Goal: Task Accomplishment & Management: Manage account settings

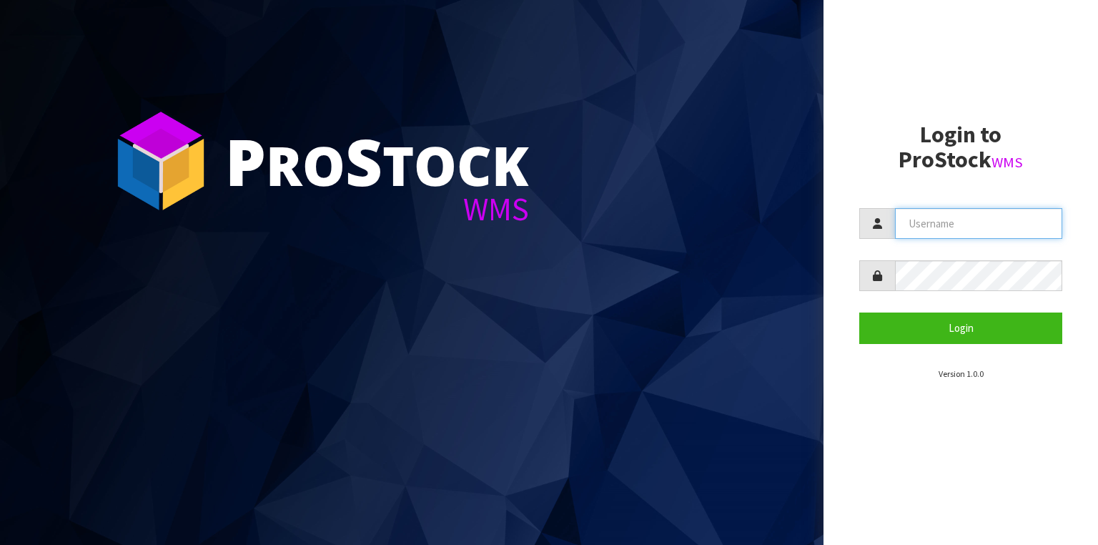
click at [928, 221] on input "text" at bounding box center [978, 223] width 167 height 31
type input "[EMAIL_ADDRESS][DOMAIN_NAME]"
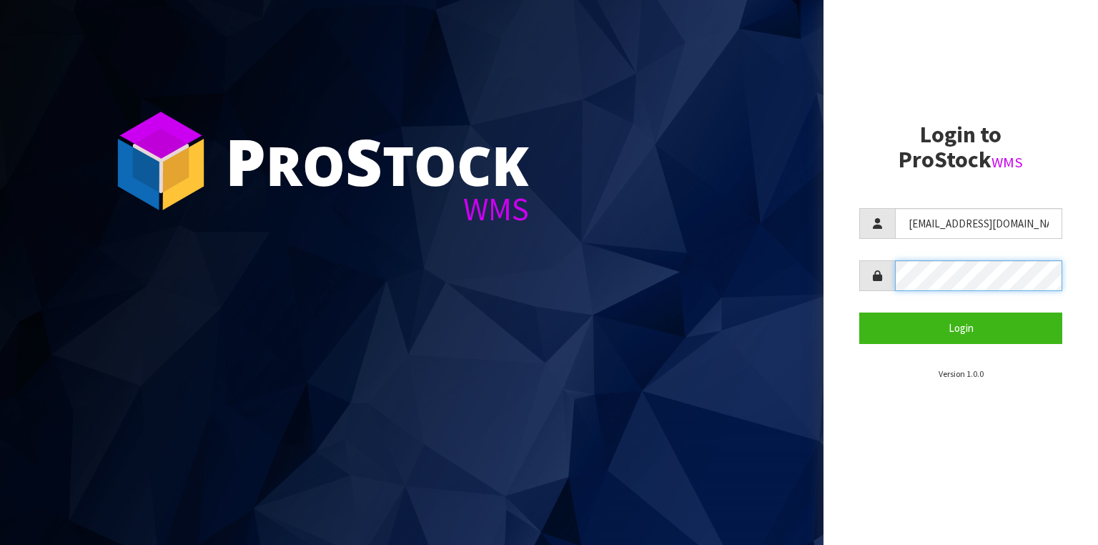
click at [859, 312] on button "Login" at bounding box center [960, 327] width 203 height 31
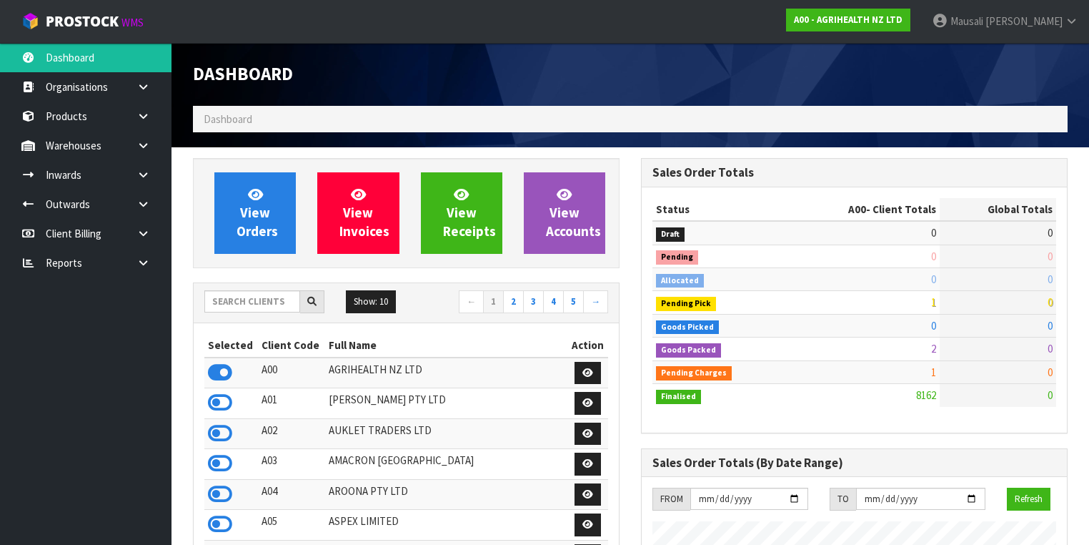
scroll to position [1109, 448]
click at [240, 301] on input "text" at bounding box center [252, 301] width 96 height 22
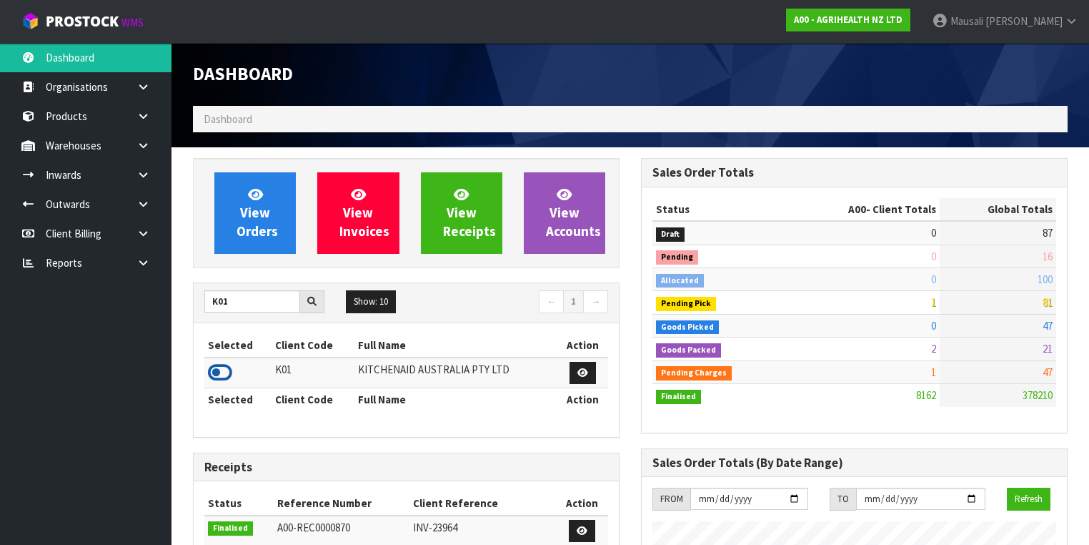
click at [225, 366] on icon at bounding box center [220, 372] width 24 height 21
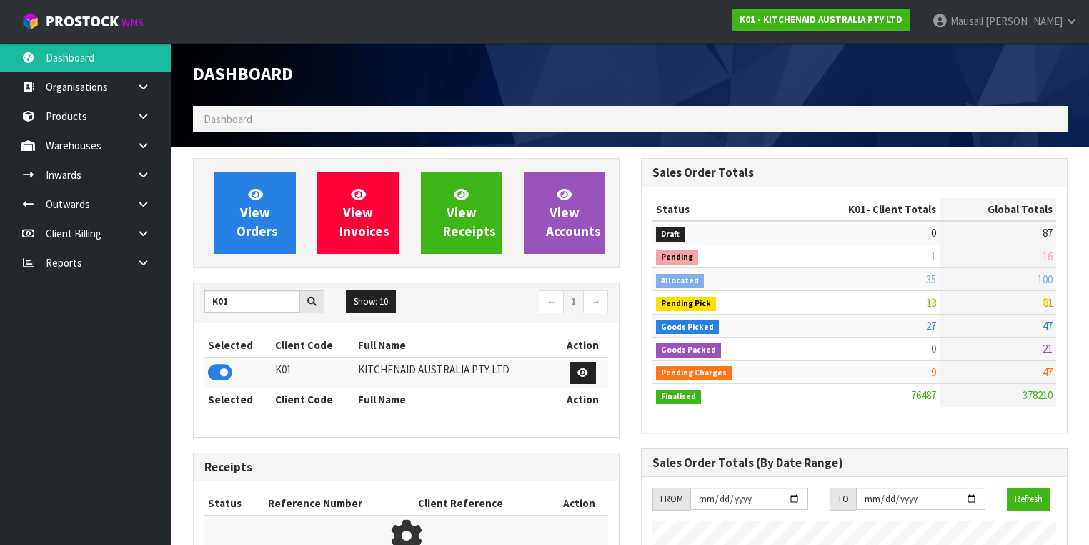
scroll to position [1078, 448]
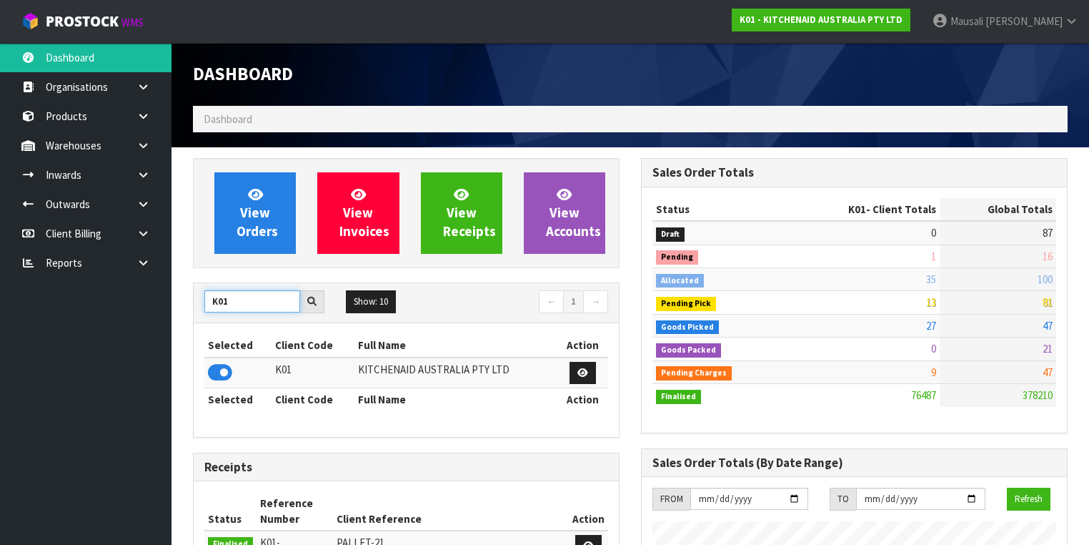
drag, startPoint x: 239, startPoint y: 307, endPoint x: 190, endPoint y: 314, distance: 49.8
type input "S08"
click at [222, 367] on icon at bounding box center [220, 372] width 24 height 21
drag, startPoint x: 246, startPoint y: 301, endPoint x: 194, endPoint y: 305, distance: 52.4
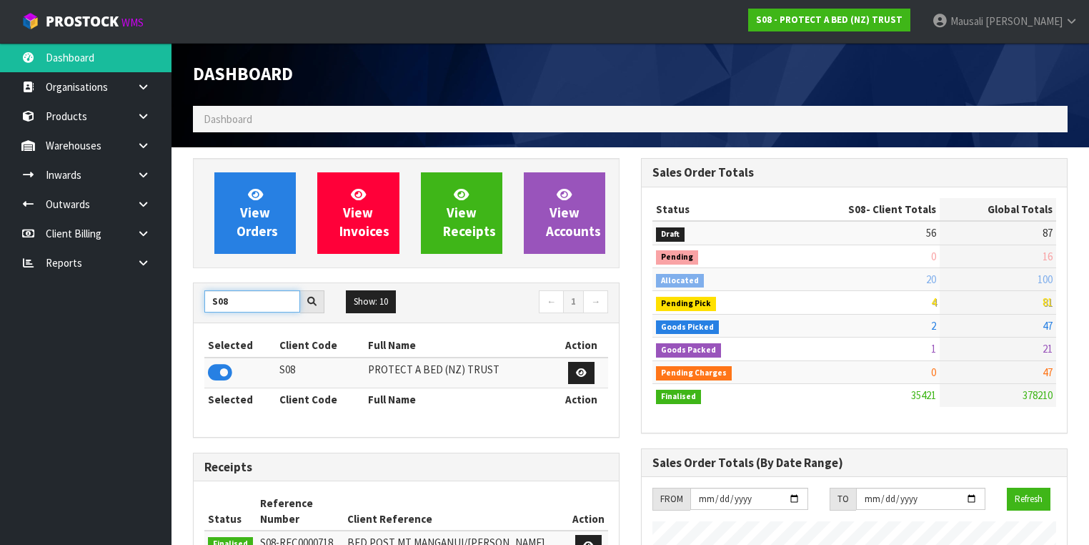
click at [194, 305] on div "S08" at bounding box center [265, 301] width 142 height 23
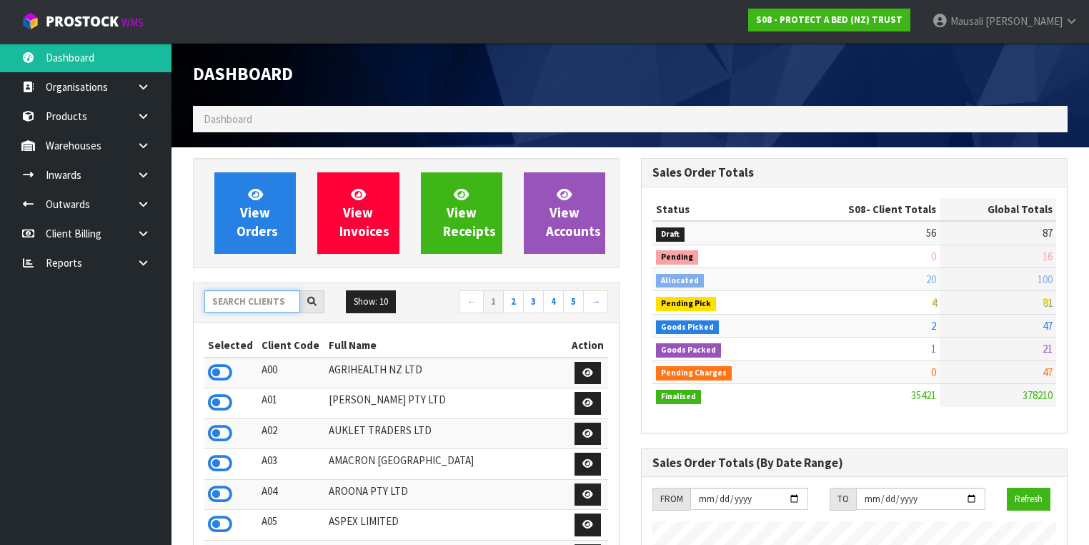
click at [247, 299] on input "text" at bounding box center [252, 301] width 96 height 22
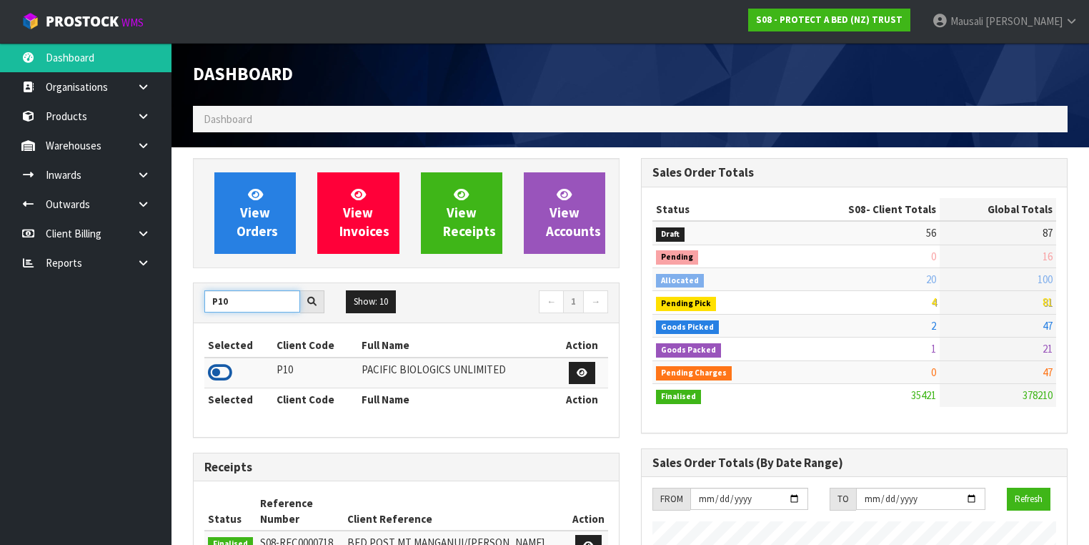
type input "P10"
click at [223, 369] on icon at bounding box center [220, 372] width 24 height 21
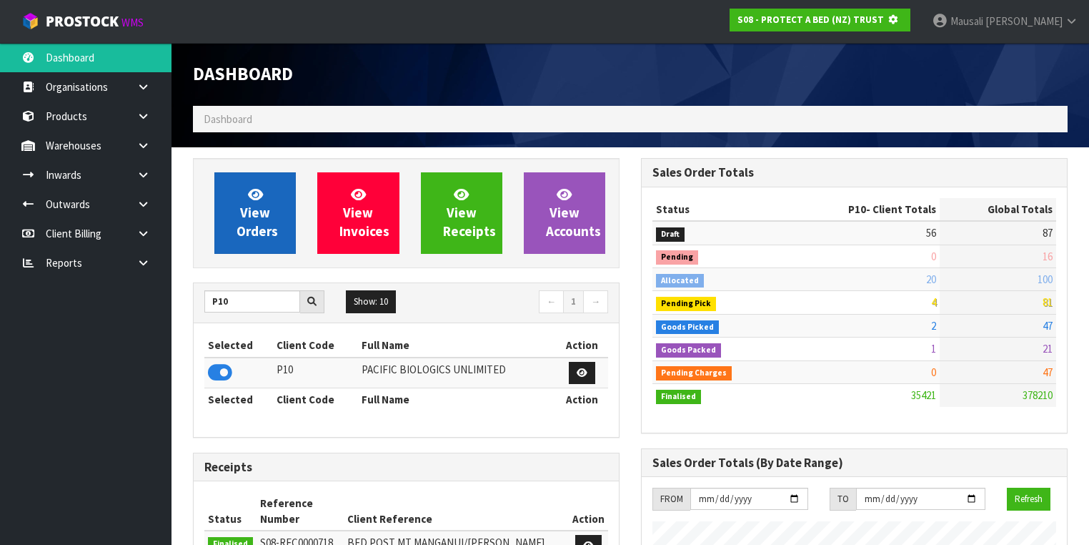
scroll to position [713832, 714272]
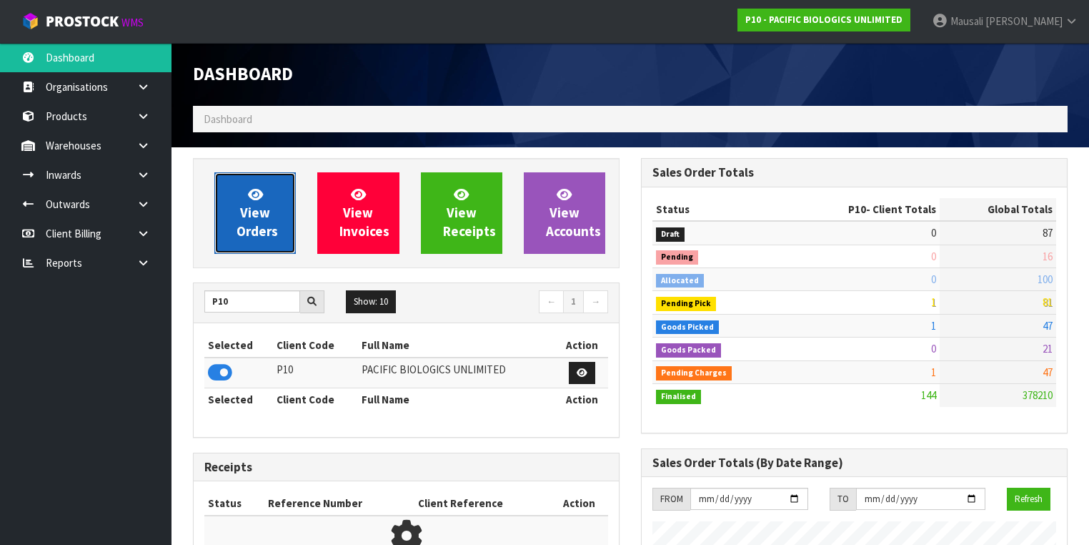
click at [257, 215] on span "View Orders" at bounding box center [257, 213] width 41 height 54
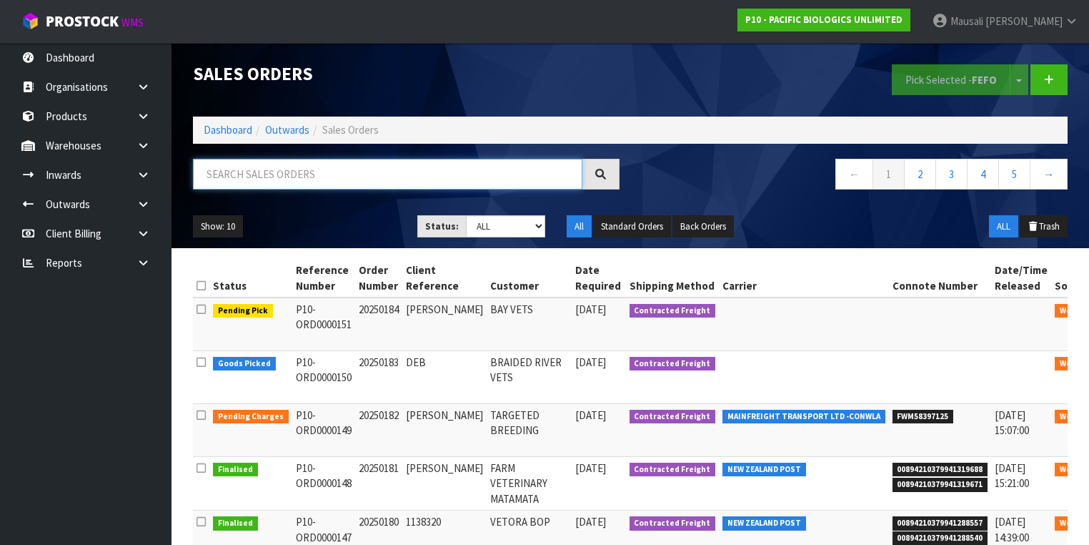
click at [227, 178] on input "text" at bounding box center [388, 174] width 390 height 31
type input "JOB-0409247"
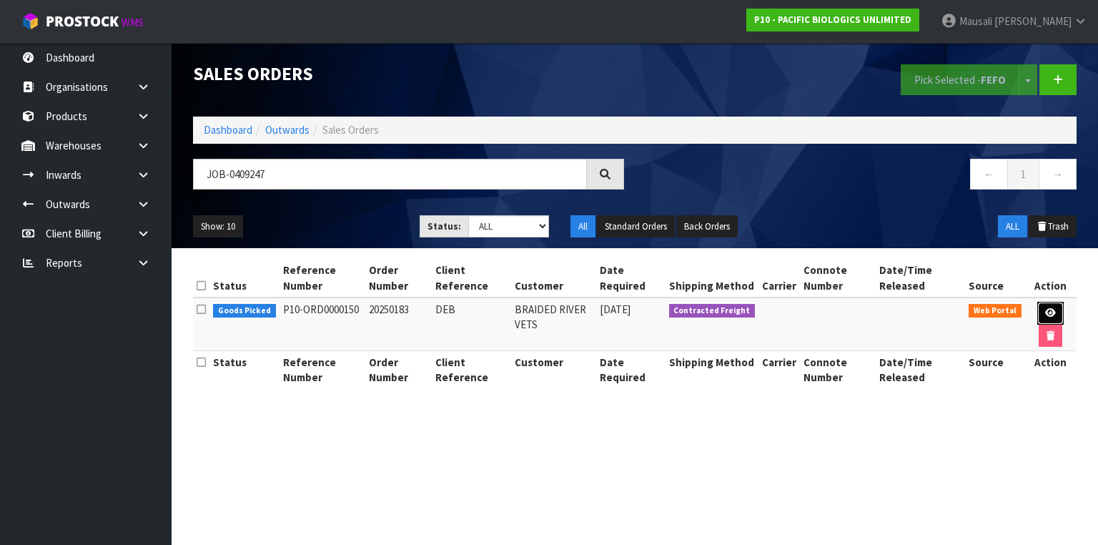
click at [1055, 305] on link at bounding box center [1050, 313] width 26 height 23
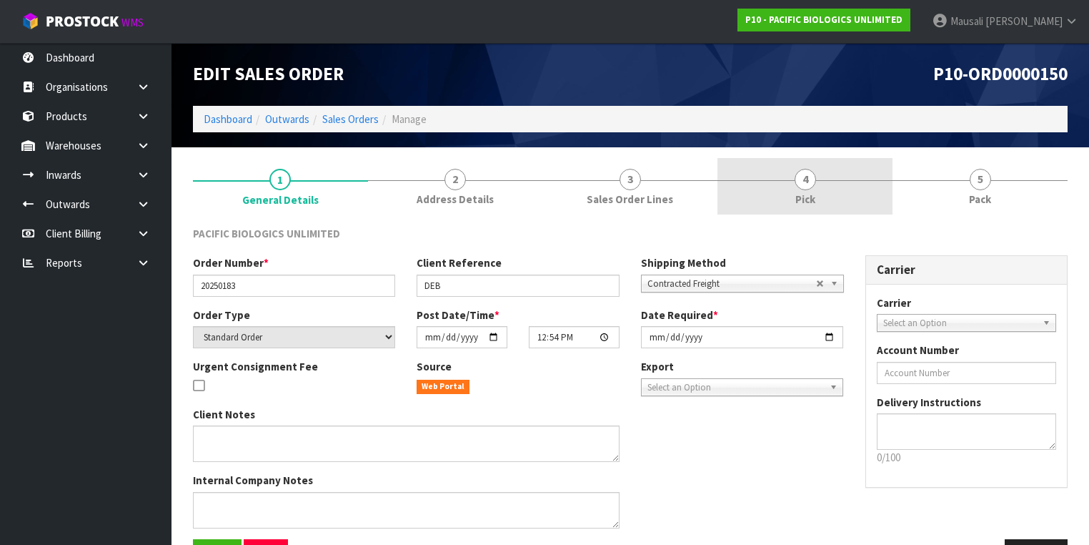
click at [821, 192] on link "4 Pick" at bounding box center [805, 186] width 175 height 56
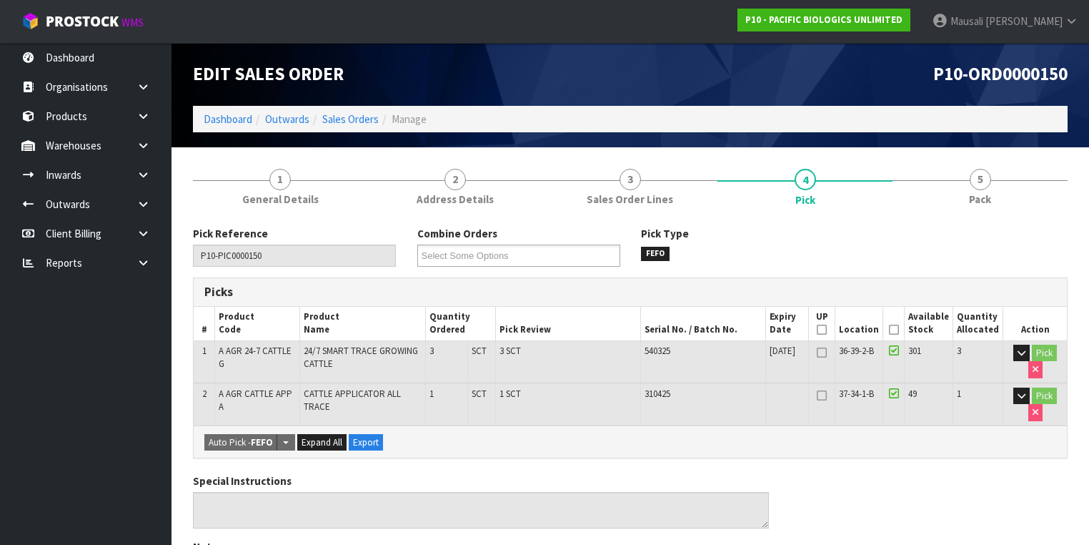
click at [899, 329] on icon at bounding box center [894, 329] width 10 height 1
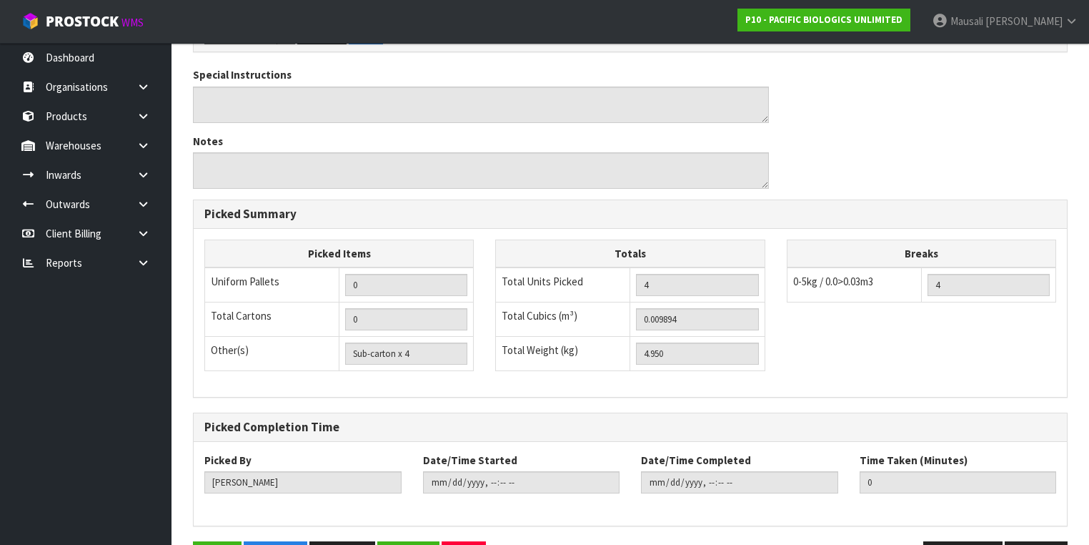
scroll to position [500, 0]
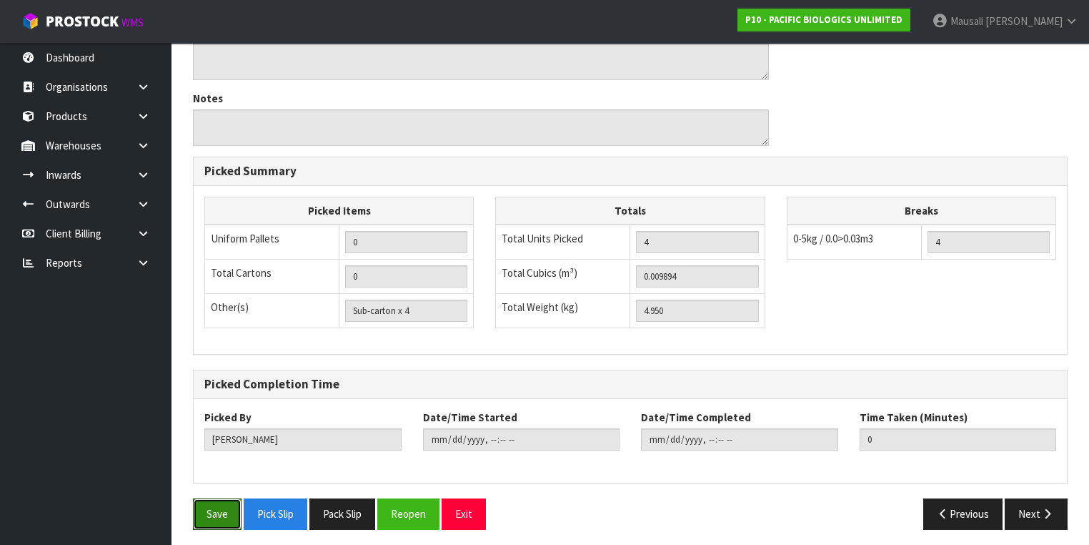
drag, startPoint x: 212, startPoint y: 503, endPoint x: 284, endPoint y: 472, distance: 79.1
click at [212, 503] on button "Save" at bounding box center [217, 513] width 49 height 31
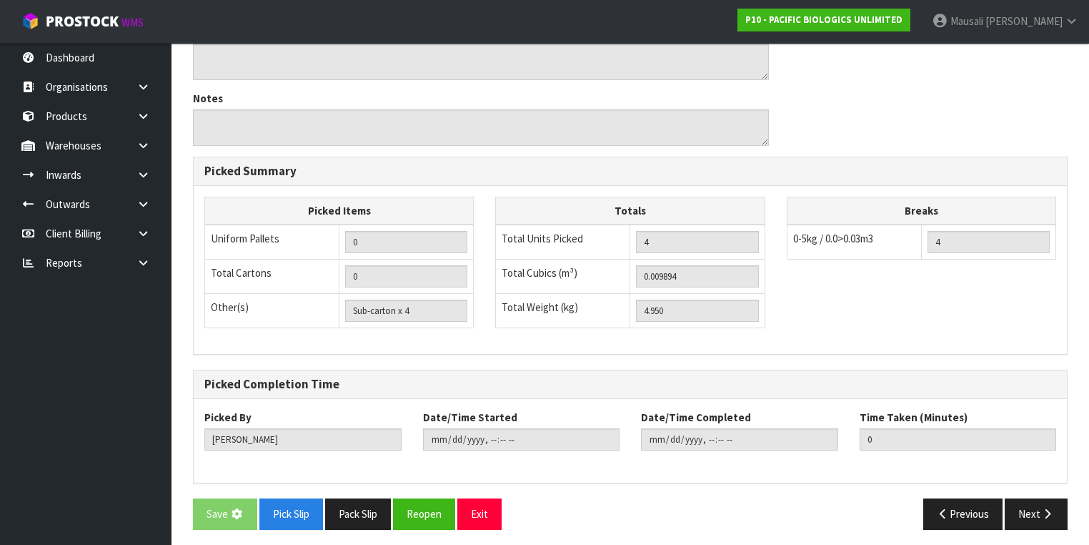
scroll to position [0, 0]
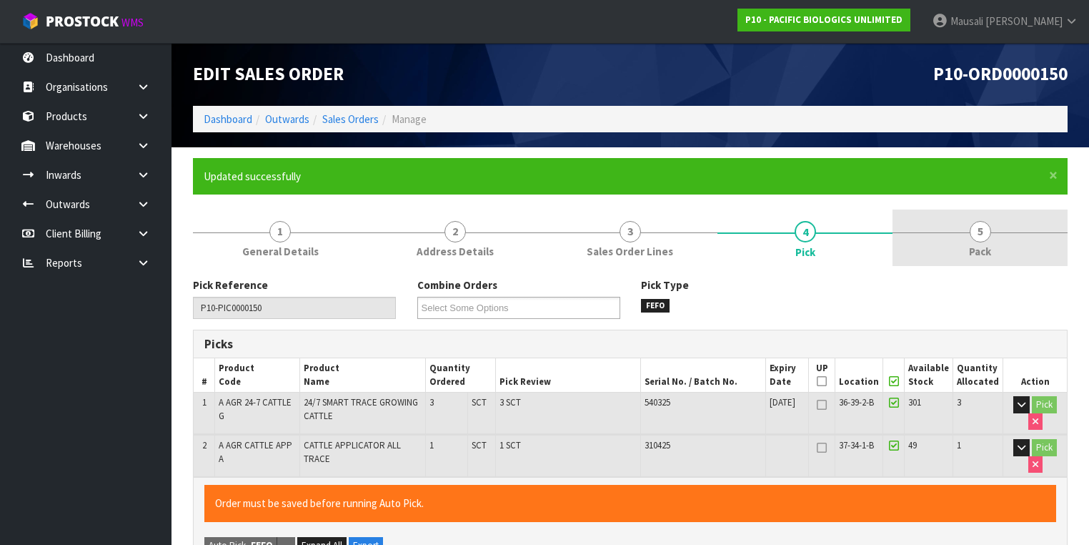
type input "[PERSON_NAME]"
type input "[DATE]T07:37:03"
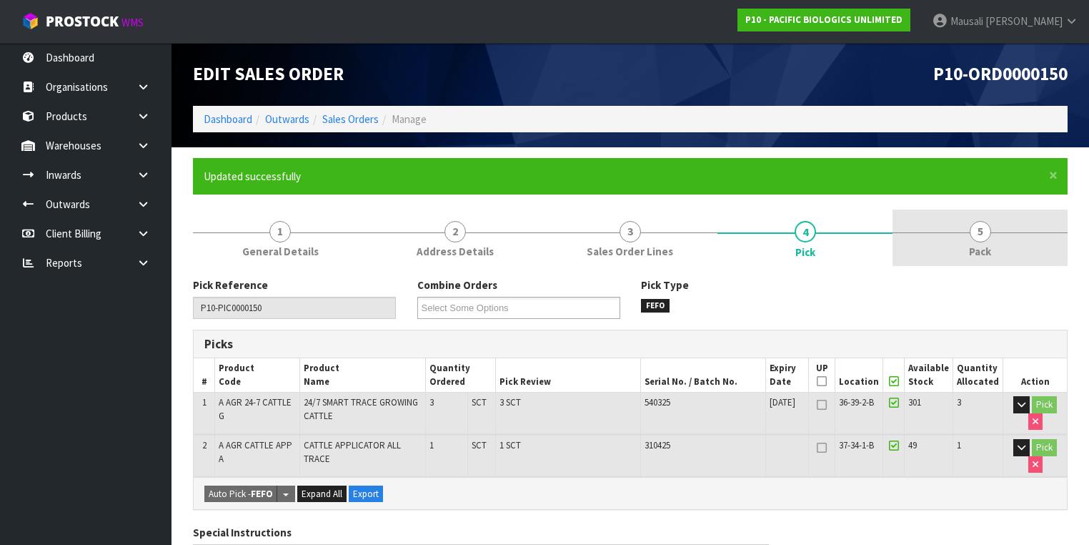
click at [981, 232] on span "5" at bounding box center [980, 231] width 21 height 21
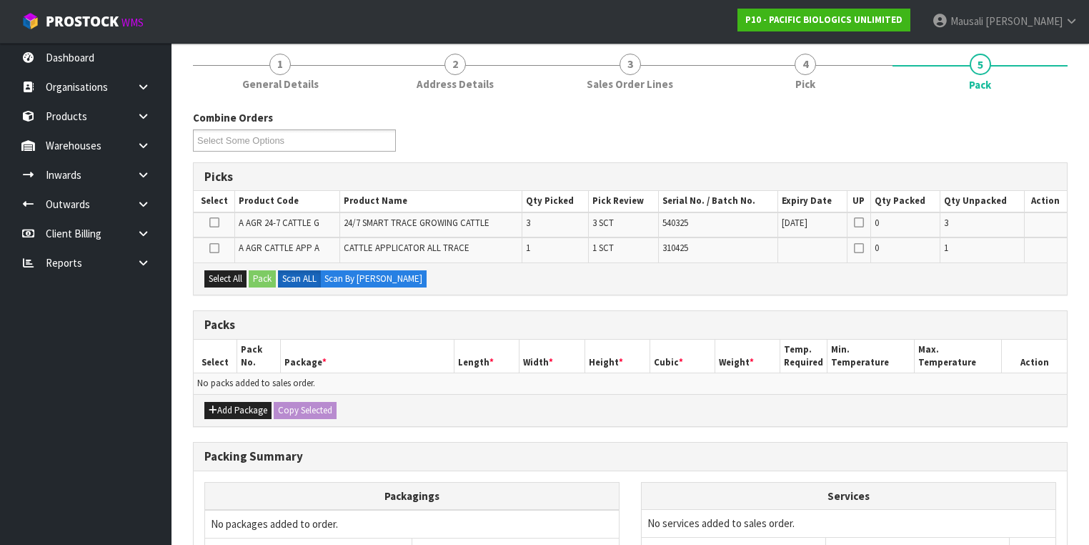
scroll to position [172, 0]
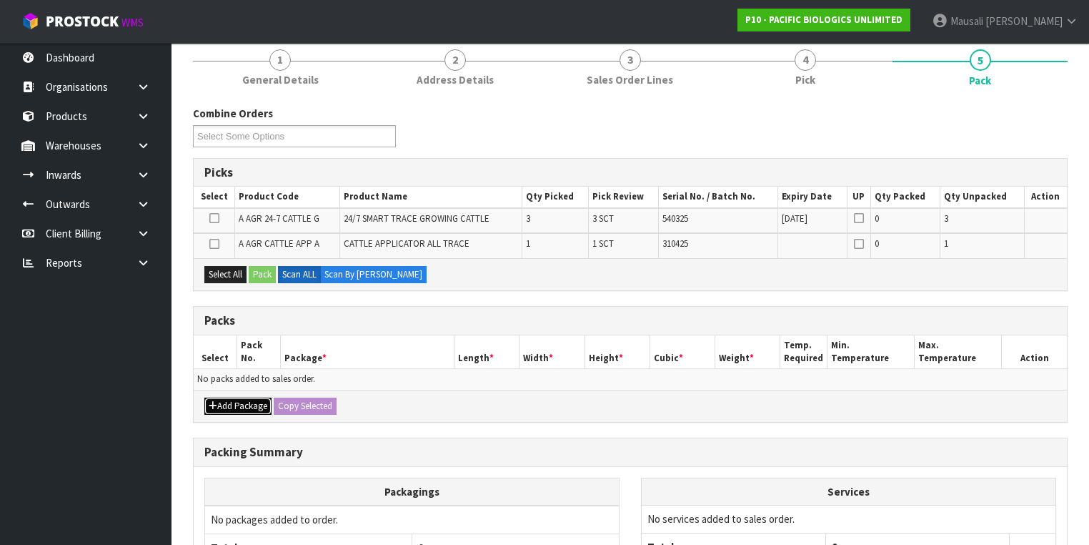
drag, startPoint x: 241, startPoint y: 397, endPoint x: 225, endPoint y: 392, distance: 16.7
click at [239, 399] on button "Add Package" at bounding box center [237, 405] width 67 height 17
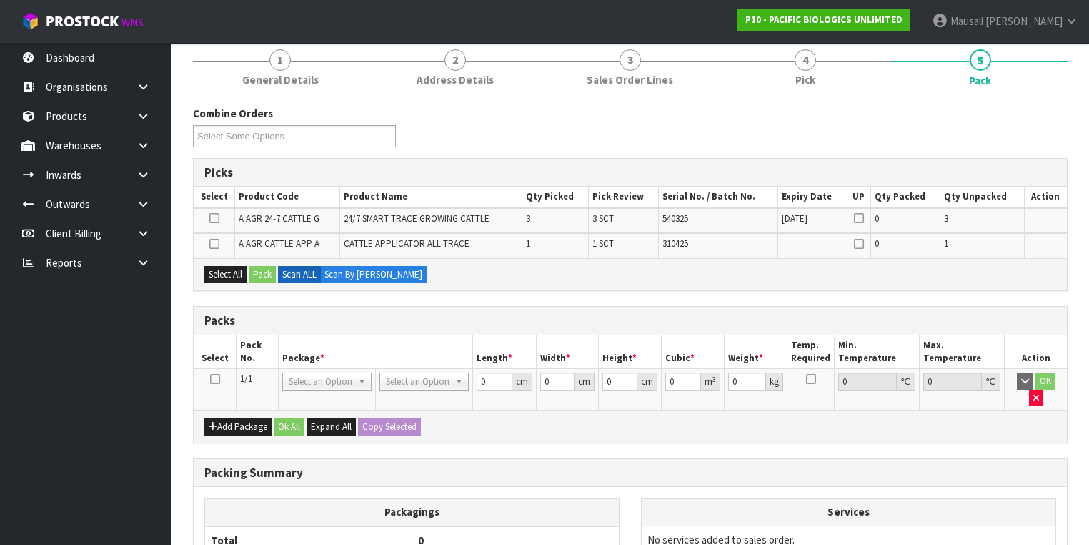
click at [212, 379] on icon at bounding box center [215, 379] width 10 height 1
click at [227, 274] on button "Select All" at bounding box center [225, 274] width 42 height 17
click at [266, 272] on button "Pack" at bounding box center [262, 274] width 27 height 17
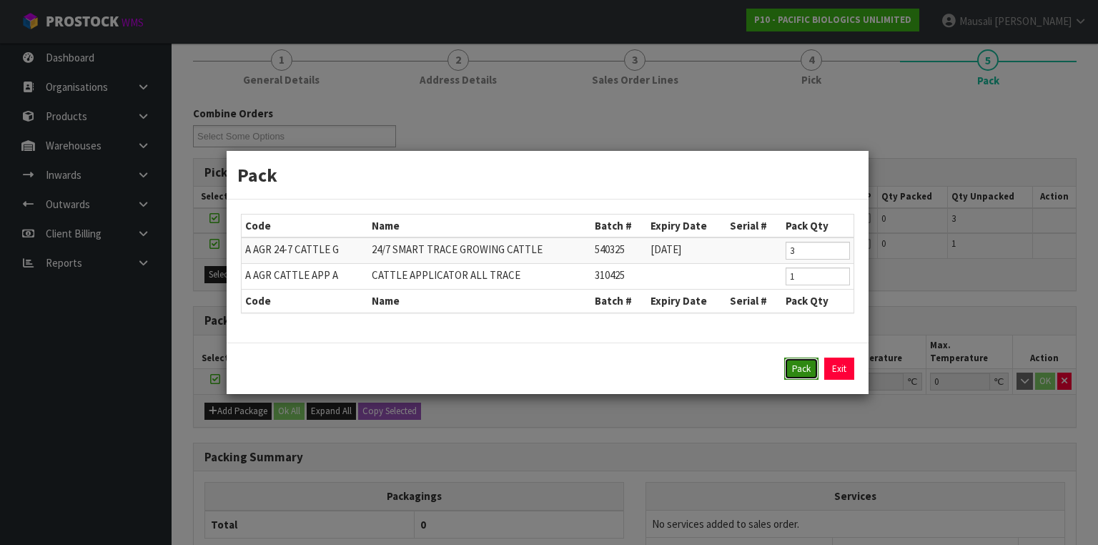
click at [798, 365] on button "Pack" at bounding box center [801, 368] width 34 height 23
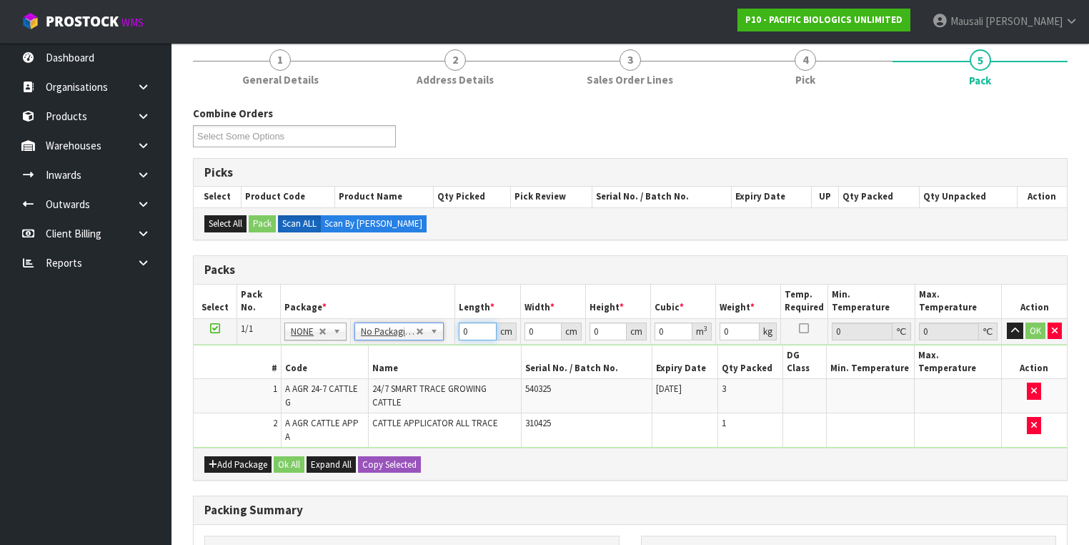
drag, startPoint x: 471, startPoint y: 329, endPoint x: 457, endPoint y: 336, distance: 15.7
click at [457, 336] on td "0 cm" at bounding box center [487, 331] width 65 height 26
type input "71"
type input "23"
type input "1"
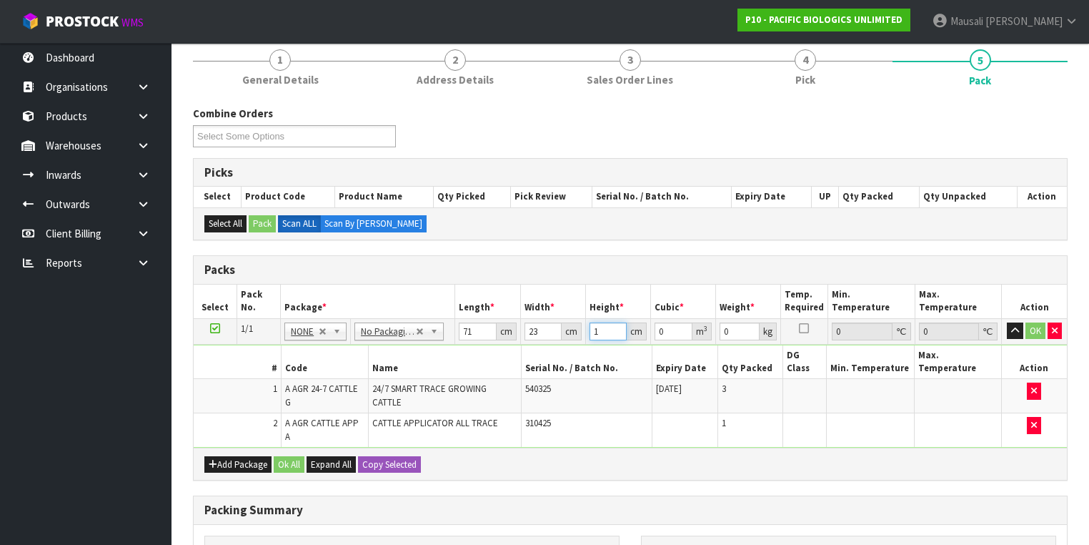
type input "0.001633"
type input "11"
type input "0.017963"
type input "11"
type input "5"
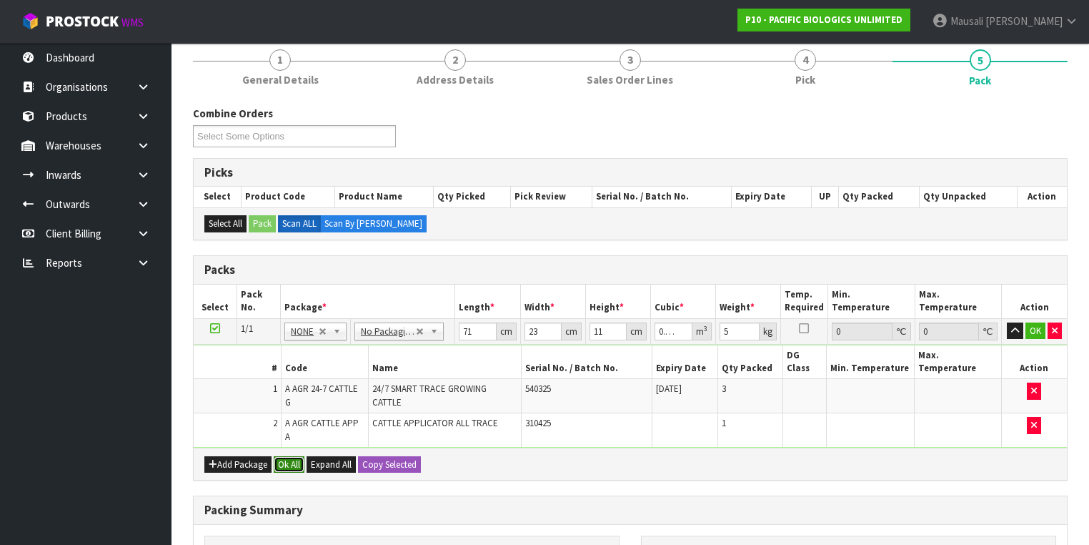
click at [295, 456] on button "Ok All" at bounding box center [289, 464] width 31 height 17
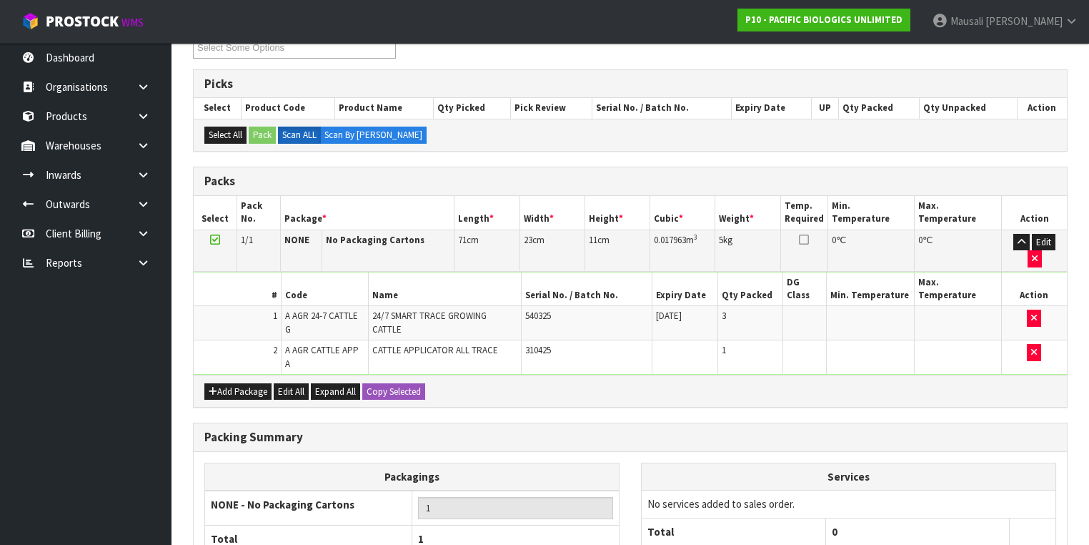
scroll to position [338, 0]
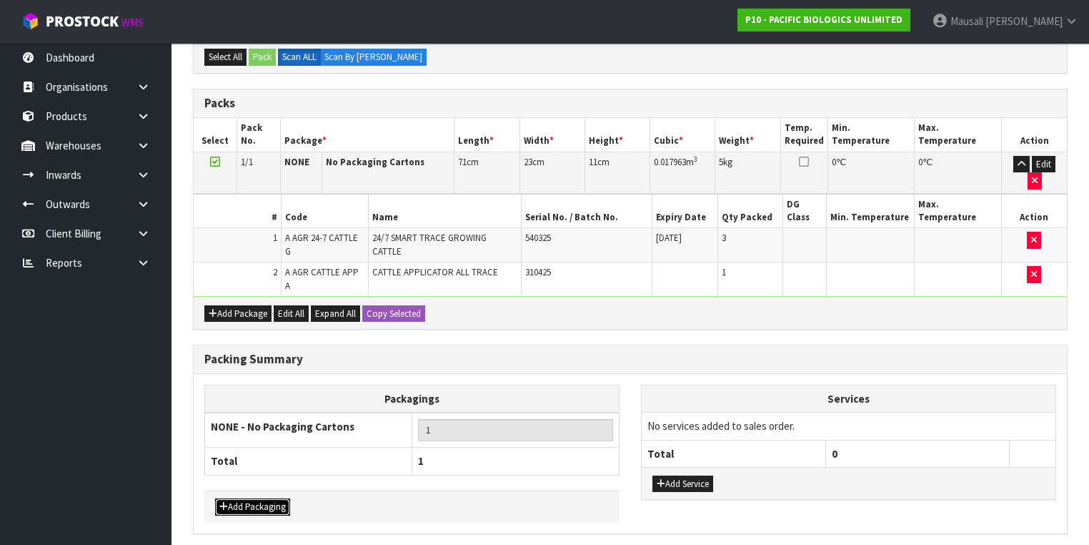
click at [258, 498] on button "Add Packaging" at bounding box center [252, 506] width 75 height 17
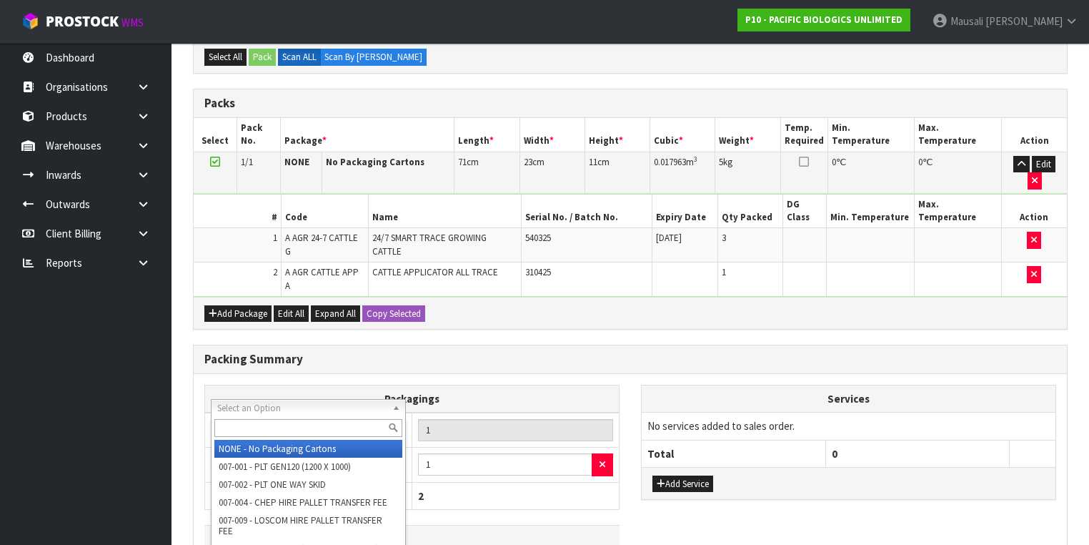
click at [251, 431] on input "text" at bounding box center [308, 428] width 188 height 18
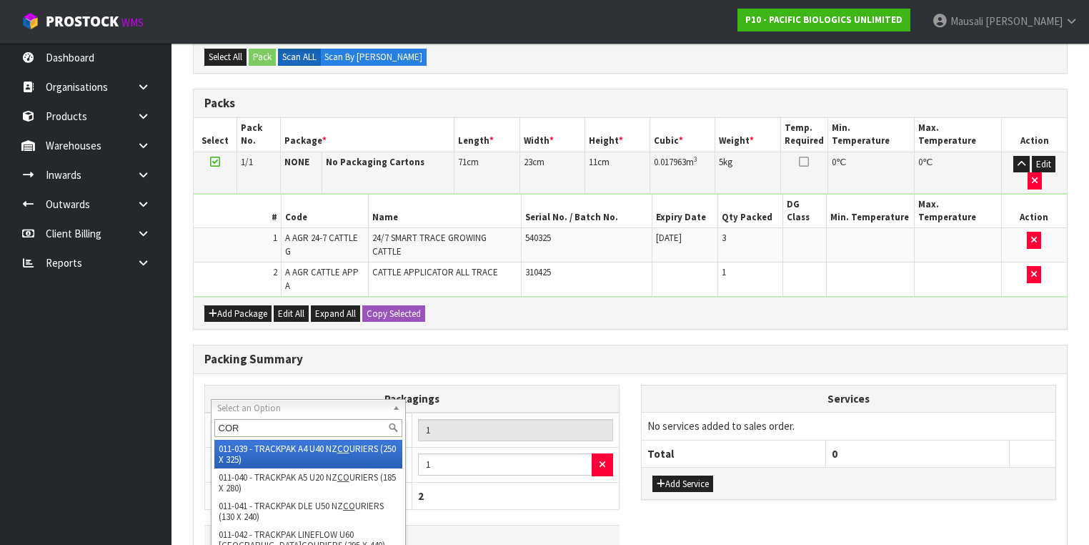
type input "CORR"
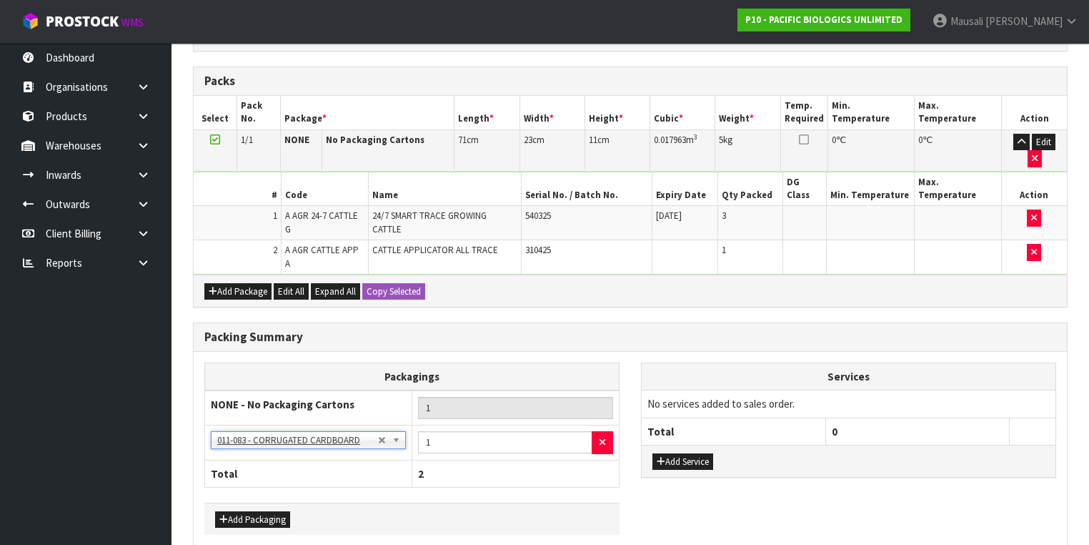
scroll to position [372, 0]
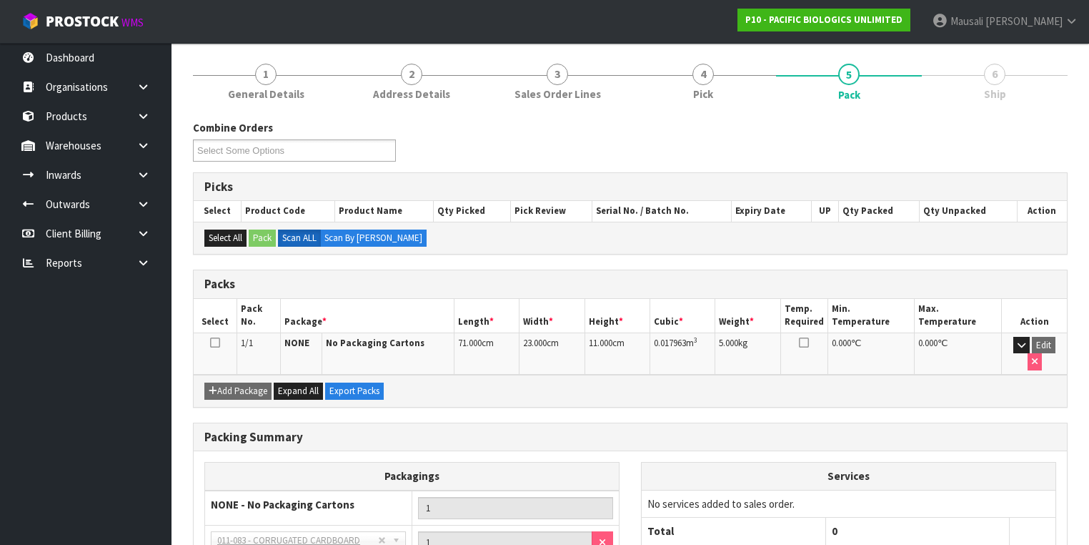
scroll to position [272, 0]
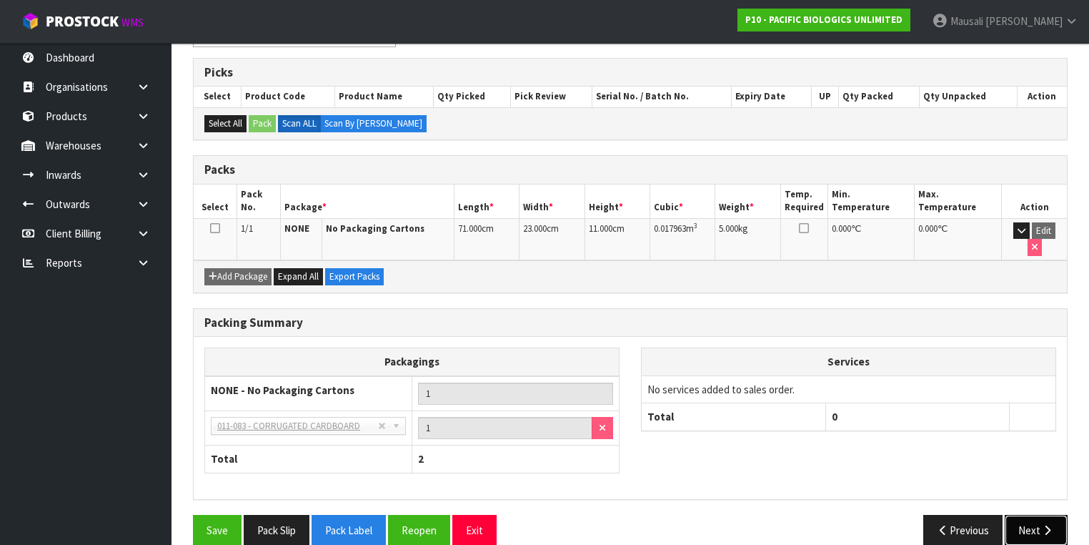
click at [1046, 525] on icon "button" at bounding box center [1048, 530] width 14 height 11
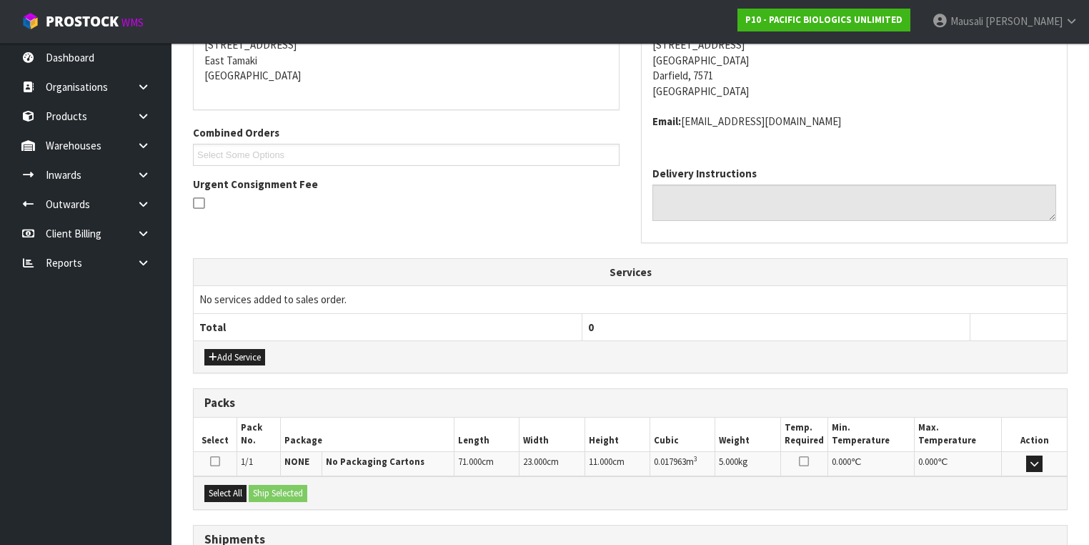
scroll to position [408, 0]
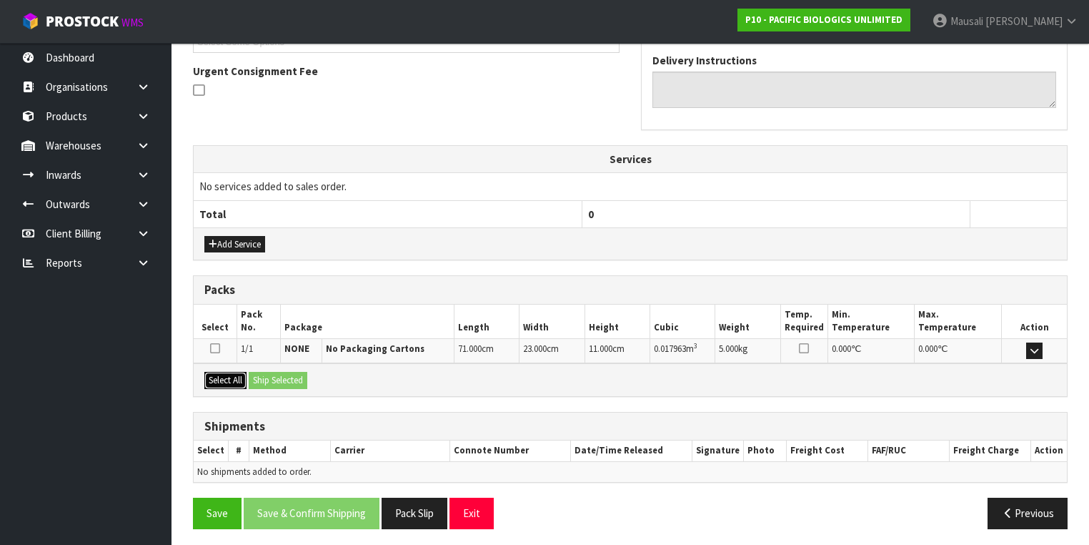
drag, startPoint x: 217, startPoint y: 372, endPoint x: 284, endPoint y: 369, distance: 68.0
click at [217, 372] on button "Select All" at bounding box center [225, 380] width 42 height 17
click at [284, 372] on button "Ship Selected" at bounding box center [278, 380] width 59 height 17
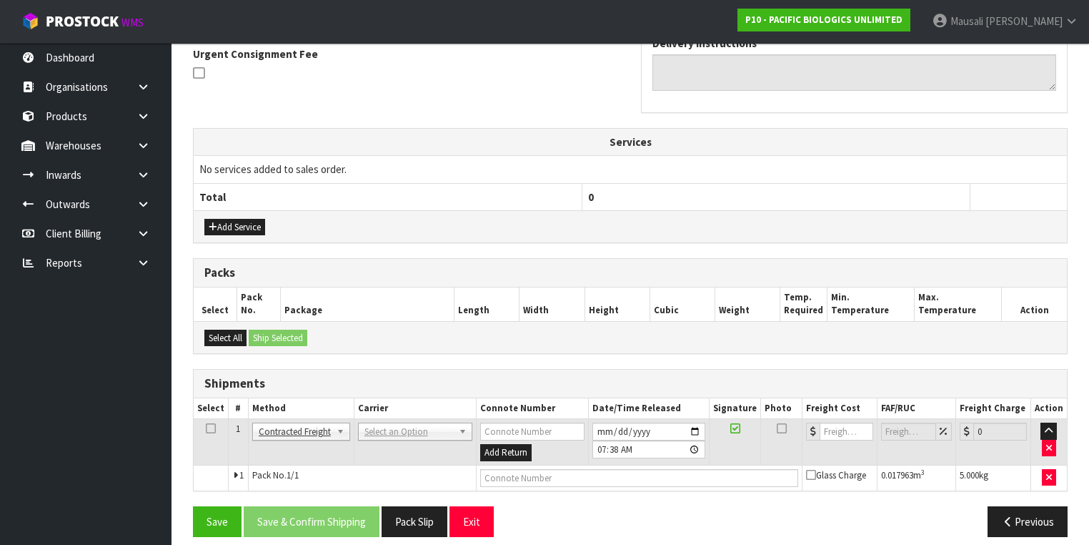
scroll to position [433, 0]
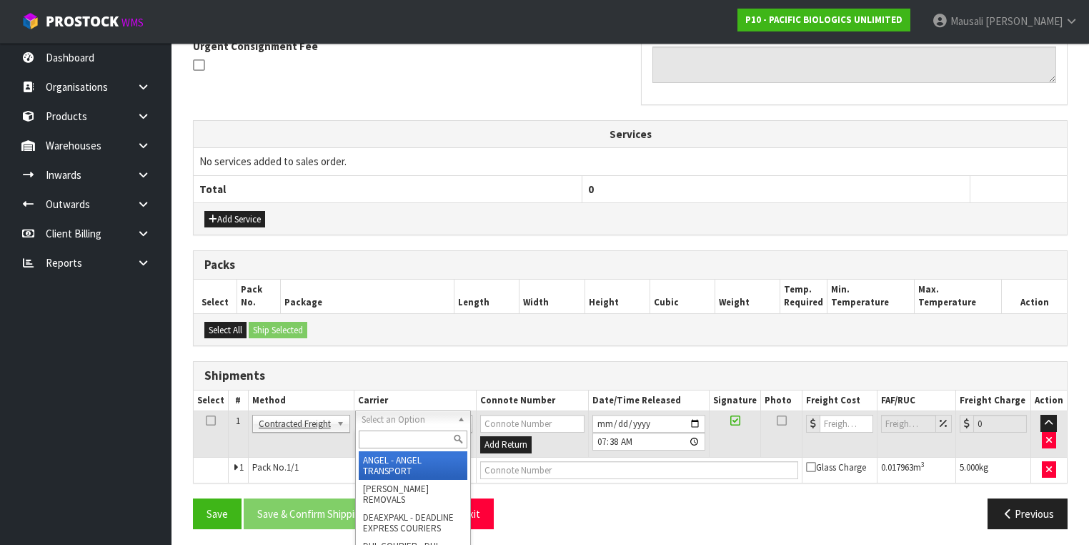
click at [369, 443] on input "text" at bounding box center [413, 439] width 109 height 18
type input "NZP"
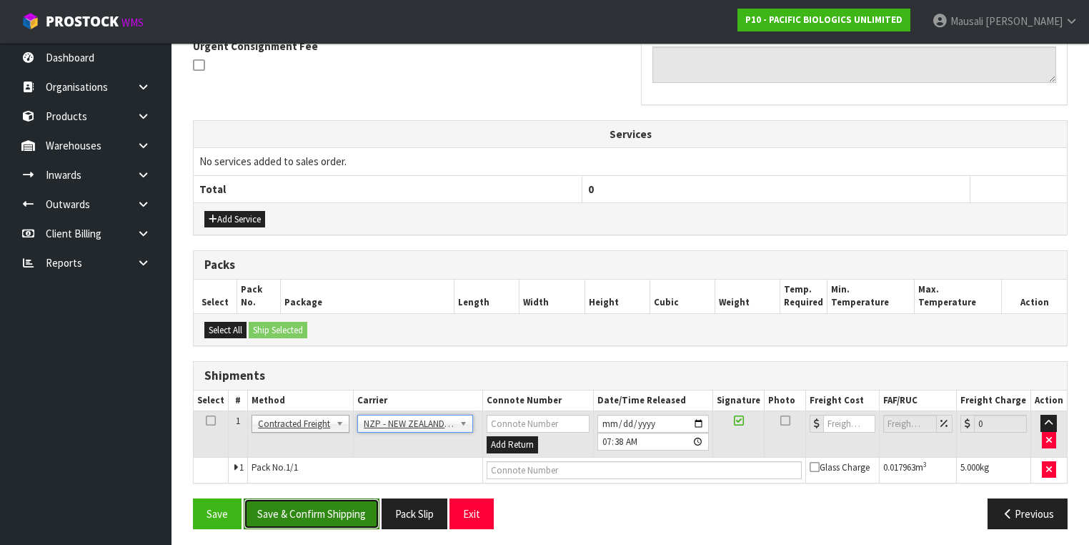
click at [309, 508] on button "Save & Confirm Shipping" at bounding box center [312, 513] width 136 height 31
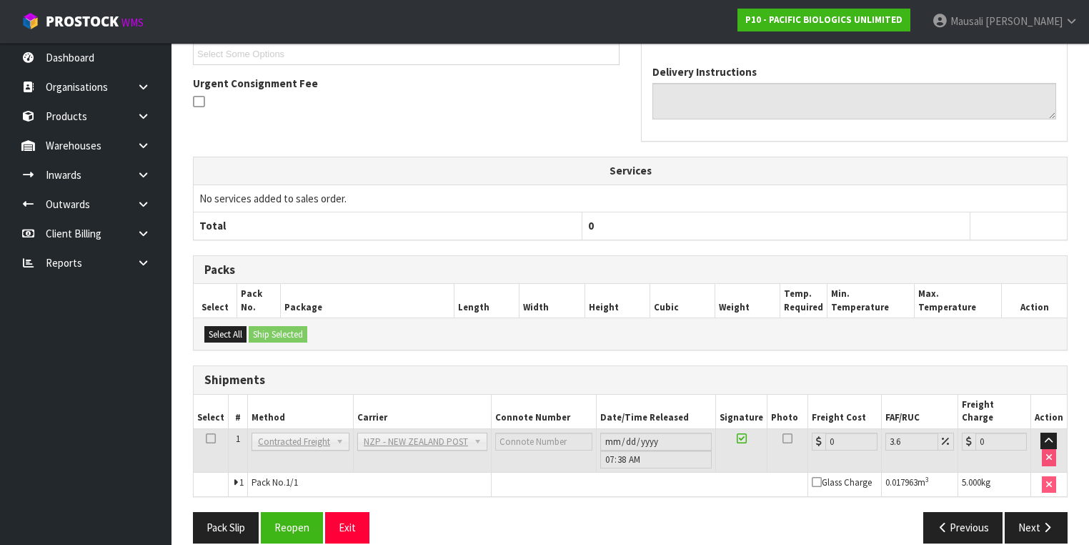
scroll to position [414, 0]
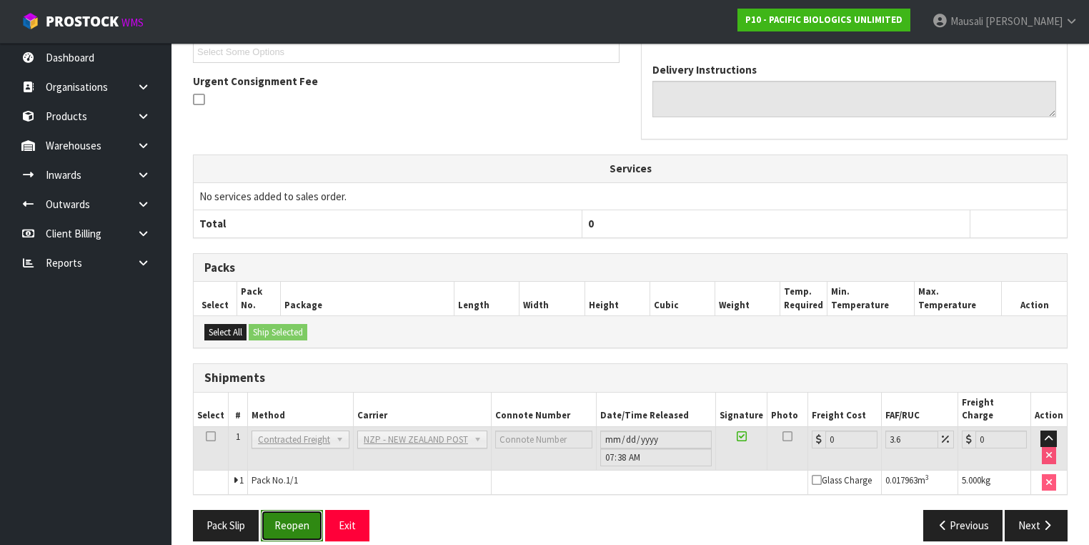
click at [299, 510] on button "Reopen" at bounding box center [292, 525] width 62 height 31
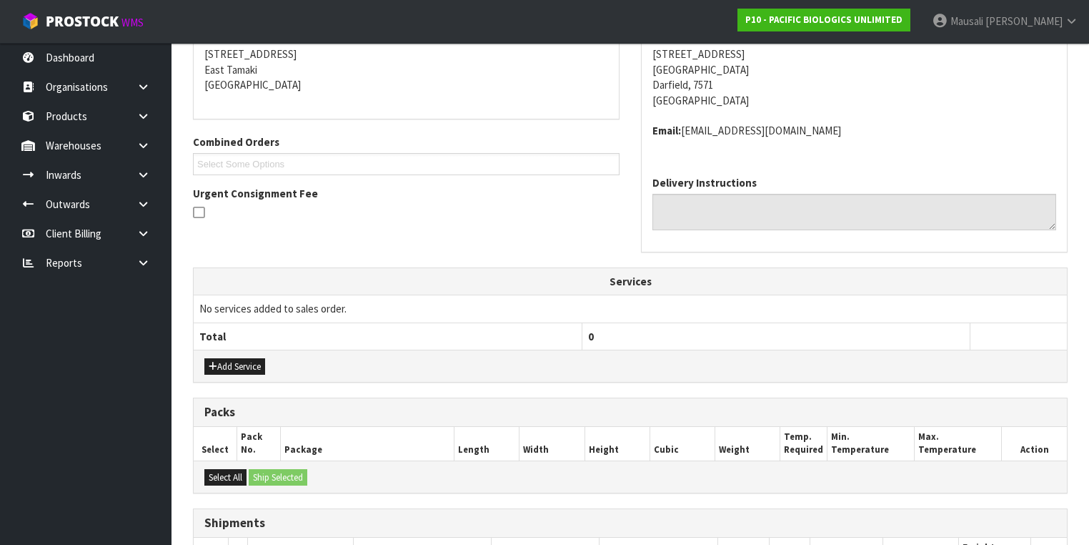
scroll to position [446, 0]
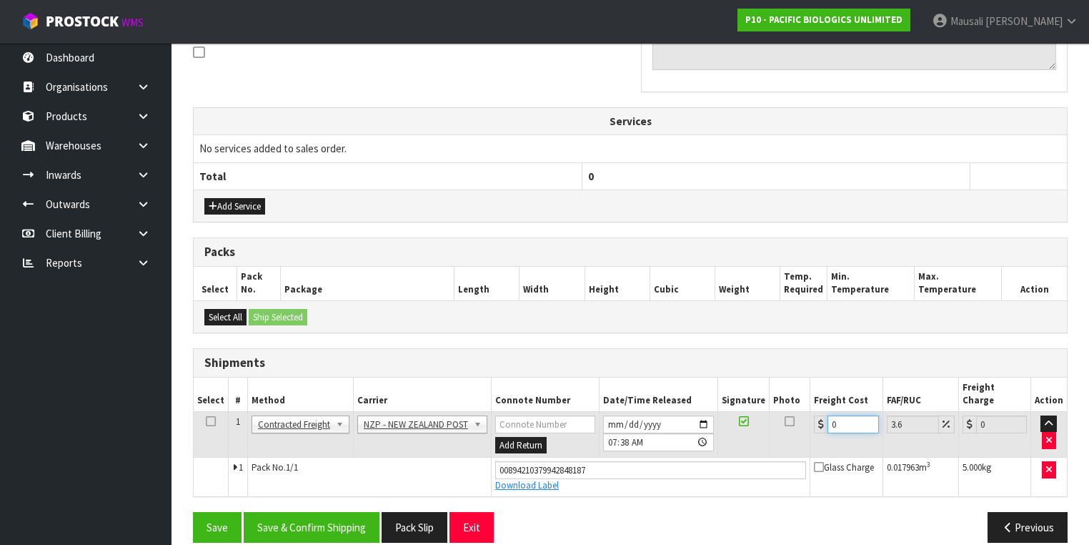
drag, startPoint x: 851, startPoint y: 409, endPoint x: 812, endPoint y: 420, distance: 40.9
click at [812, 420] on td "0" at bounding box center [846, 434] width 72 height 46
type input "1"
type input "1.04"
type input "16"
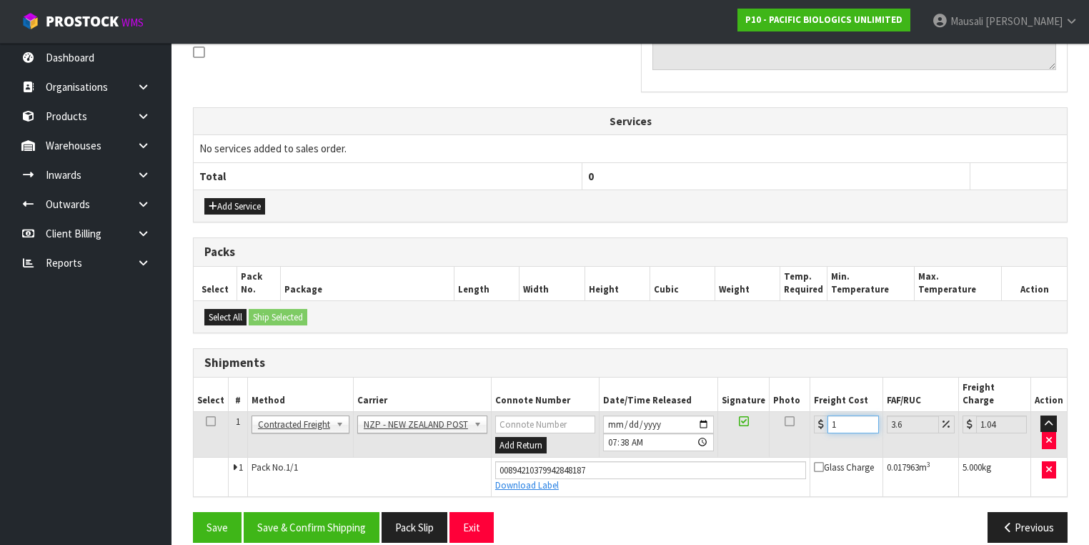
type input "16.58"
type input "16.2"
type input "16.78"
type input "16.20"
click at [324, 512] on button "Save & Confirm Shipping" at bounding box center [312, 527] width 136 height 31
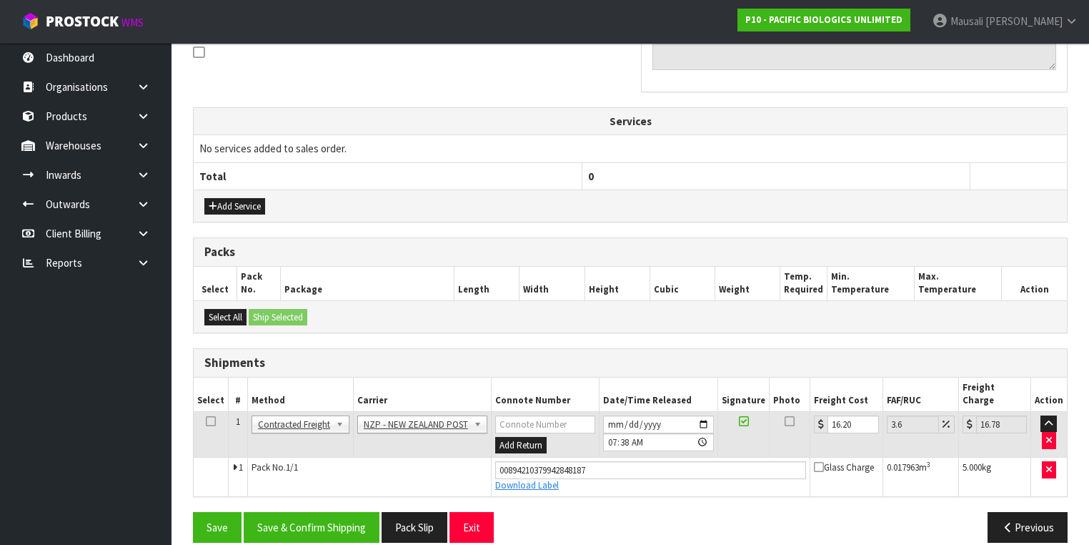
scroll to position [0, 0]
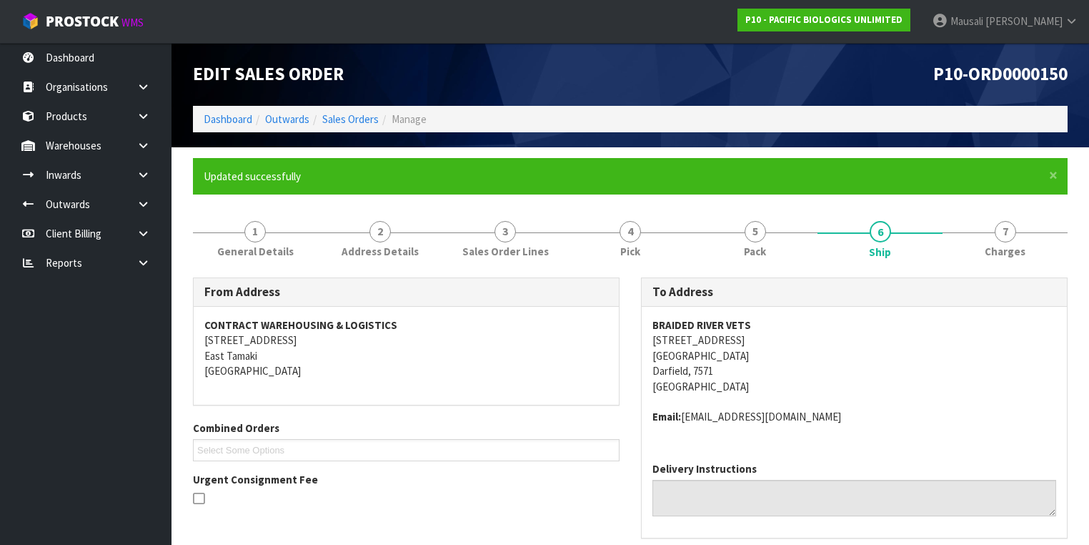
click at [229, 110] on ol "Dashboard Outwards Sales Orders Manage" at bounding box center [630, 119] width 875 height 26
click at [228, 117] on link "Dashboard" at bounding box center [228, 119] width 49 height 14
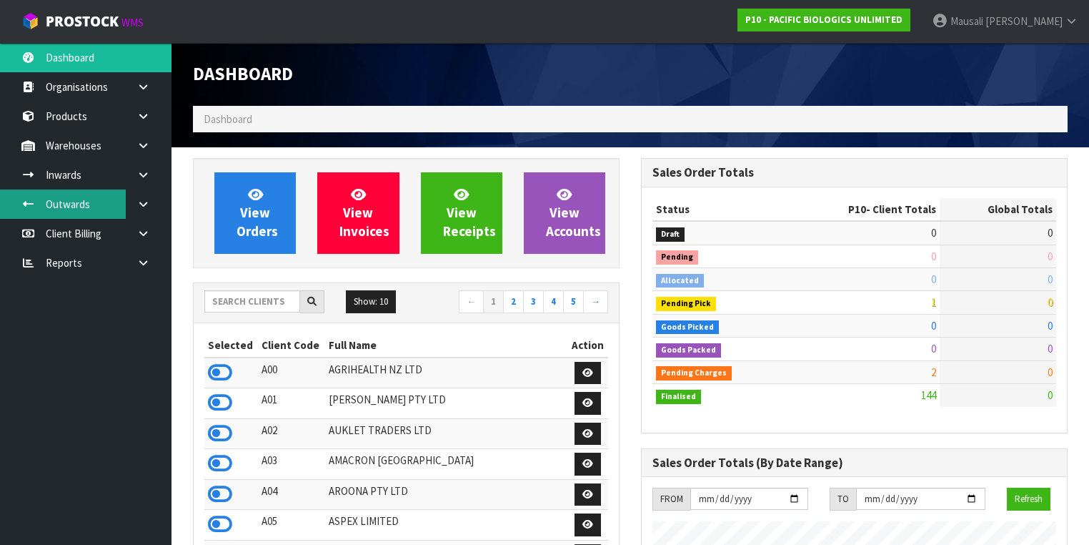
scroll to position [986, 448]
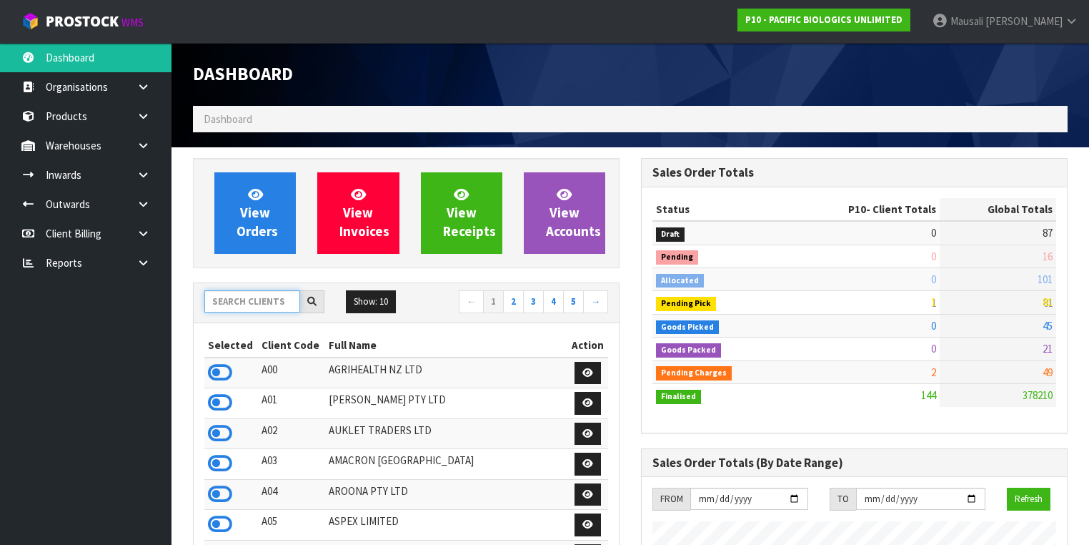
click at [220, 299] on input "text" at bounding box center [252, 301] width 96 height 22
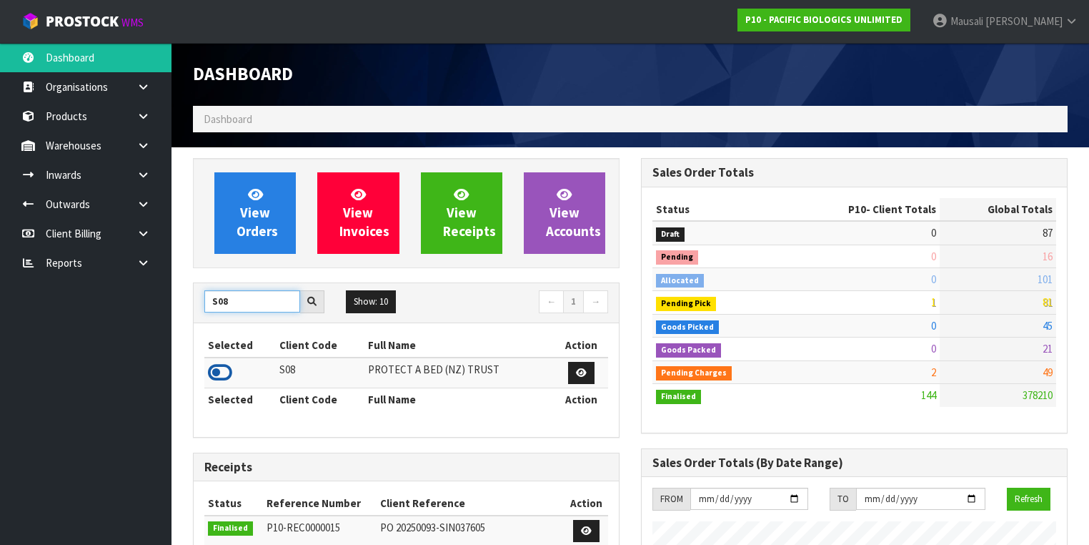
type input "S08"
click at [228, 369] on icon at bounding box center [220, 372] width 24 height 21
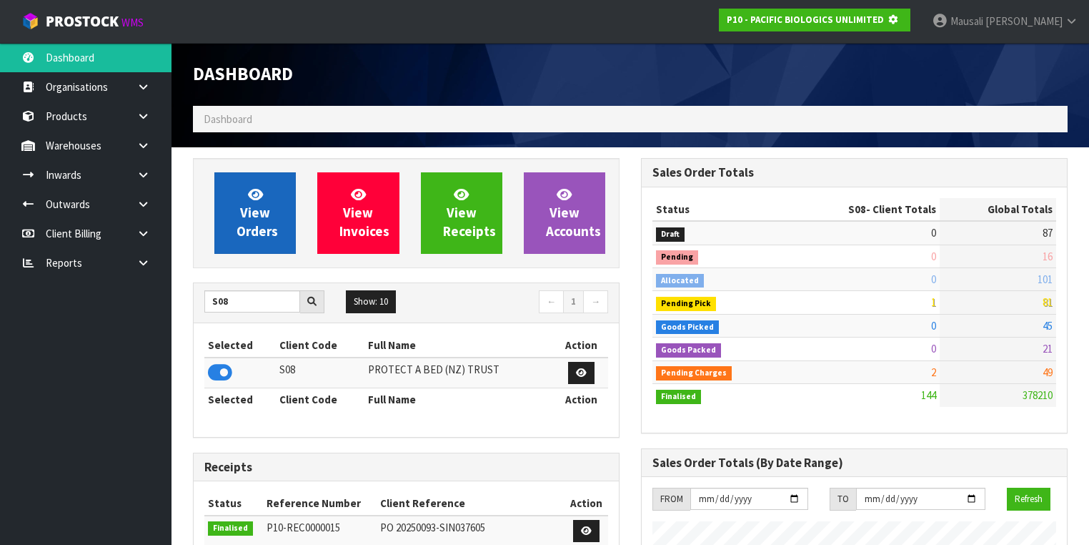
scroll to position [713832, 714272]
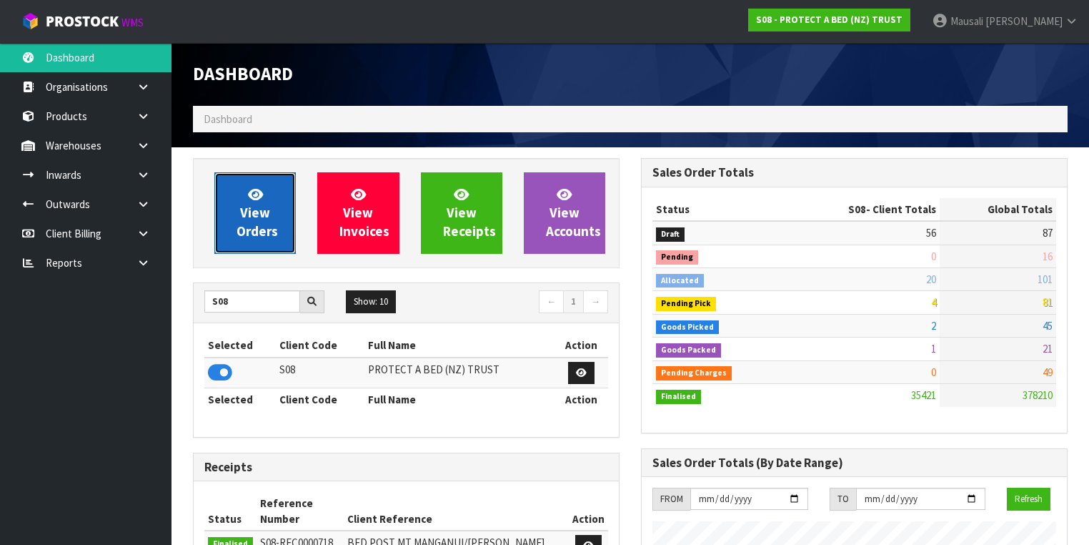
click at [277, 209] on link "View Orders" at bounding box center [254, 212] width 81 height 81
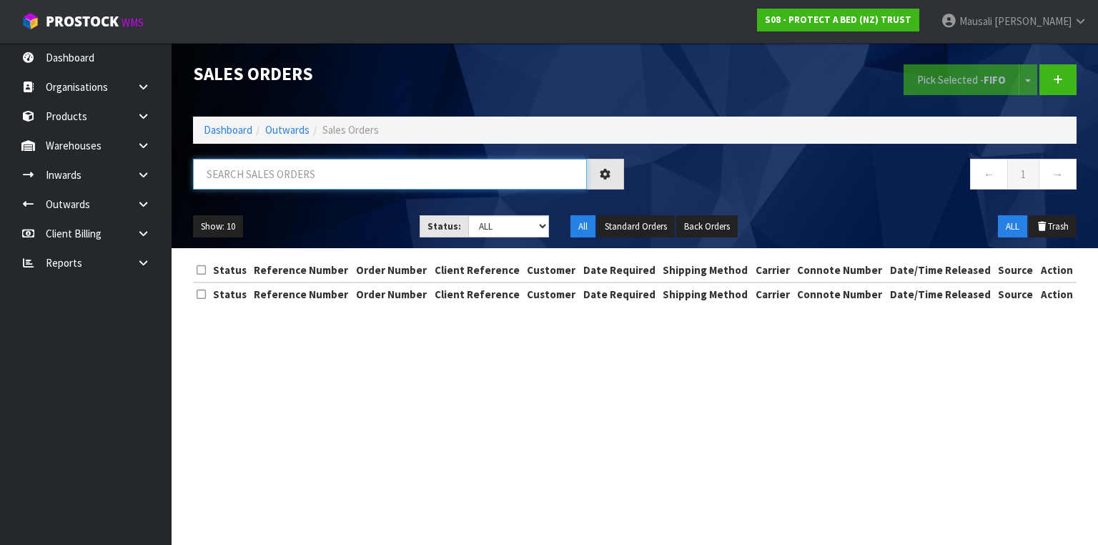
click at [244, 172] on input "text" at bounding box center [390, 174] width 394 height 31
type input "JOB-0409167"
click at [214, 128] on link "Dashboard" at bounding box center [228, 130] width 49 height 14
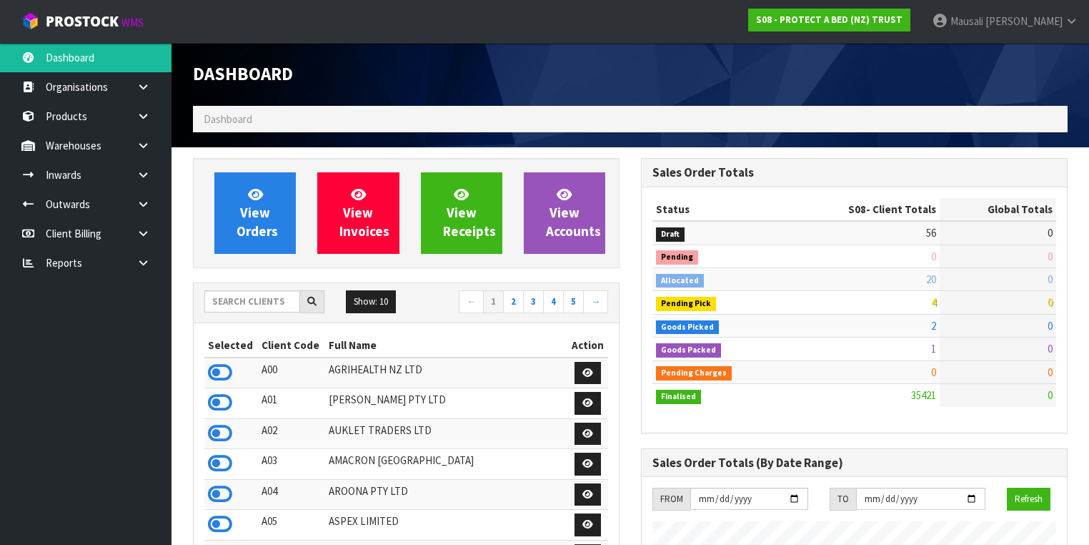
scroll to position [1078, 448]
click at [229, 303] on input "text" at bounding box center [252, 301] width 96 height 22
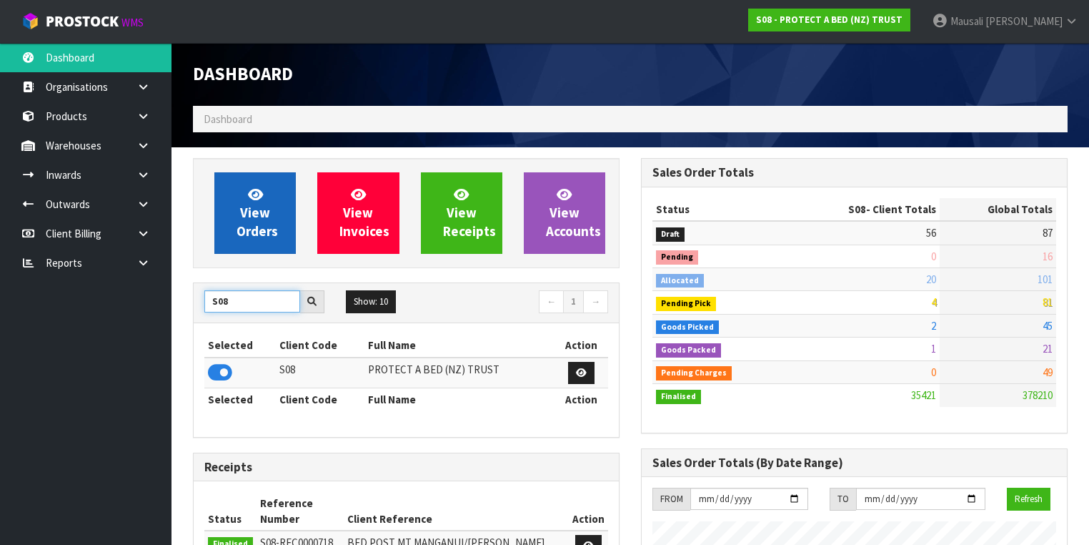
type input "S08"
click at [259, 214] on span "View Orders" at bounding box center [257, 213] width 41 height 54
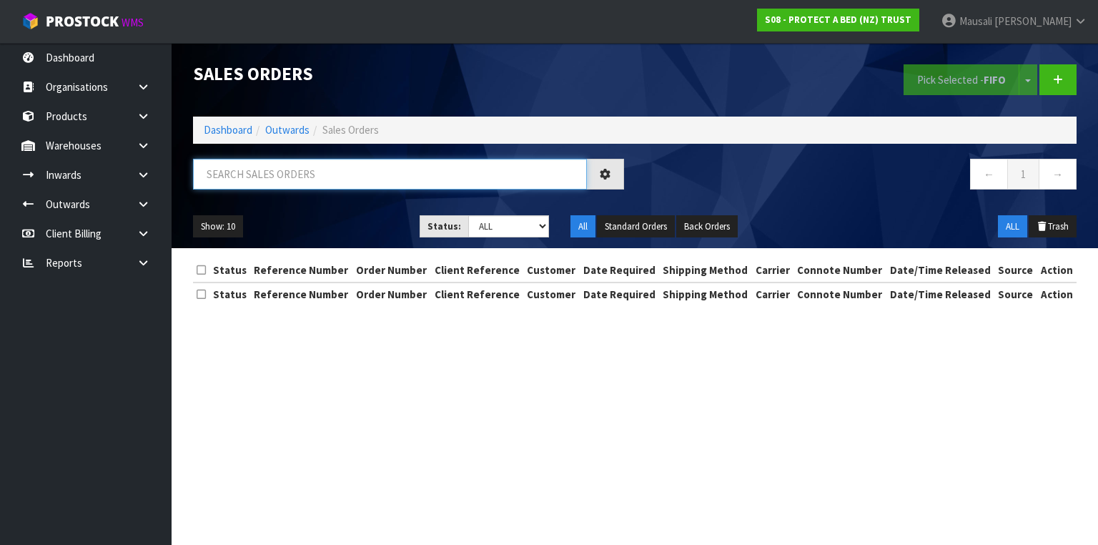
click at [229, 183] on input "text" at bounding box center [390, 174] width 394 height 31
type input "JOB-0409167"
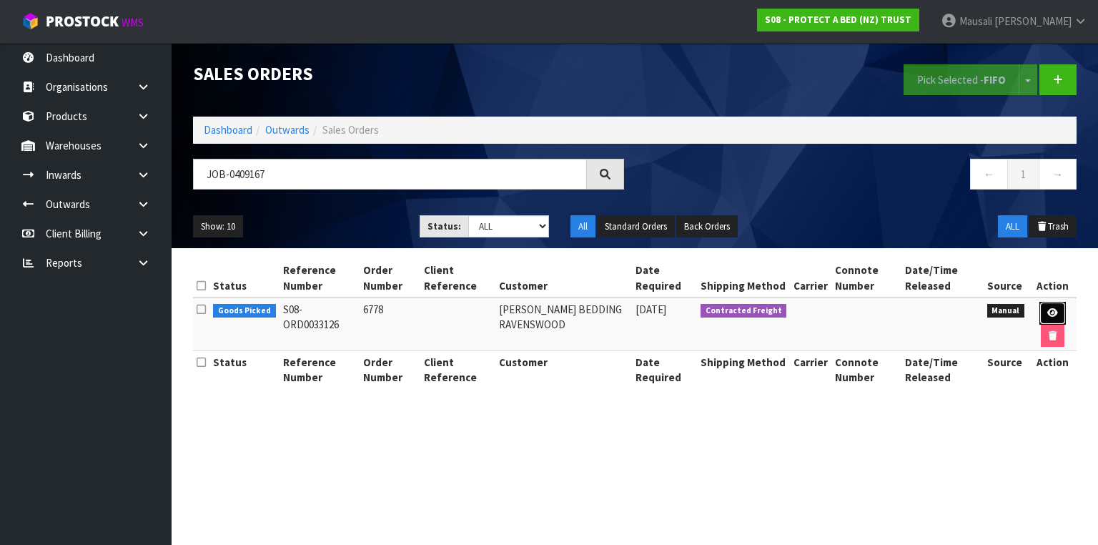
click at [1058, 307] on link at bounding box center [1052, 313] width 26 height 23
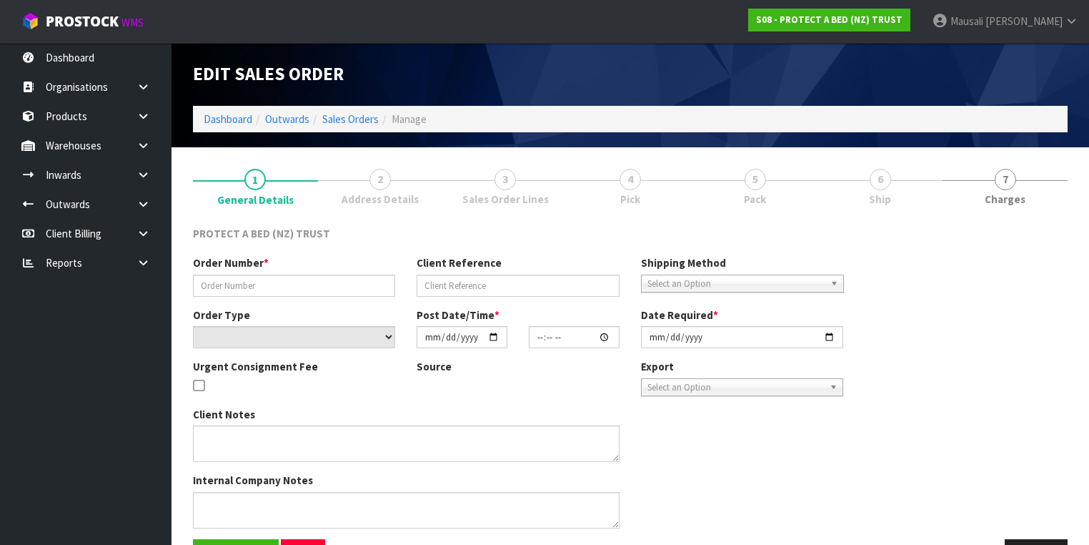
type input "6778"
select select "number:0"
type input "[DATE]"
type input "09:01:00.000"
type input "[DATE]"
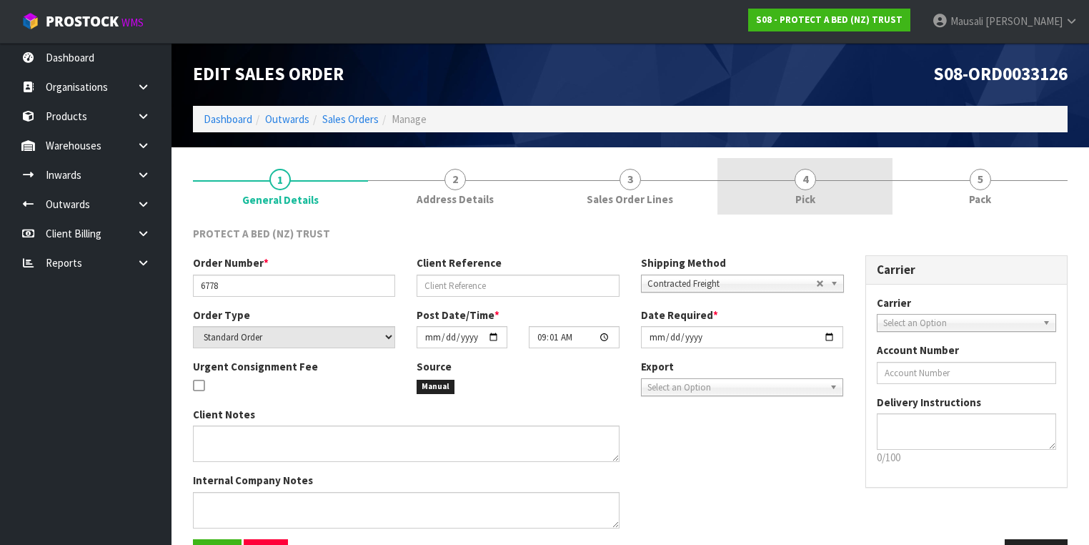
click at [797, 190] on link "4 Pick" at bounding box center [805, 186] width 175 height 56
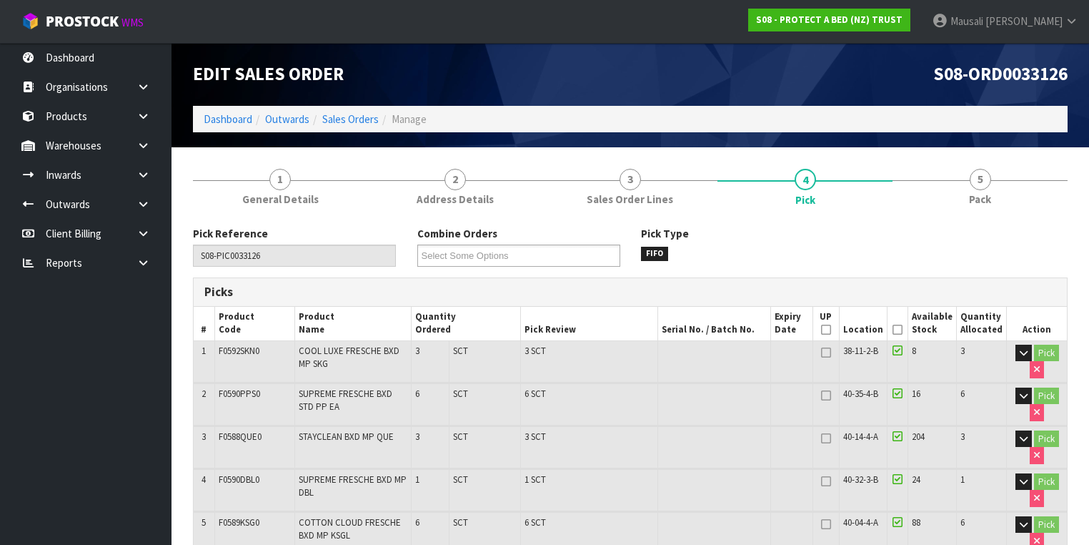
click at [899, 329] on icon at bounding box center [898, 329] width 10 height 1
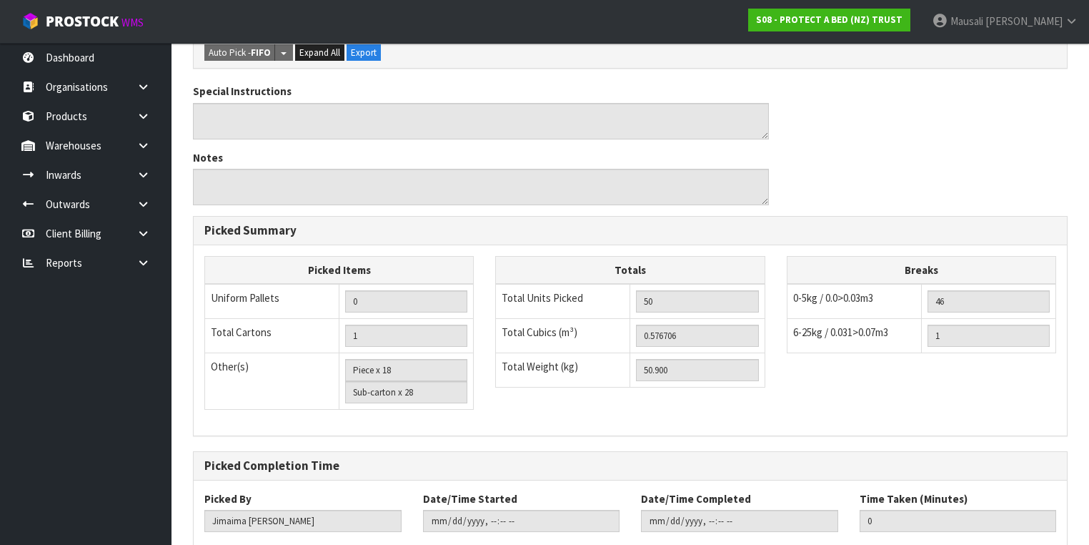
scroll to position [941, 0]
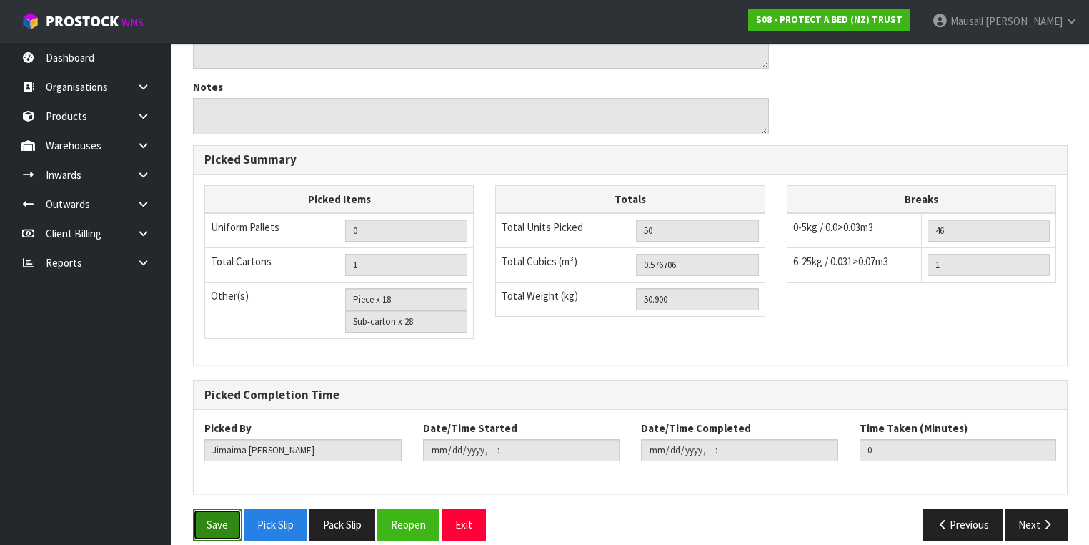
click at [210, 509] on button "Save" at bounding box center [217, 524] width 49 height 31
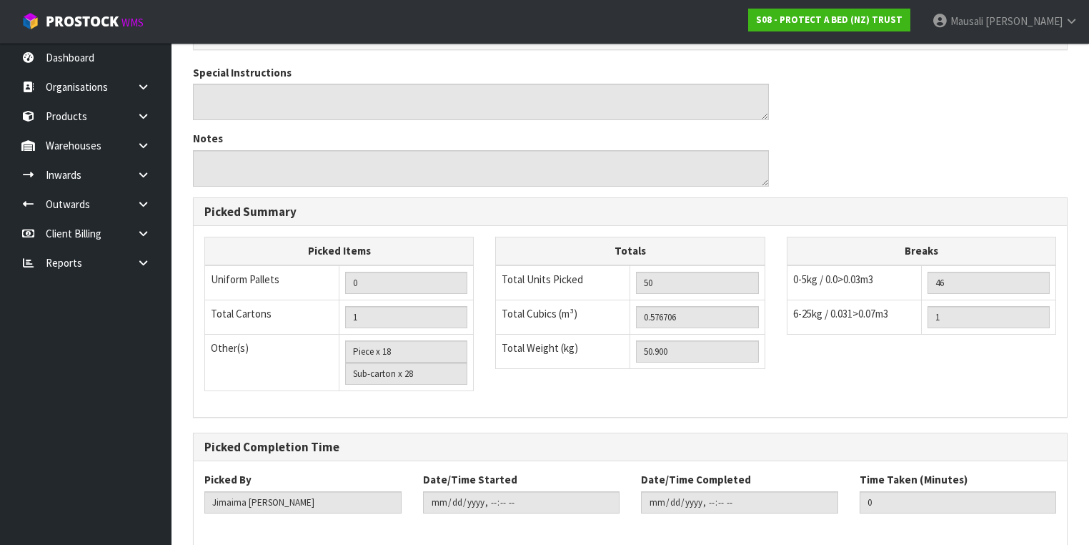
scroll to position [0, 0]
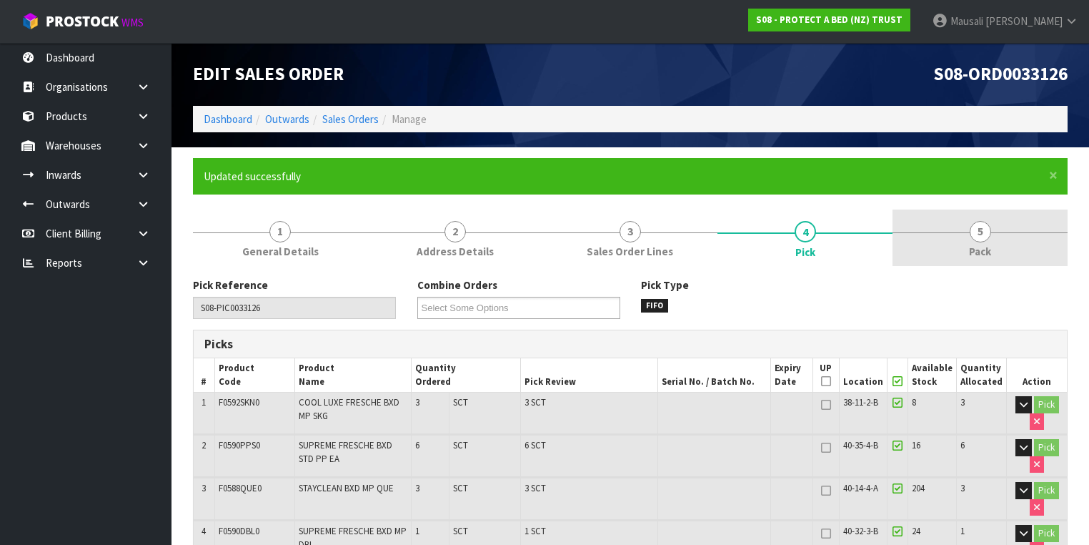
type input "[PERSON_NAME]"
type input "[DATE]T07:46:08"
click at [969, 240] on link "5 Pack" at bounding box center [980, 237] width 175 height 56
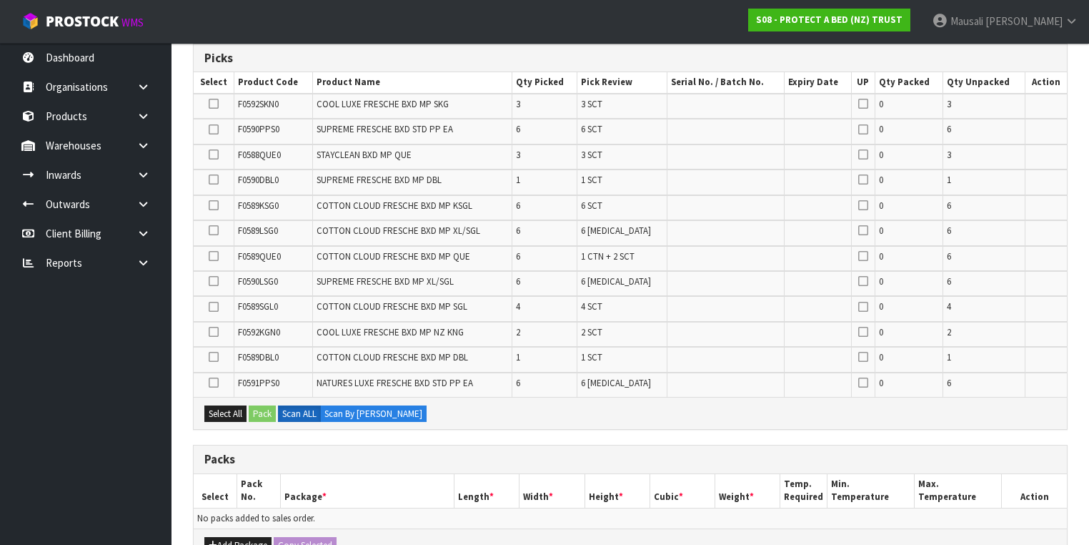
scroll to position [515, 0]
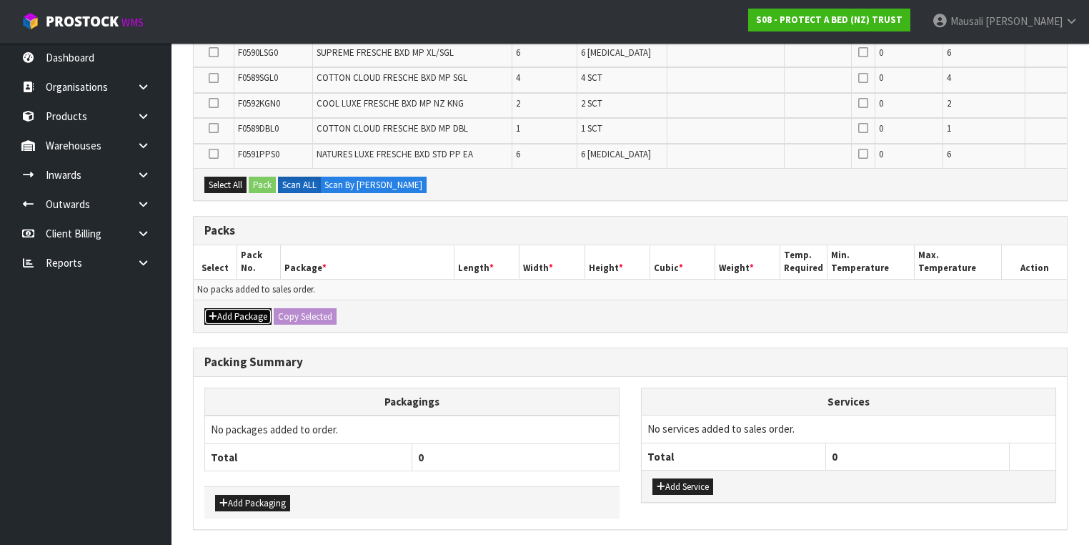
click at [248, 308] on button "Add Package" at bounding box center [237, 316] width 67 height 17
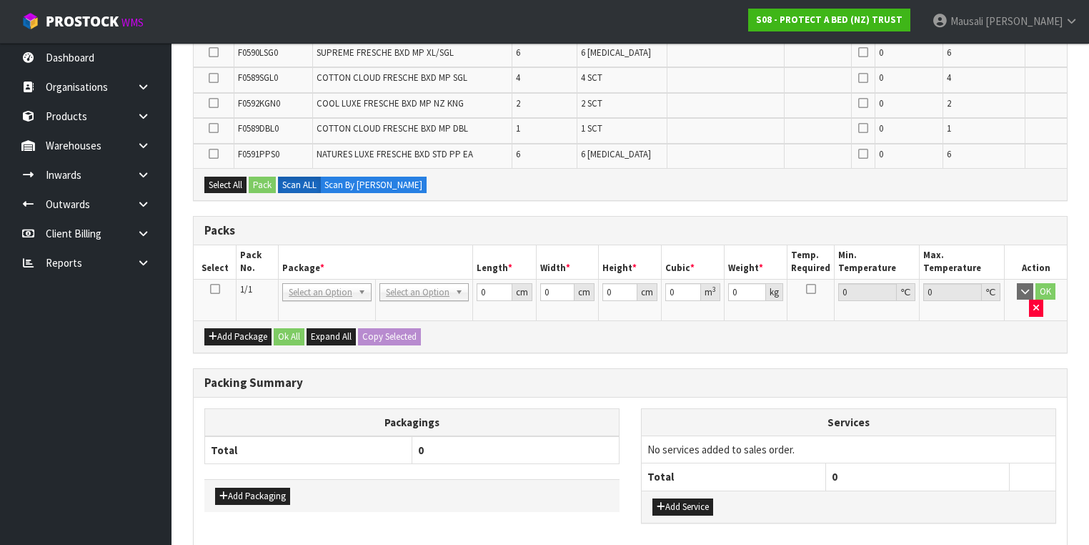
click at [212, 289] on icon at bounding box center [215, 289] width 10 height 1
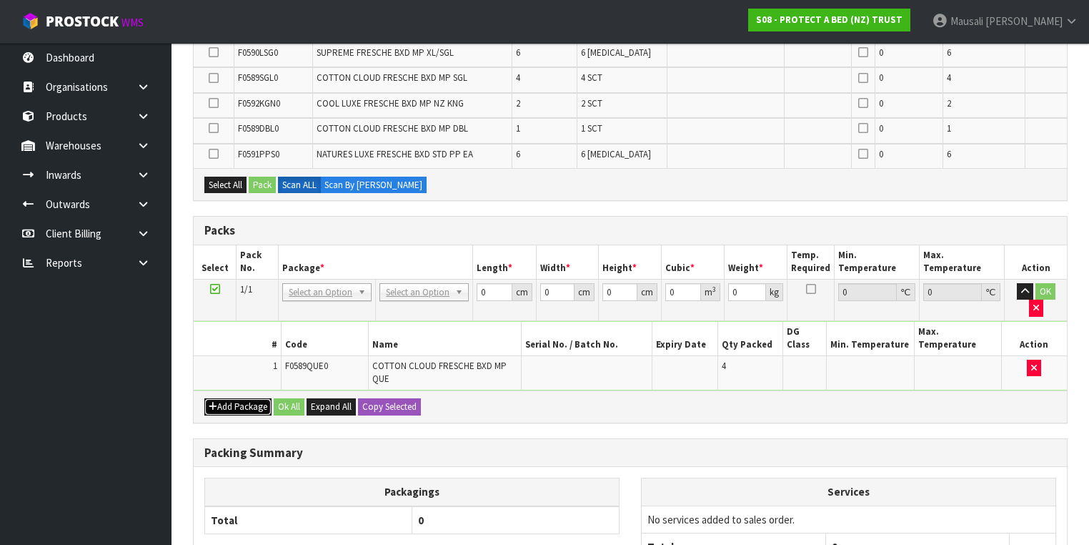
click at [229, 398] on button "Add Package" at bounding box center [237, 406] width 67 height 17
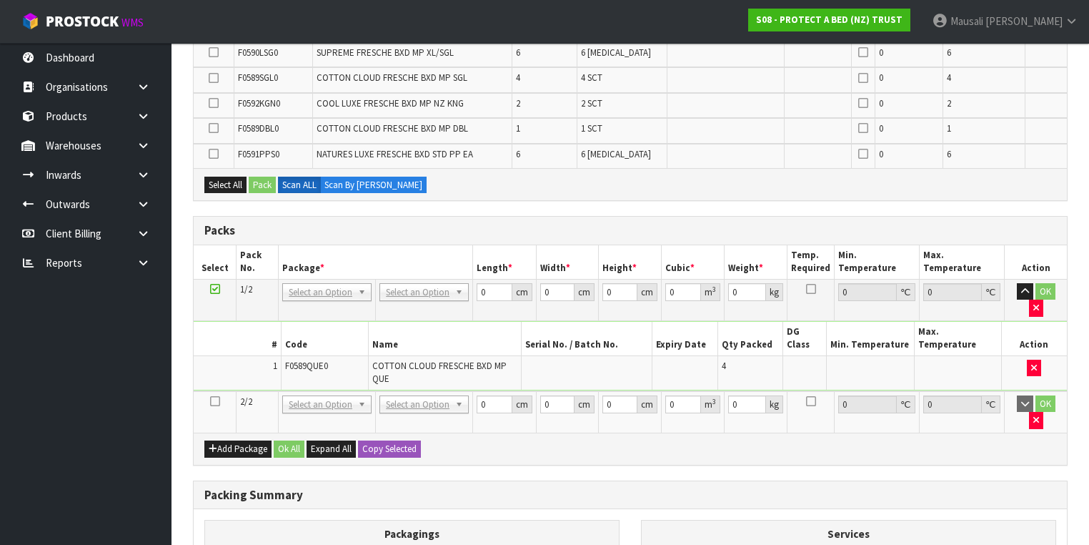
click at [214, 401] on icon at bounding box center [215, 401] width 10 height 1
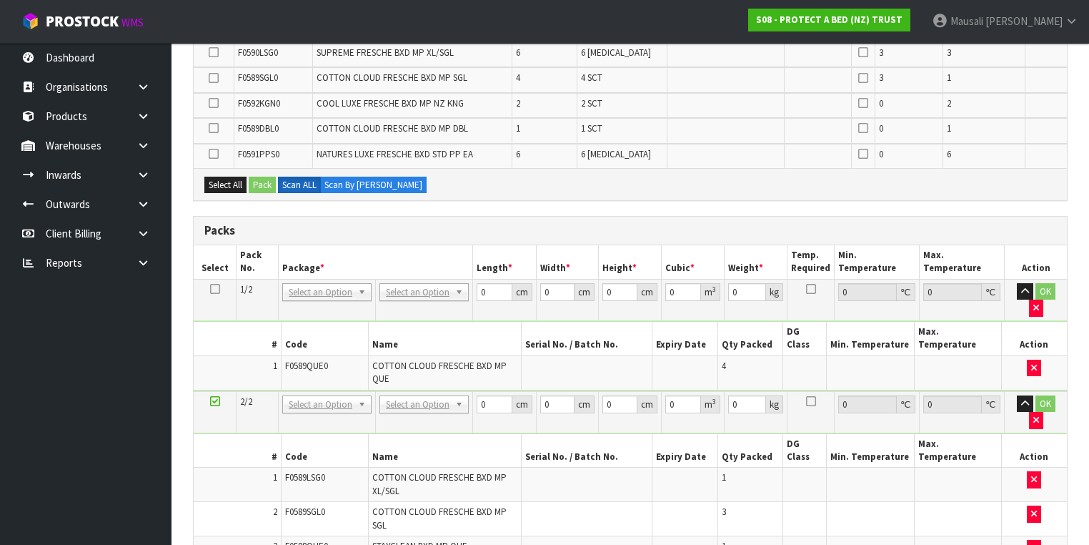
scroll to position [783, 0]
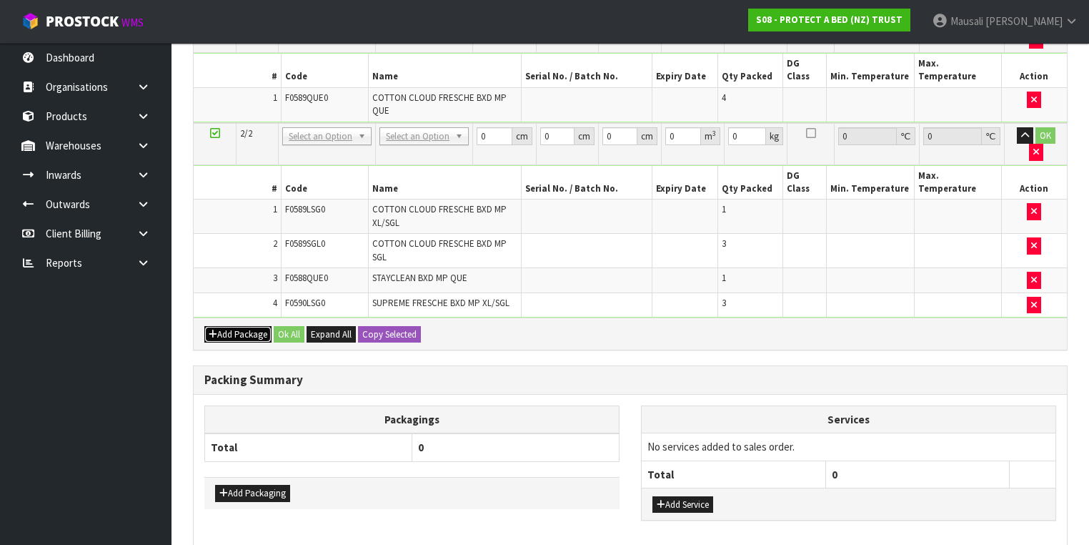
click at [229, 326] on button "Add Package" at bounding box center [237, 334] width 67 height 17
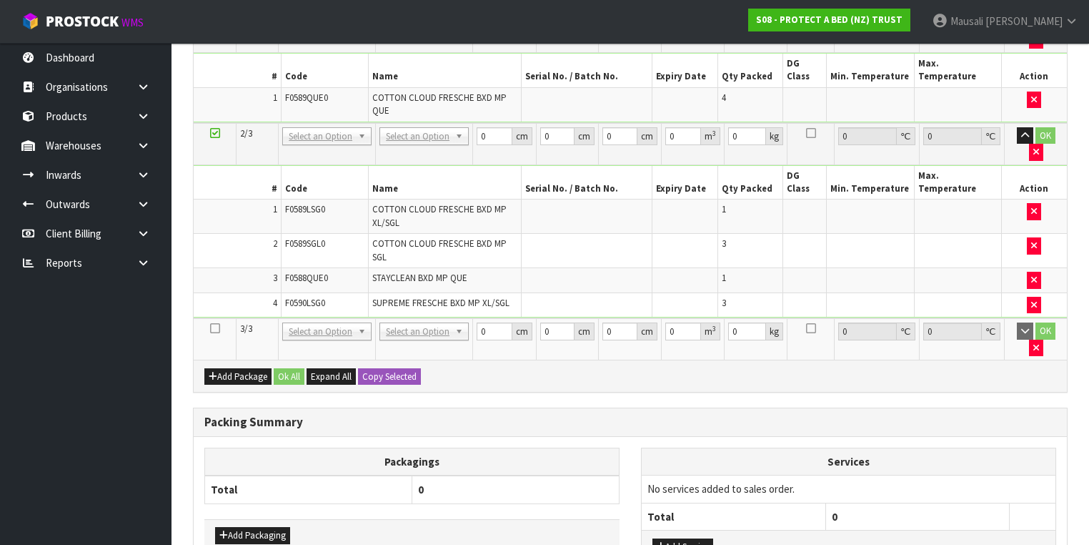
click at [215, 328] on icon at bounding box center [215, 328] width 10 height 1
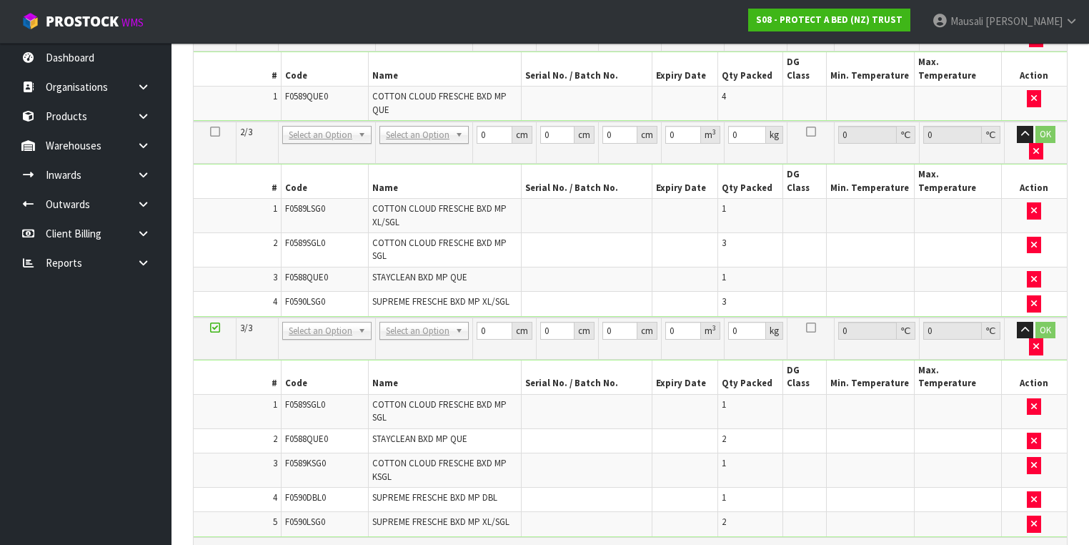
scroll to position [683, 0]
click at [220, 544] on button "Add Package" at bounding box center [237, 553] width 67 height 17
click at [216, 544] on icon at bounding box center [215, 547] width 10 height 1
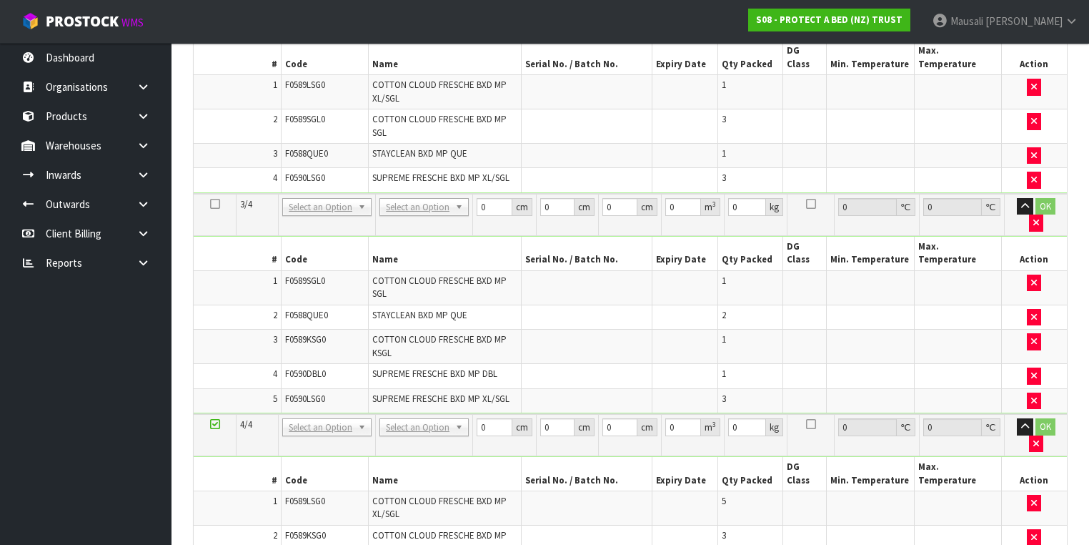
scroll to position [943, 0]
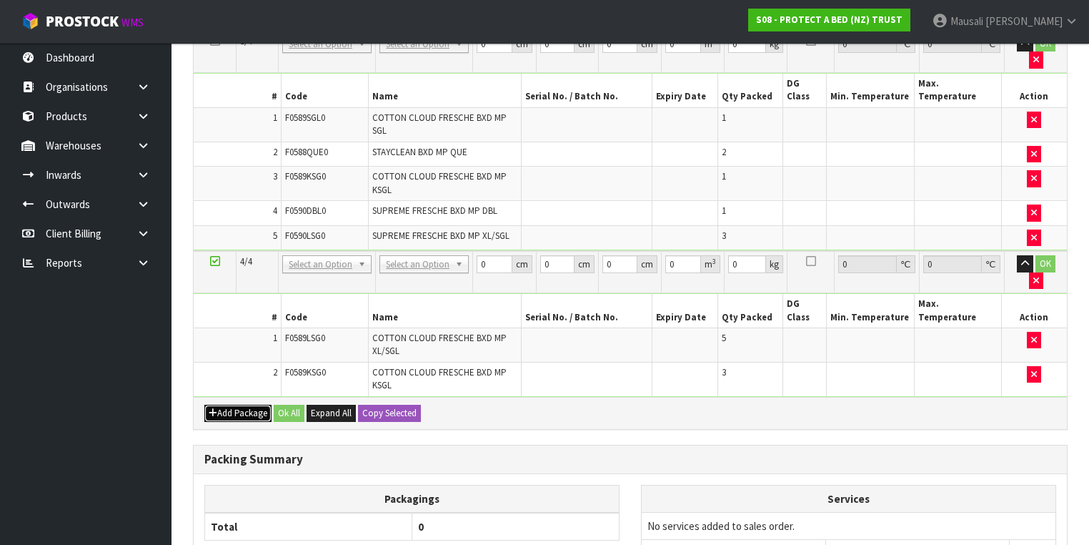
click at [244, 405] on button "Add Package" at bounding box center [237, 413] width 67 height 17
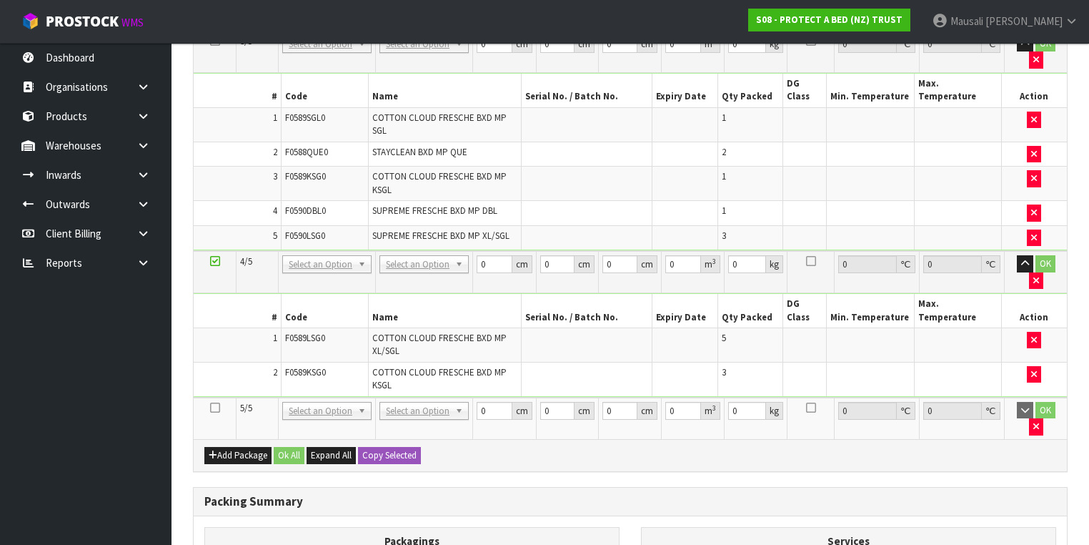
click at [213, 407] on icon at bounding box center [215, 407] width 10 height 1
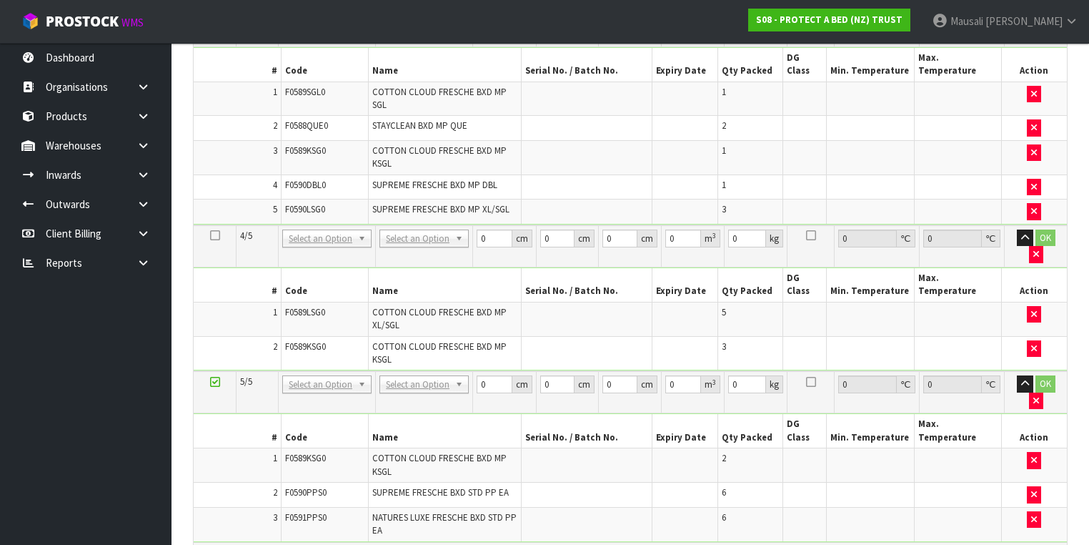
scroll to position [868, 0]
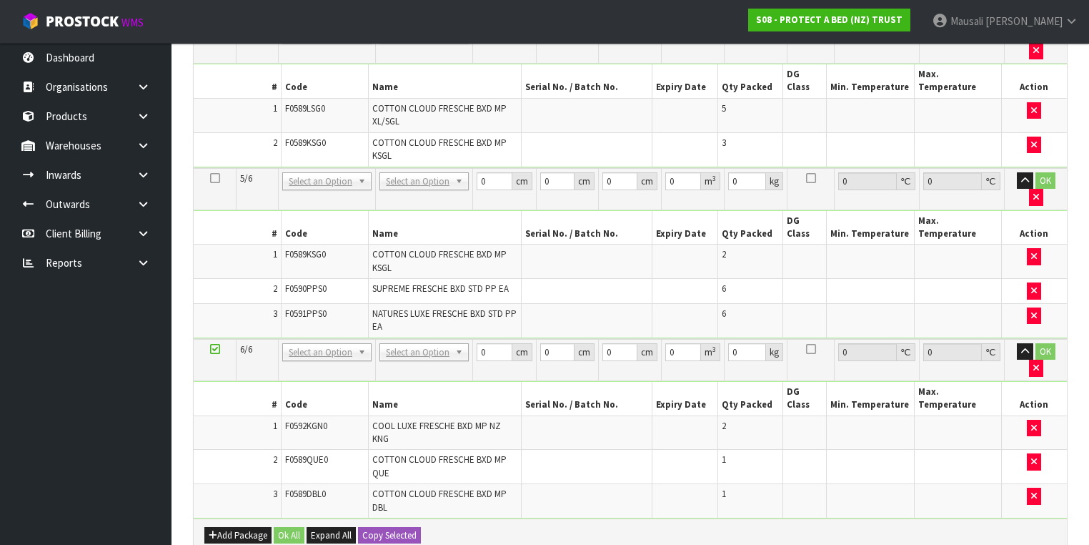
scroll to position [1104, 0]
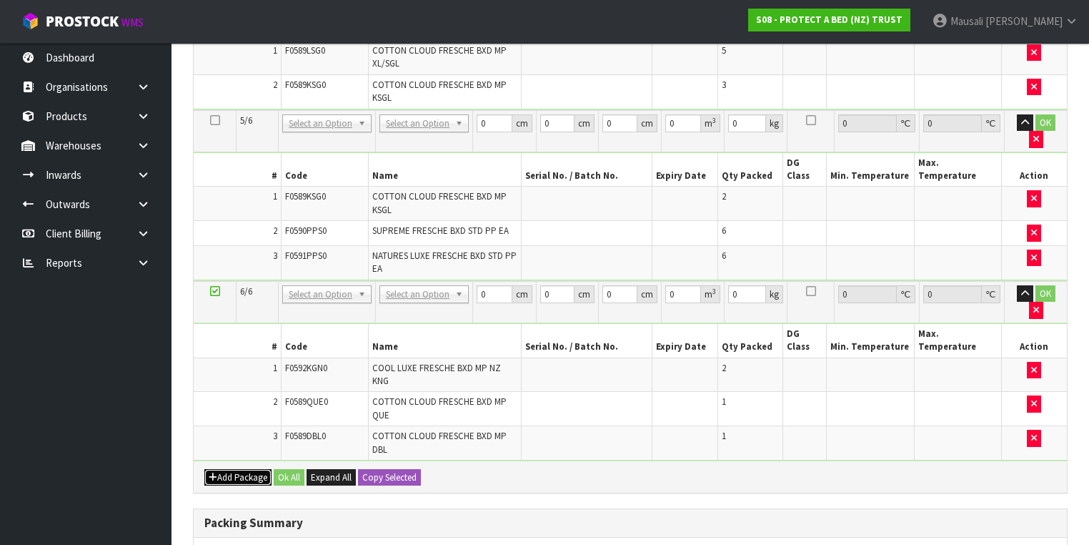
click at [243, 469] on button "Add Package" at bounding box center [237, 477] width 67 height 17
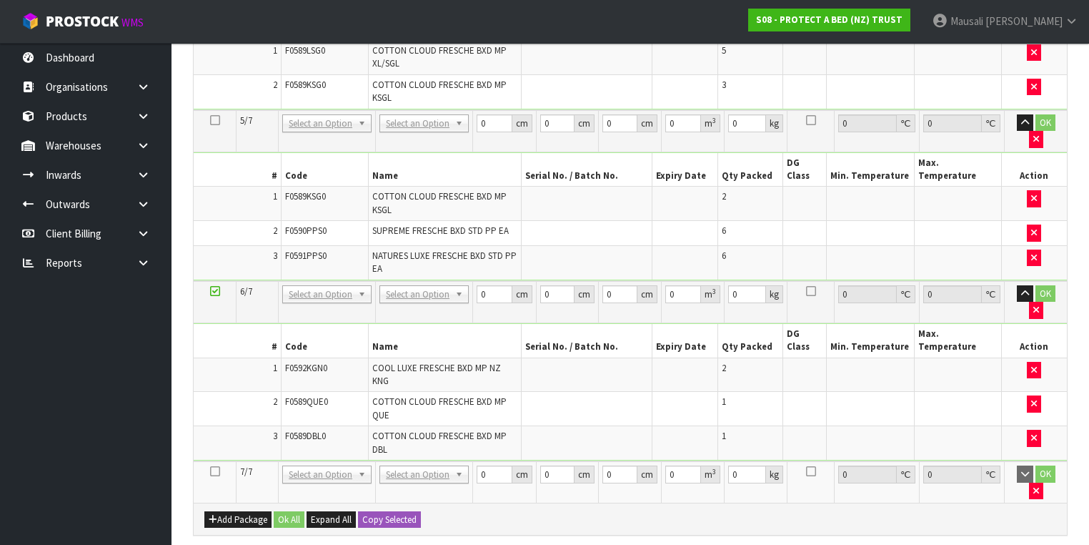
click at [216, 471] on icon at bounding box center [215, 471] width 10 height 1
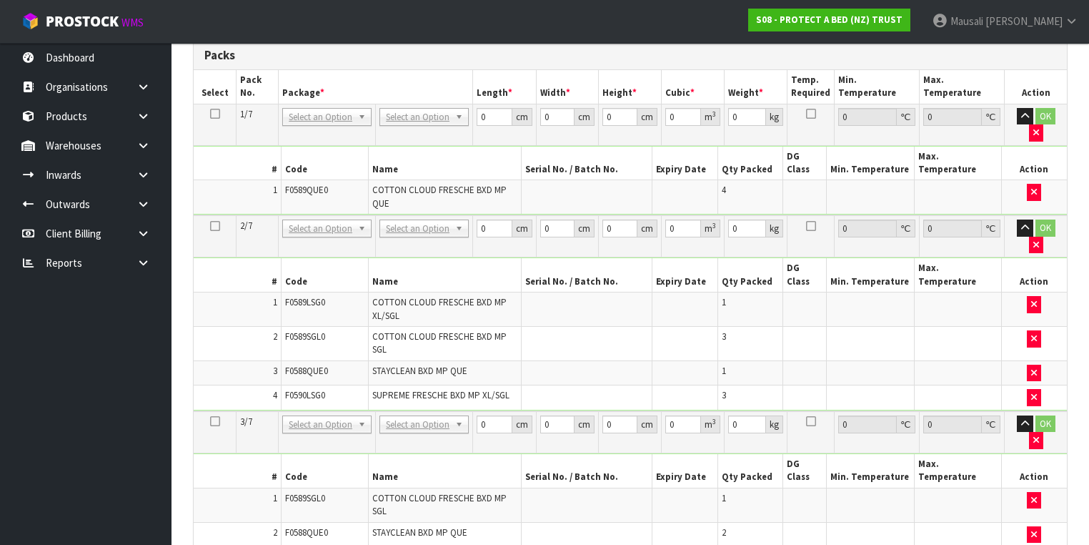
scroll to position [169, 0]
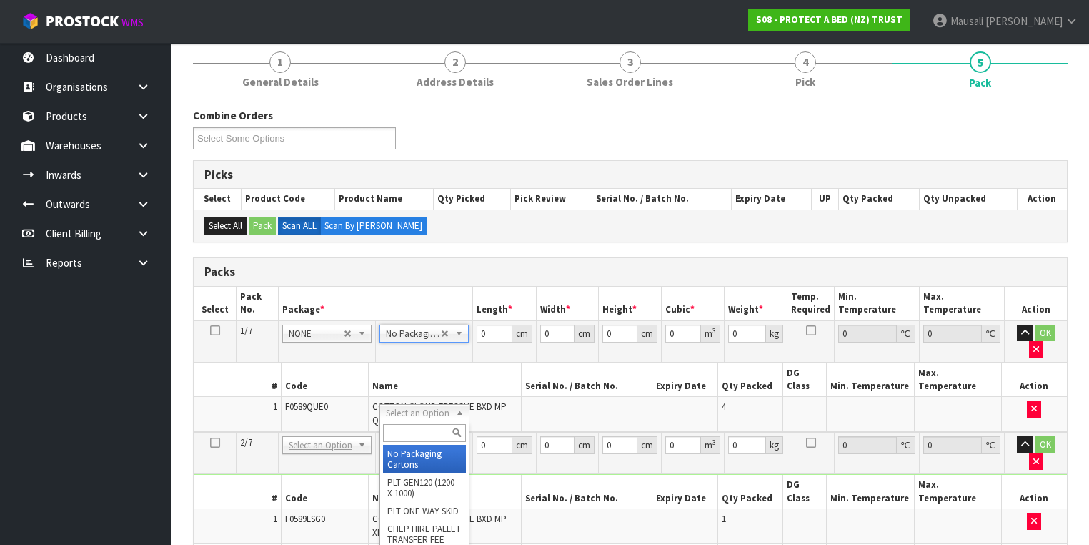
click at [415, 432] on input "text" at bounding box center [424, 433] width 82 height 18
type input "OC"
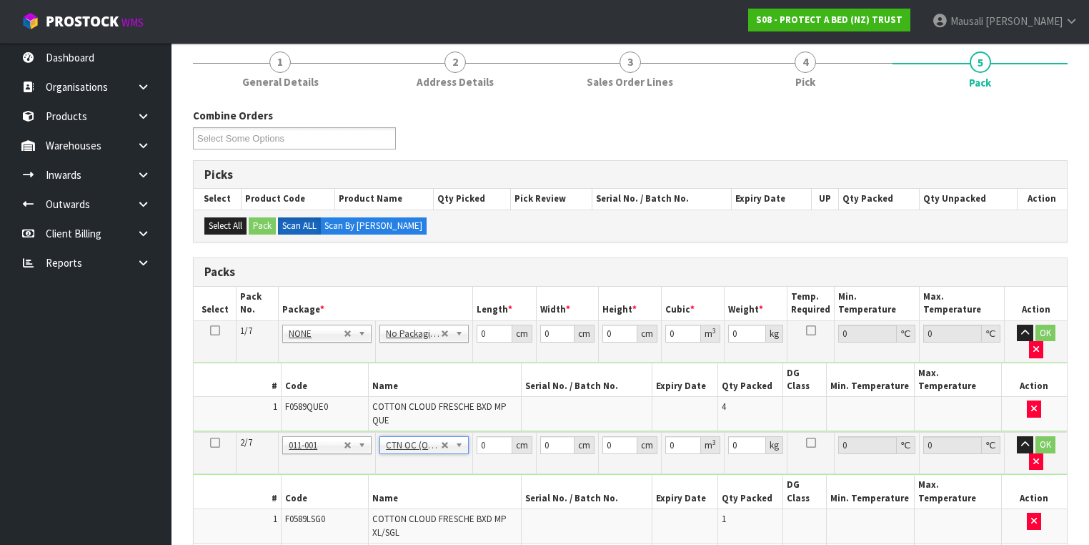
type input "7.9"
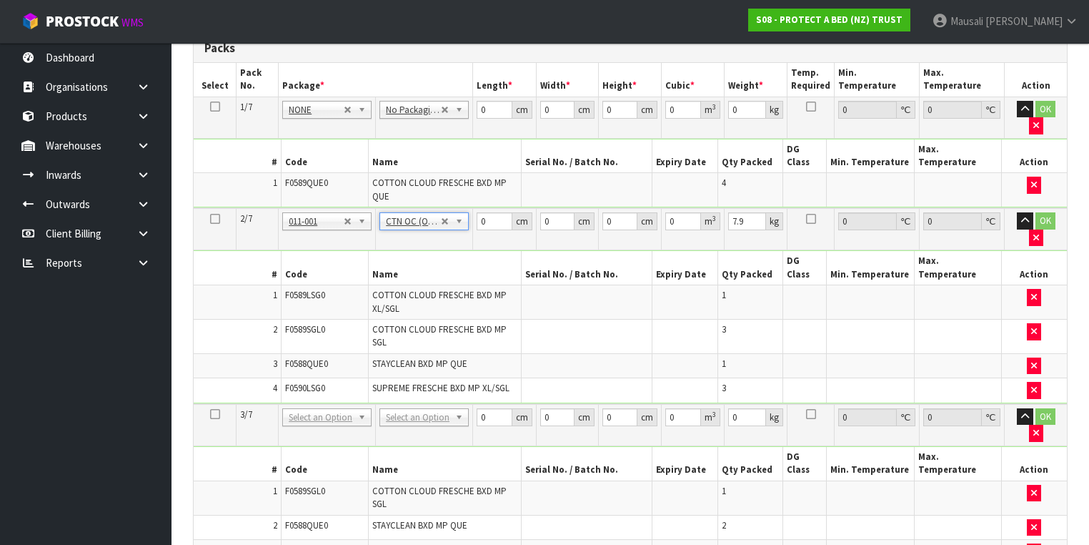
scroll to position [512, 0]
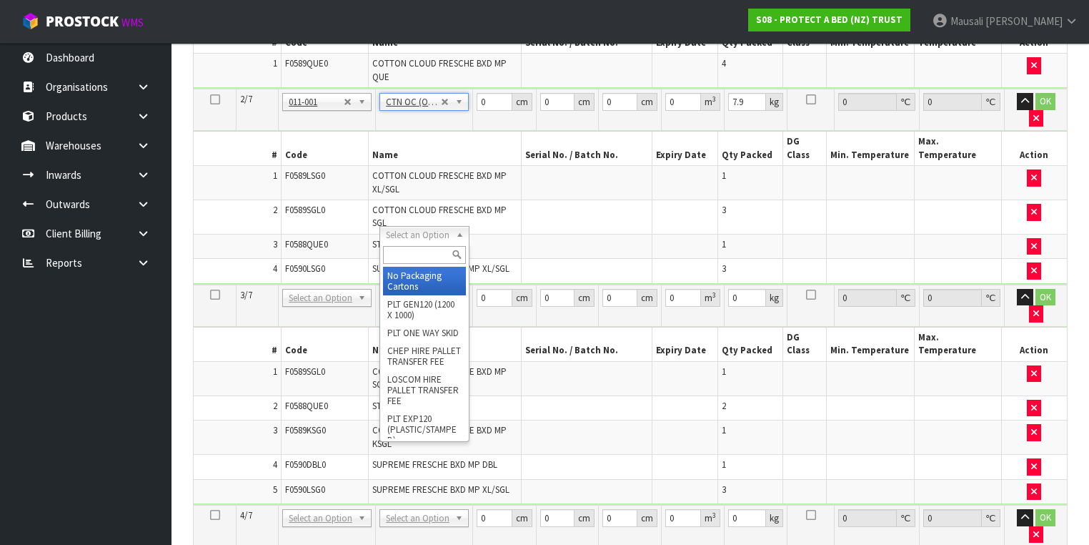
click at [417, 251] on input "text" at bounding box center [424, 255] width 82 height 18
type input "OC"
type input "2"
type input "8.2"
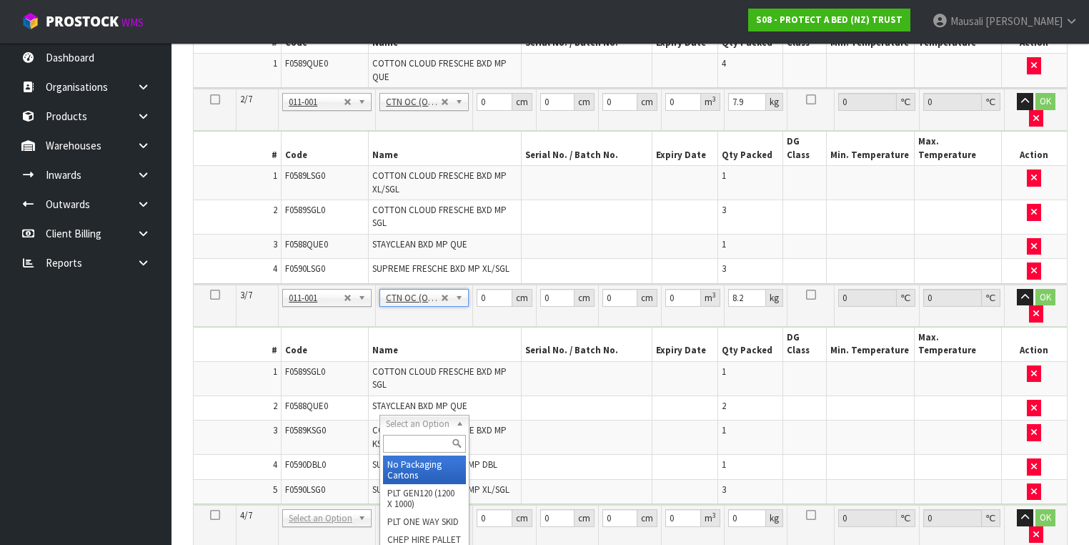
click at [408, 445] on input "text" at bounding box center [424, 444] width 82 height 18
type input "OC"
type input "3"
type input "8.3"
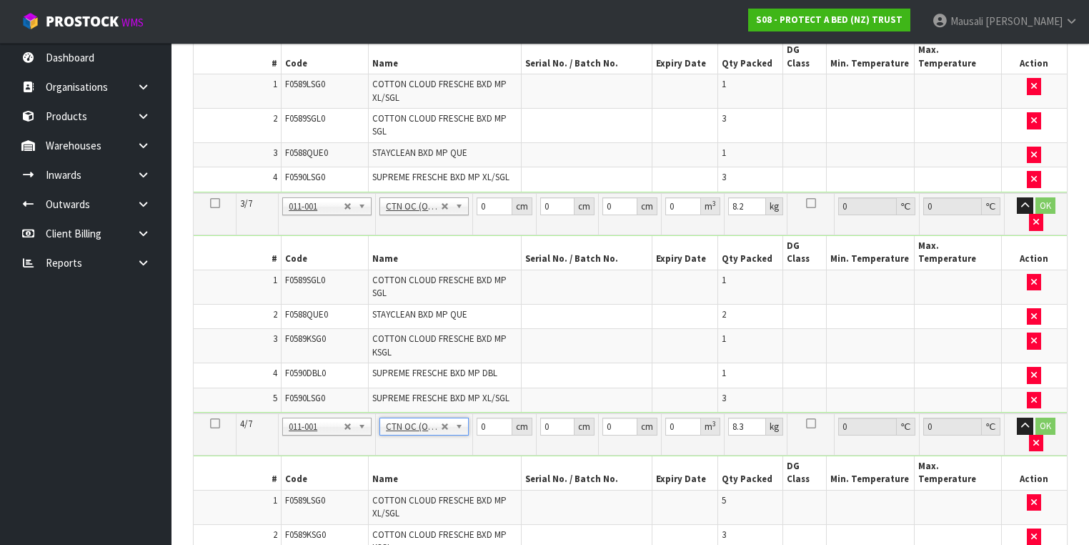
scroll to position [684, 0]
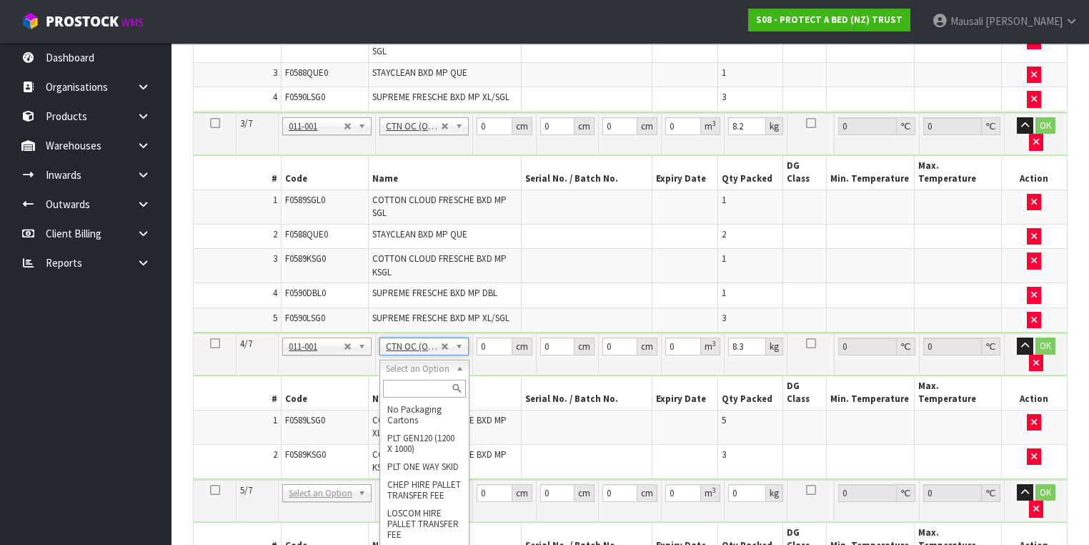
click at [396, 384] on input "text" at bounding box center [424, 389] width 82 height 18
type input "OC"
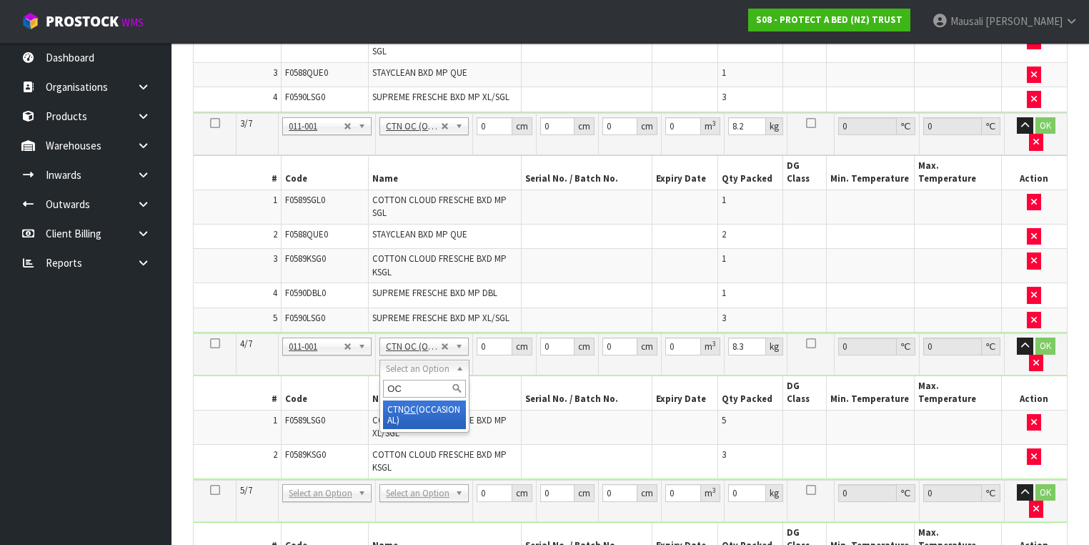
type input "4"
type input "6.4"
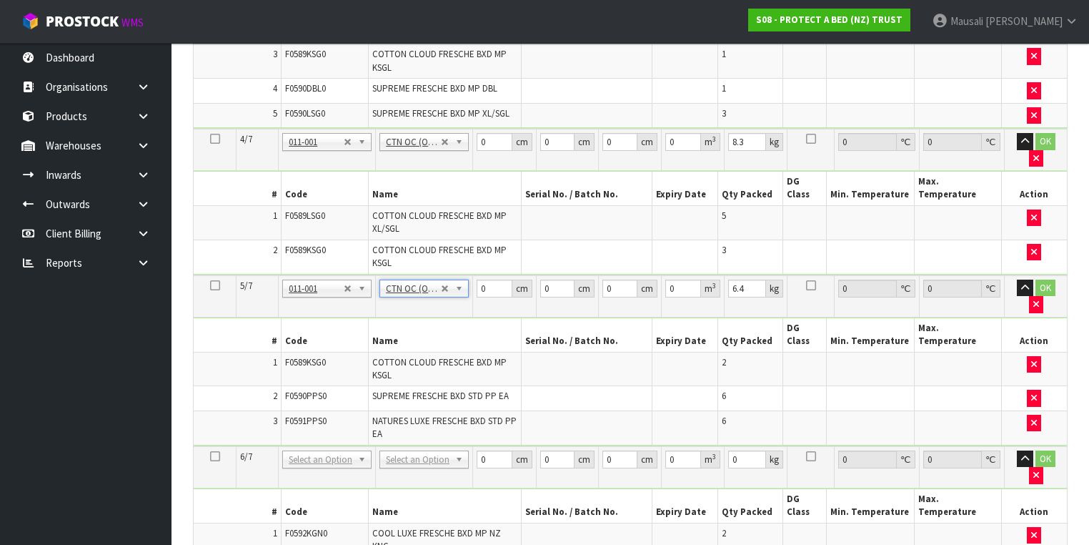
scroll to position [970, 0]
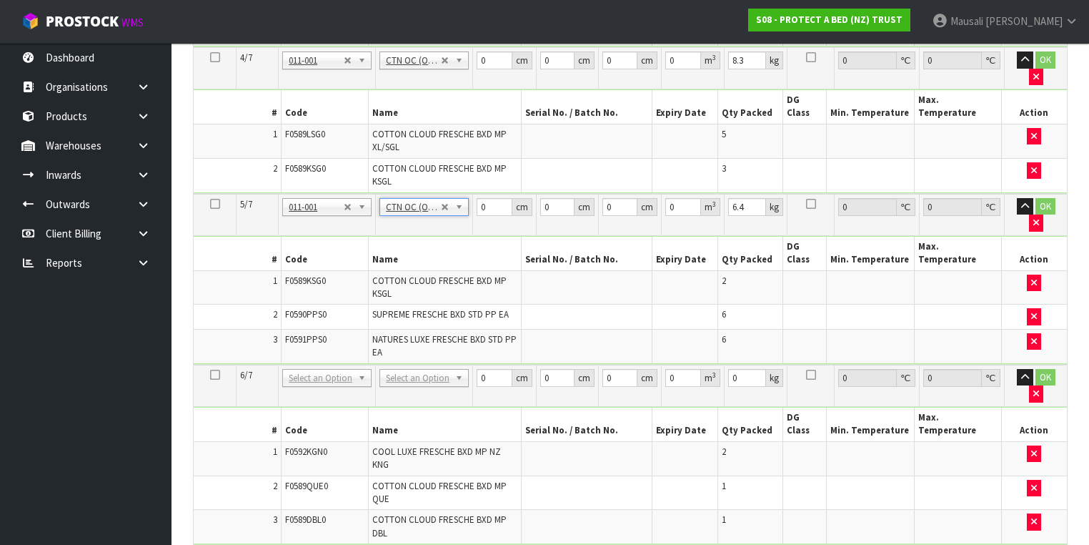
drag, startPoint x: 389, startPoint y: 222, endPoint x: 392, endPoint y: 238, distance: 16.7
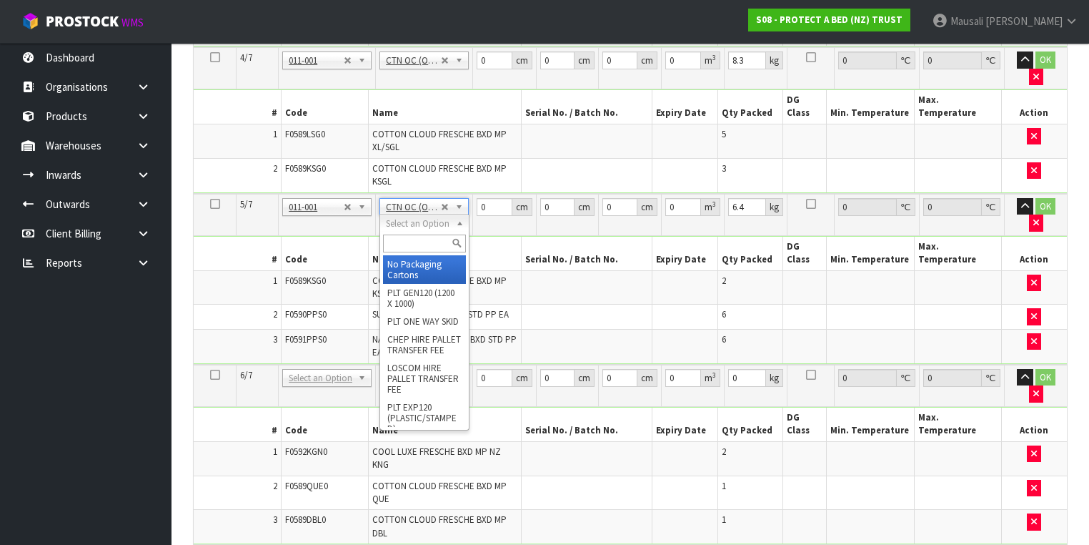
click at [397, 247] on input "text" at bounding box center [424, 243] width 82 height 18
type input "CTN7"
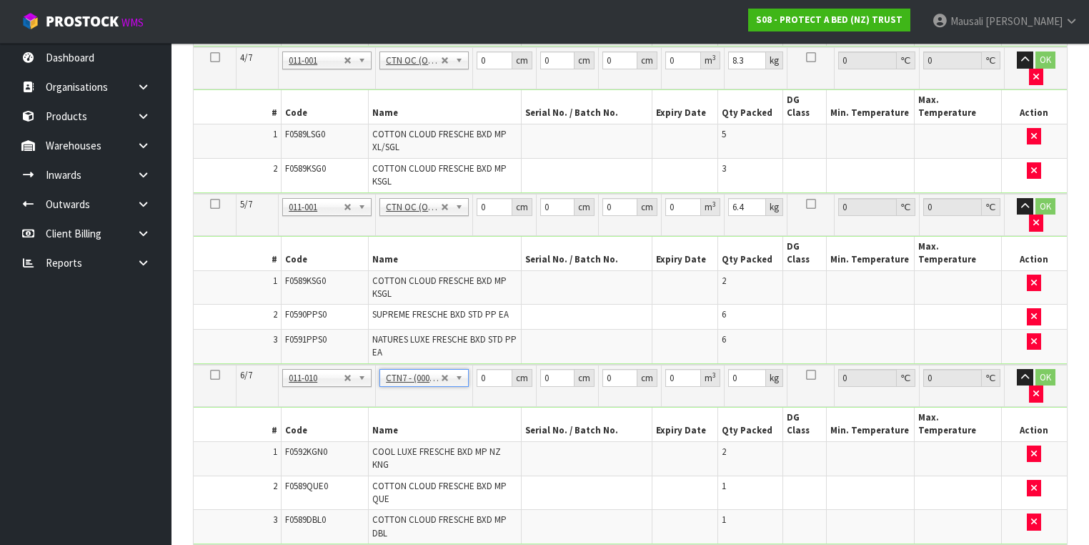
type input "45.5"
type input "35"
type input "0.072459"
type input "6.65"
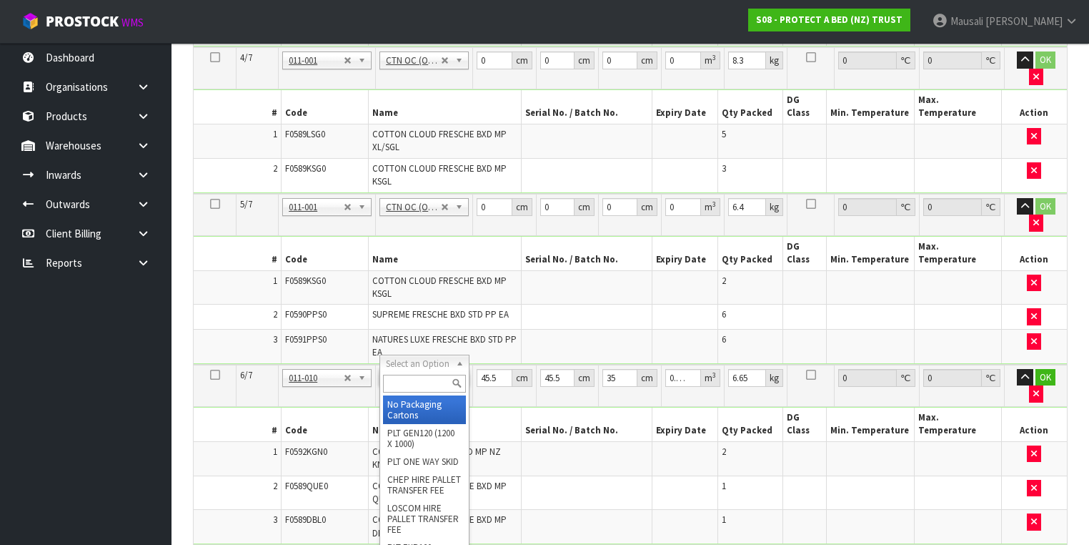
click at [394, 387] on input "text" at bounding box center [424, 384] width 82 height 18
type input "CTN7"
type input "2"
type input "45.5"
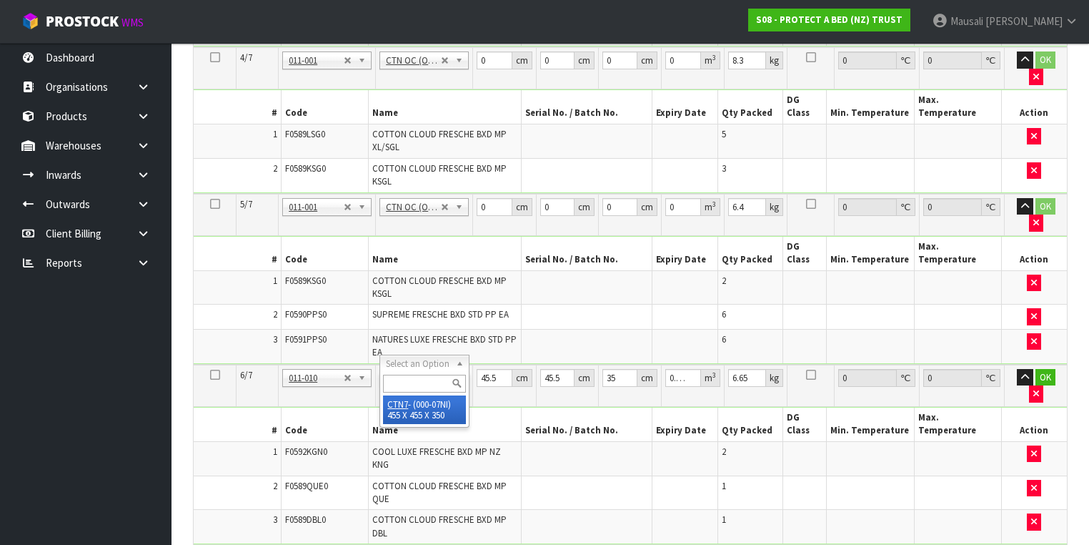
type input "35"
type input "0.072459"
type input "7.15"
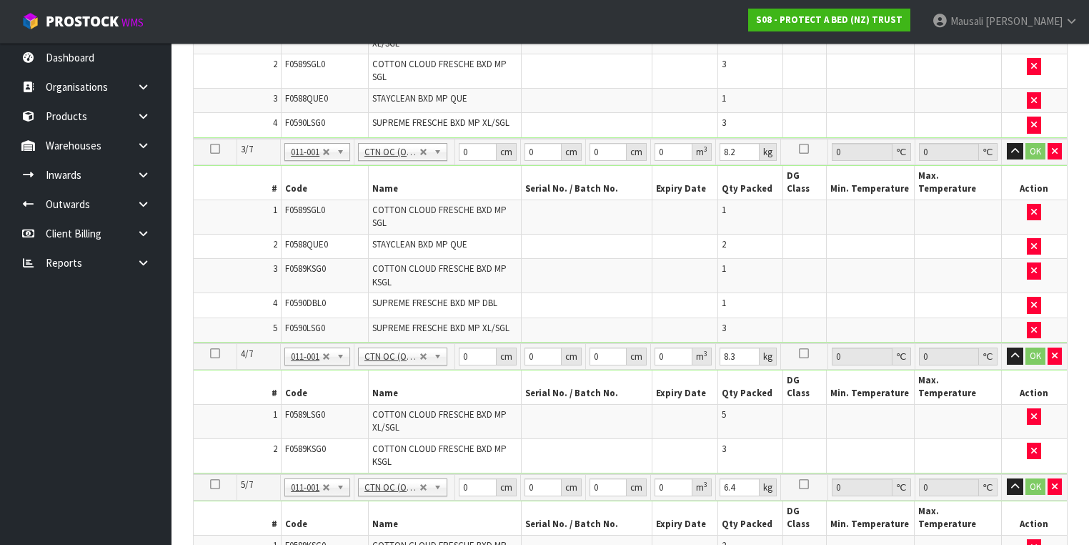
scroll to position [284, 0]
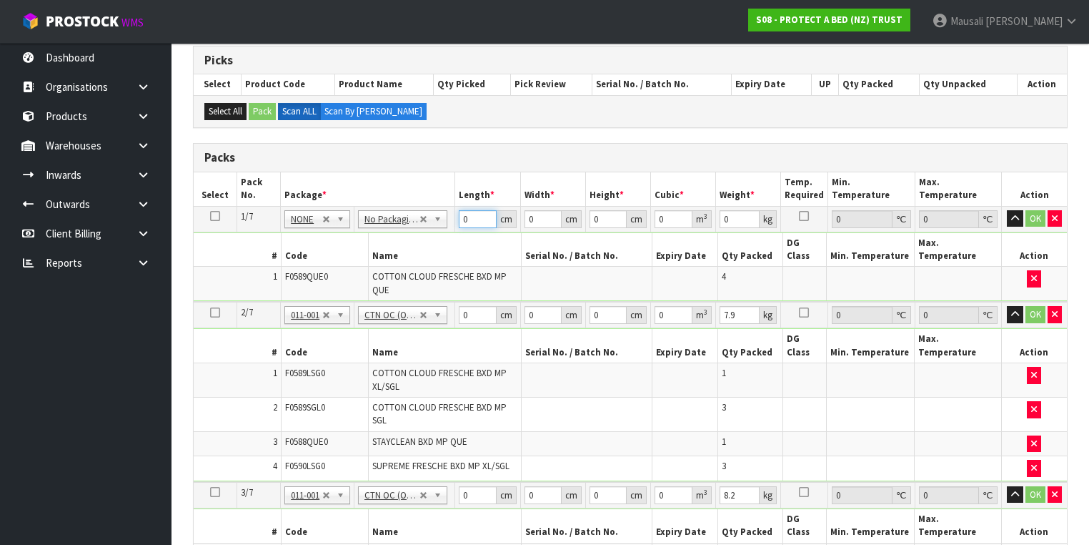
drag, startPoint x: 474, startPoint y: 216, endPoint x: 450, endPoint y: 234, distance: 30.6
click at [450, 234] on tbody "1/7 NONE 007-001 007-002 007-004 007-009 007-013 007-014 007-015 007-017 007-01…" at bounding box center [630, 254] width 873 height 96
type input "59"
type input "40"
type input "3"
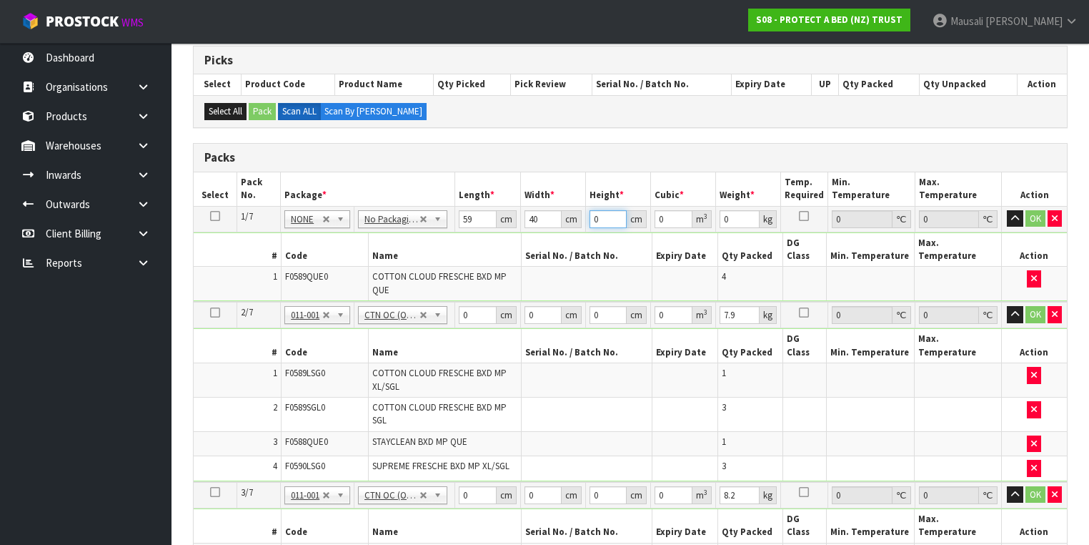
type input "0.00708"
type input "32"
type input "0.07552"
type input "32"
type input "7"
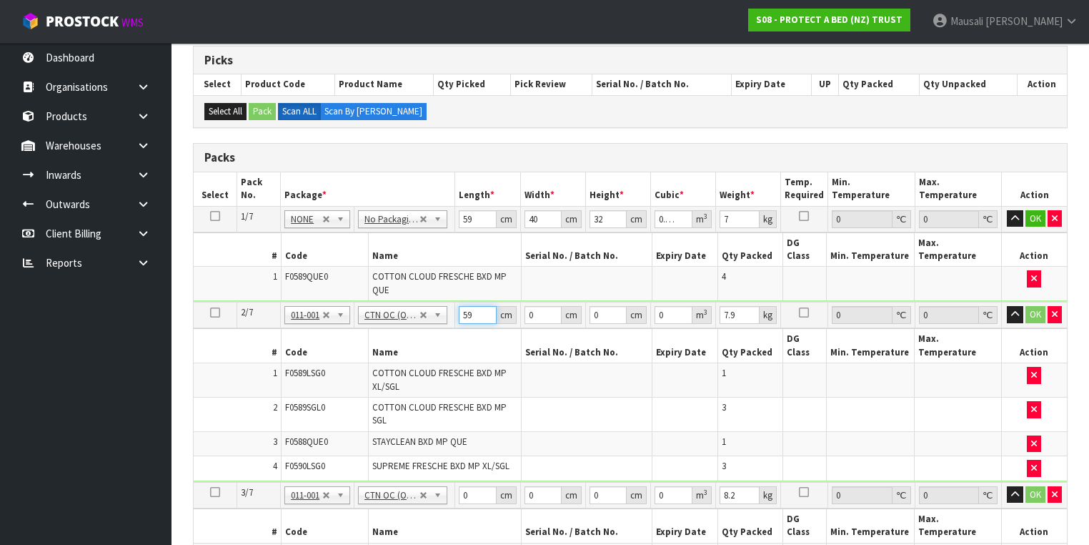
type input "59"
type input "40"
type input "3"
type input "0.00708"
type input "32"
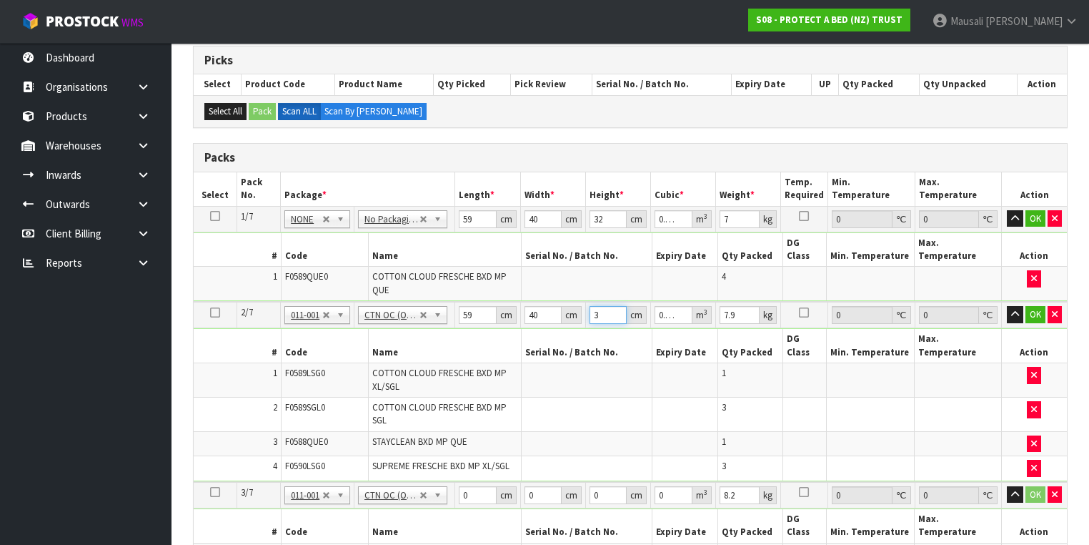
type input "0.07552"
type input "32"
type input "9"
type input "58"
type input "40"
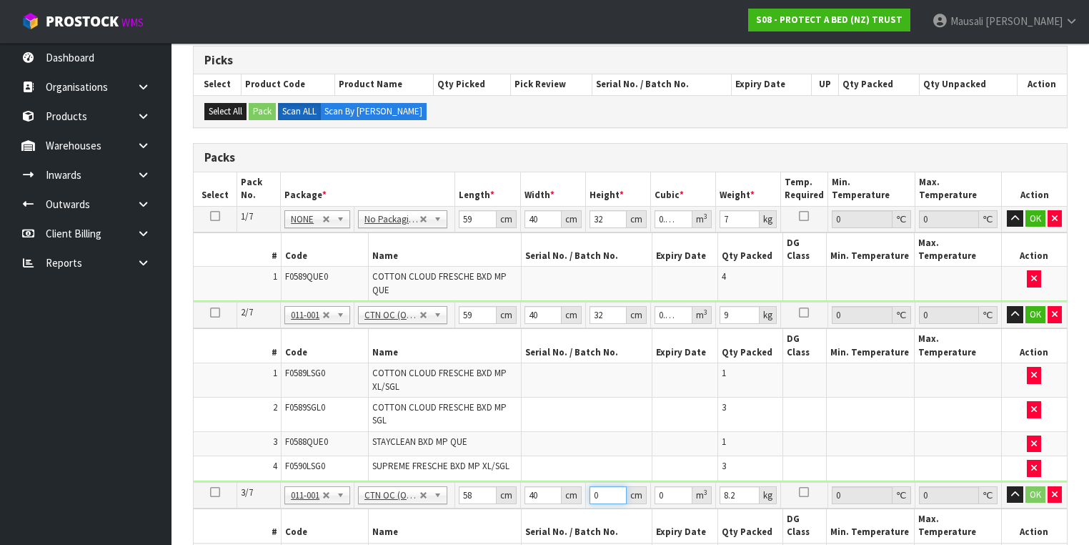
type input "3"
type input "0.00696"
type input "32"
type input "0.07424"
type input "32"
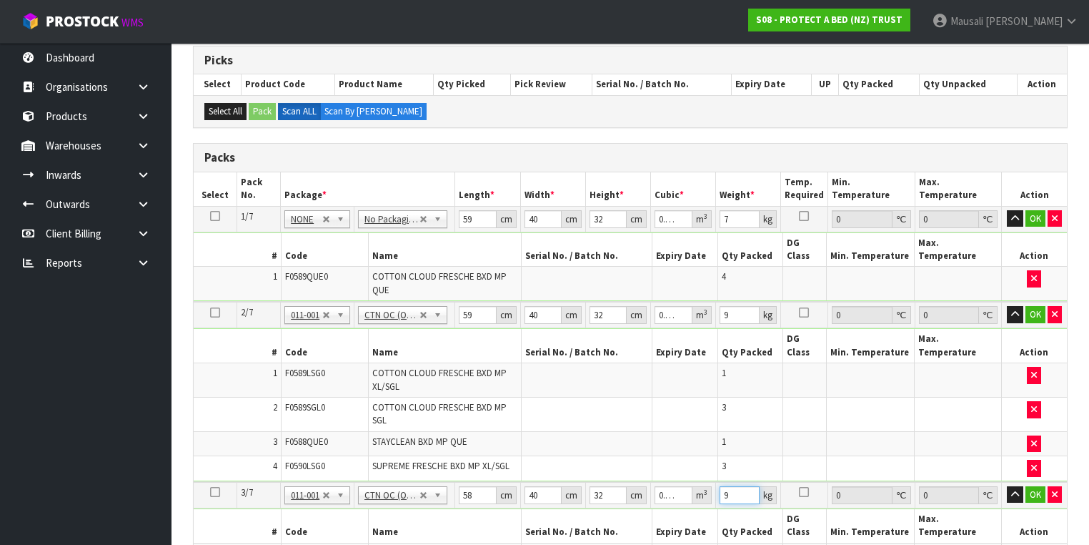
type input "9"
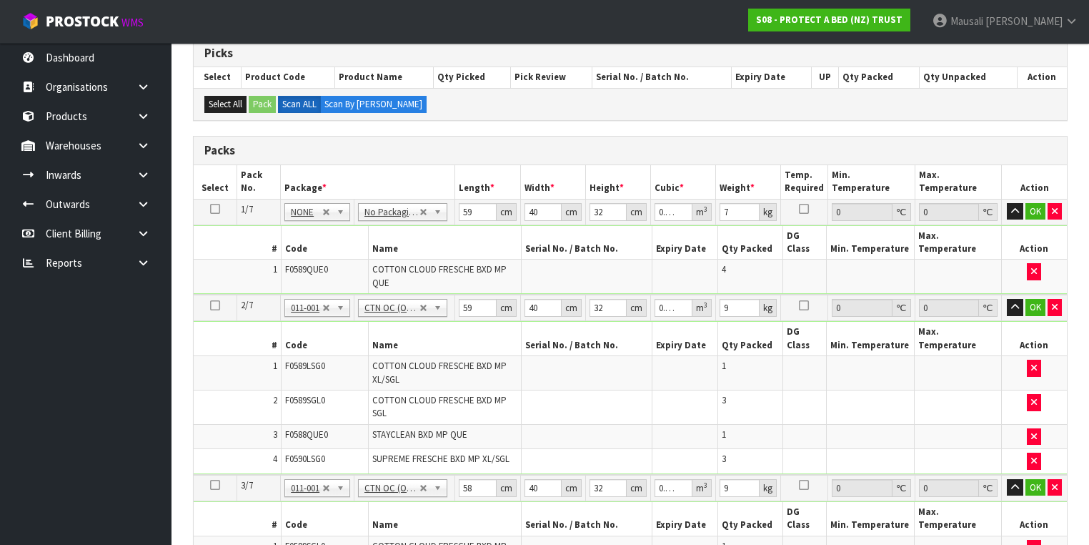
scroll to position [579, 0]
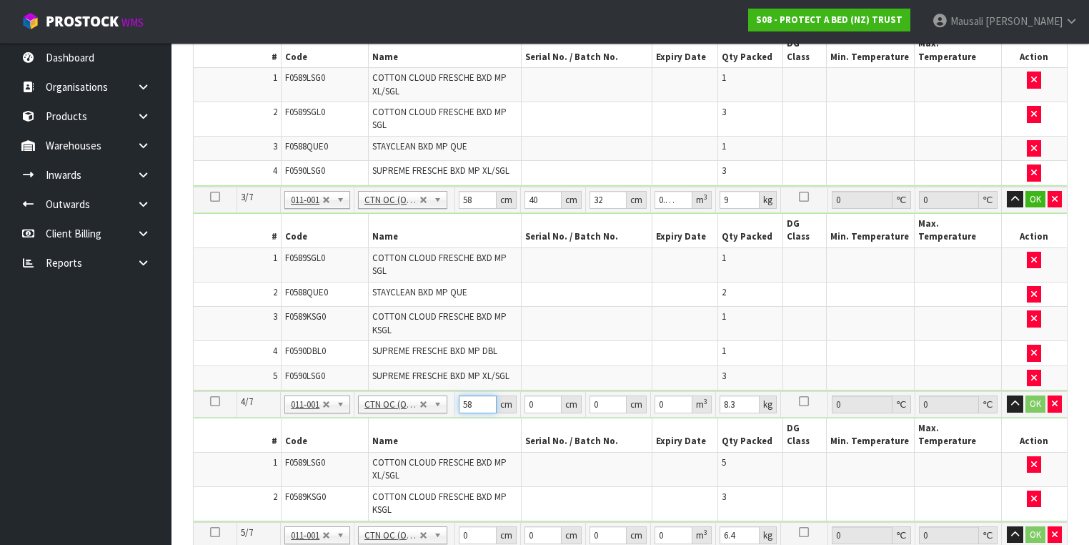
type input "58"
type input "40"
type input "3"
type input "0.00696"
type input "32"
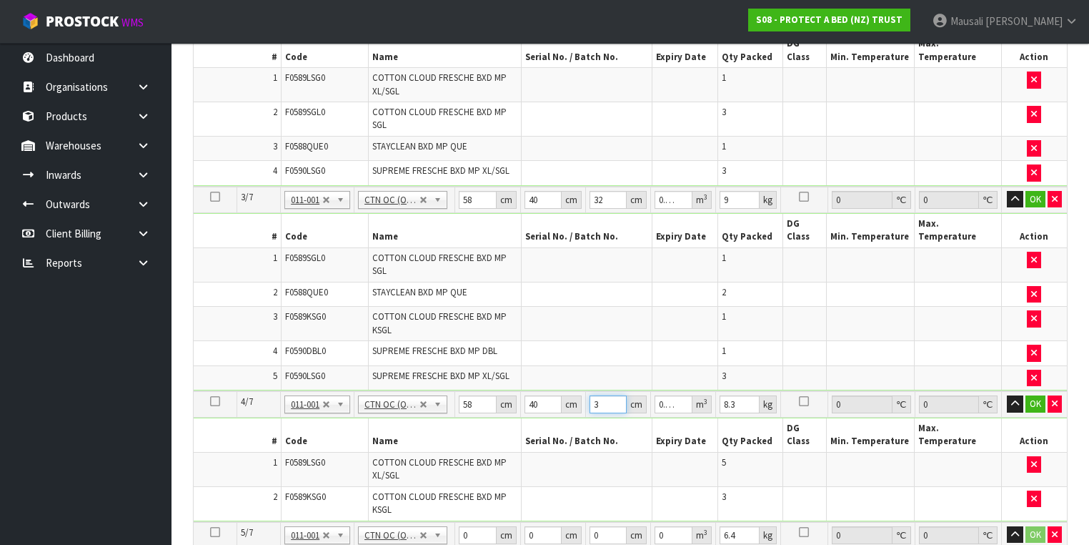
type input "0.07424"
type input "32"
type input "10"
type input "44"
type input "32"
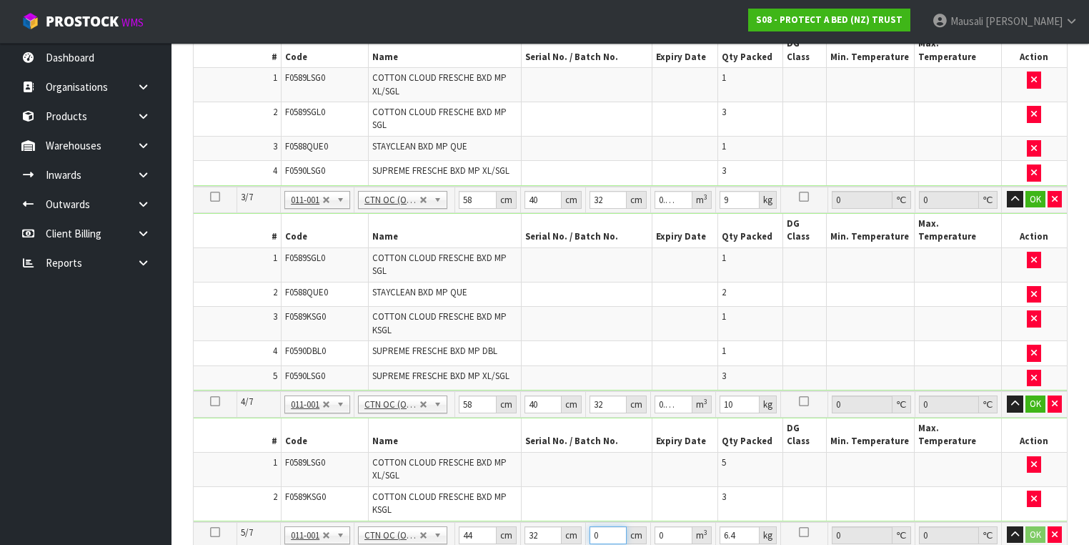
type input "3"
type input "0.004224"
type input "36"
type input "0.050688"
type input "36"
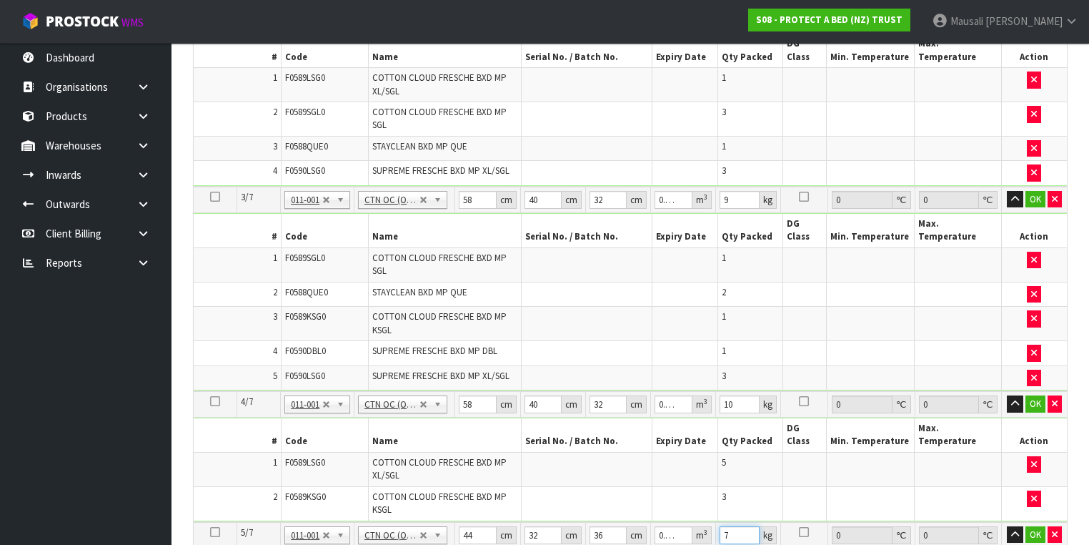
type input "7"
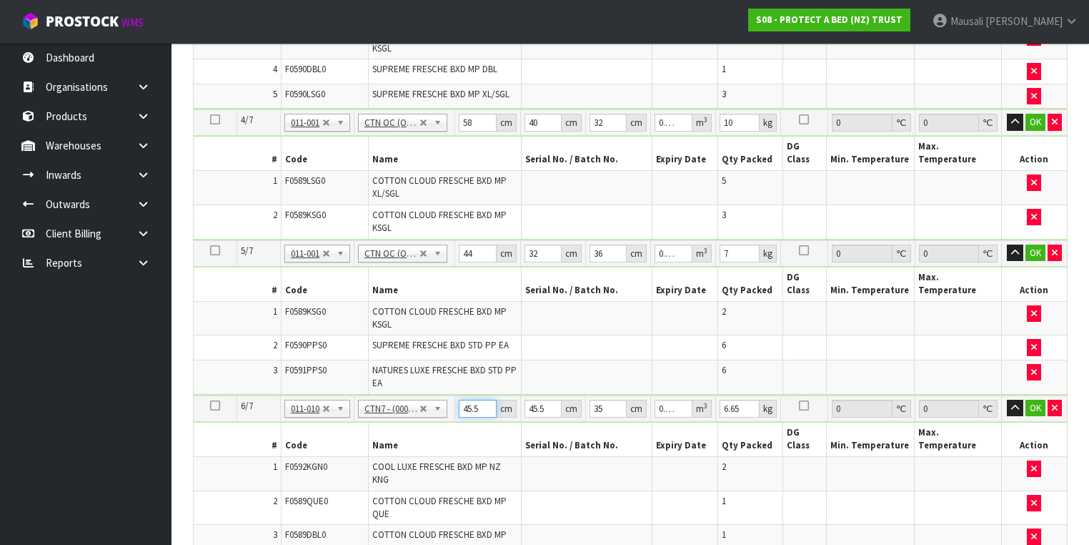
type input "4"
type input "0.00637"
type input "48"
type input "0.07644"
type input "48"
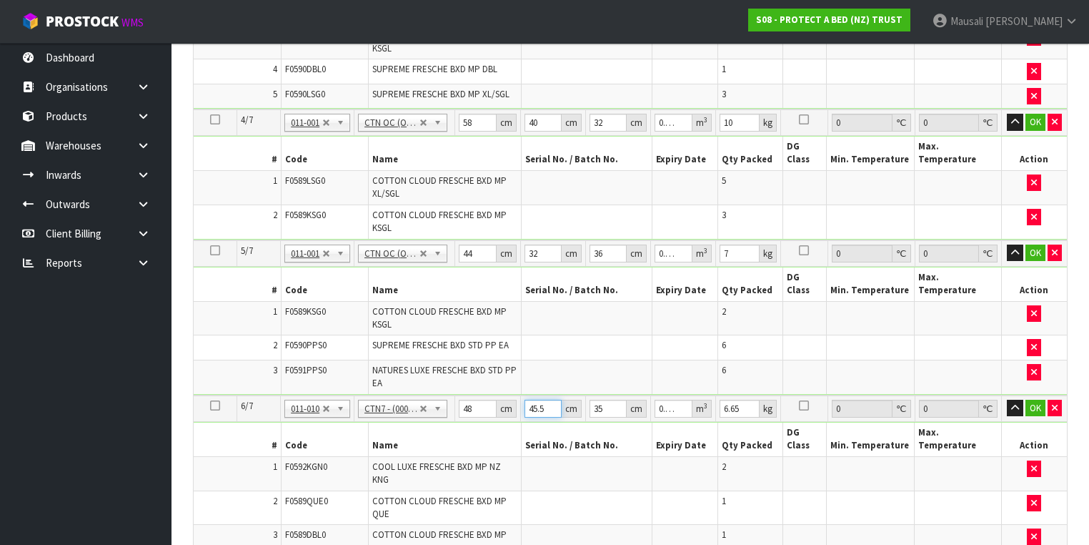
type input "0"
drag, startPoint x: 475, startPoint y: 331, endPoint x: 457, endPoint y: 333, distance: 17.3
click at [457, 395] on td "48 cm" at bounding box center [487, 408] width 65 height 26
type input "47"
type input "4"
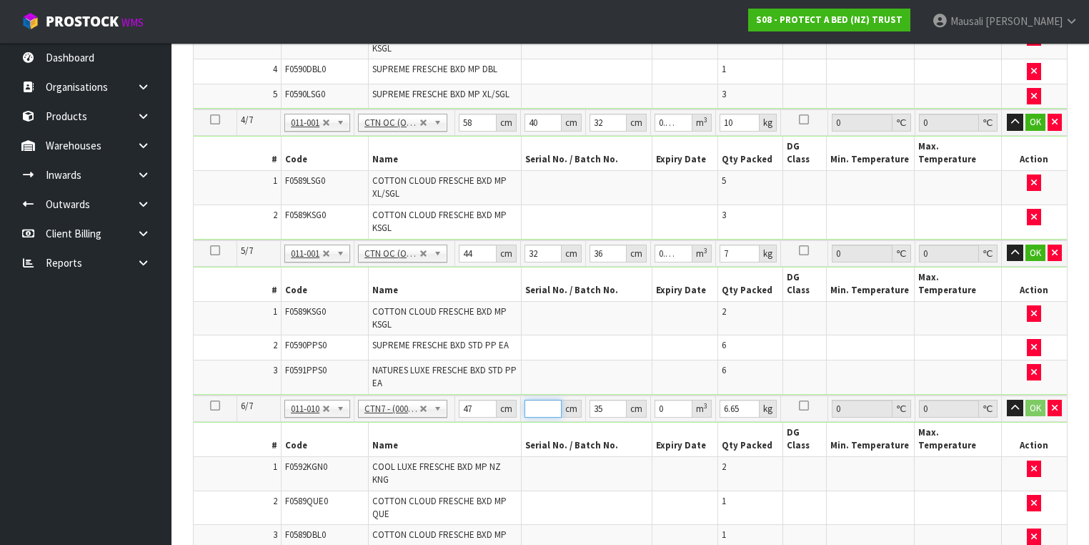
type input "0.00658"
type input "46"
type input "0.07567"
type input "46"
type input "3"
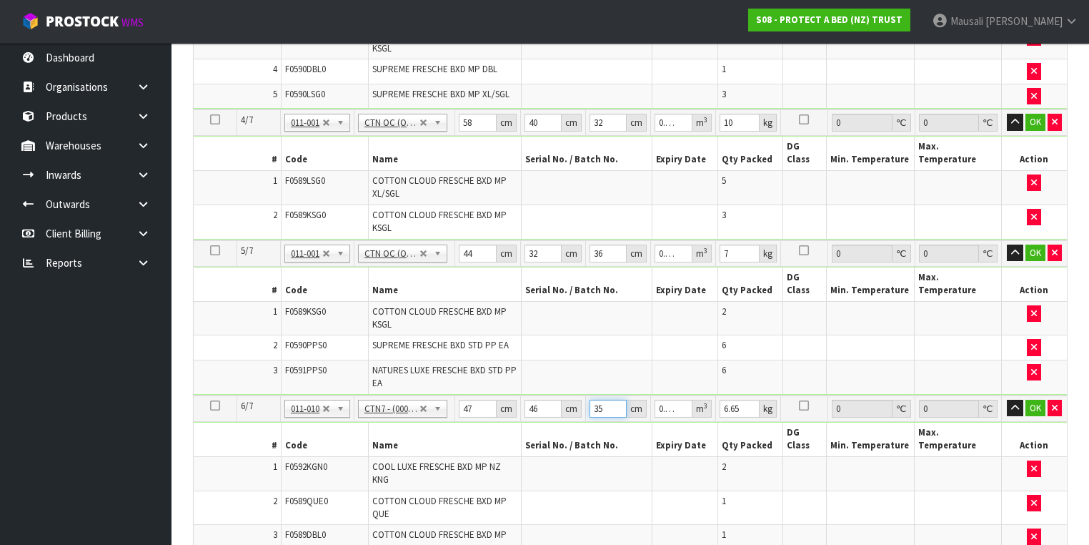
type input "0.006486"
type input "32"
type input "0.069184"
type input "32"
type input "7"
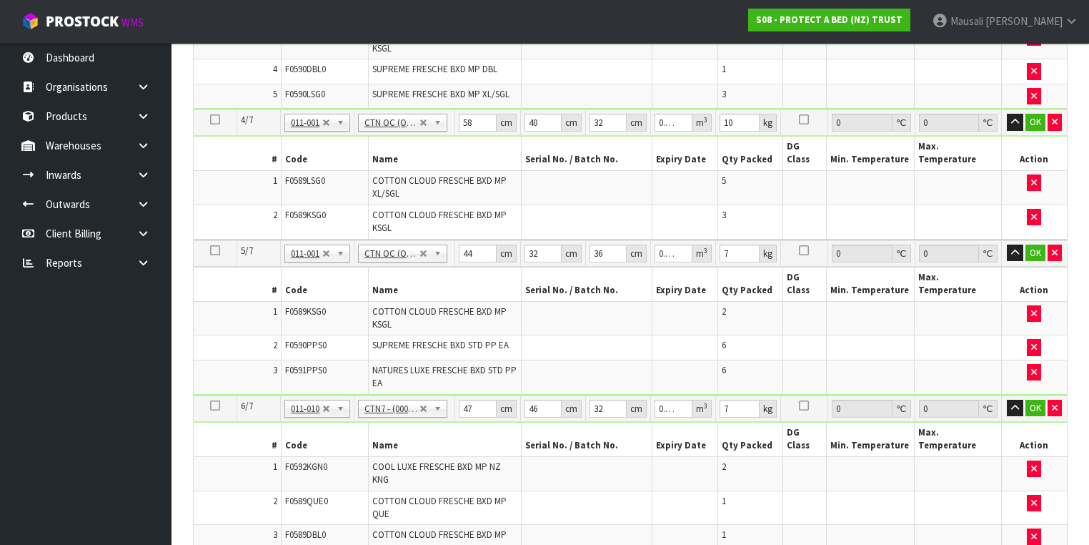
type input "4"
type input "0.00637"
type input "48"
type input "0.07644"
type input "48"
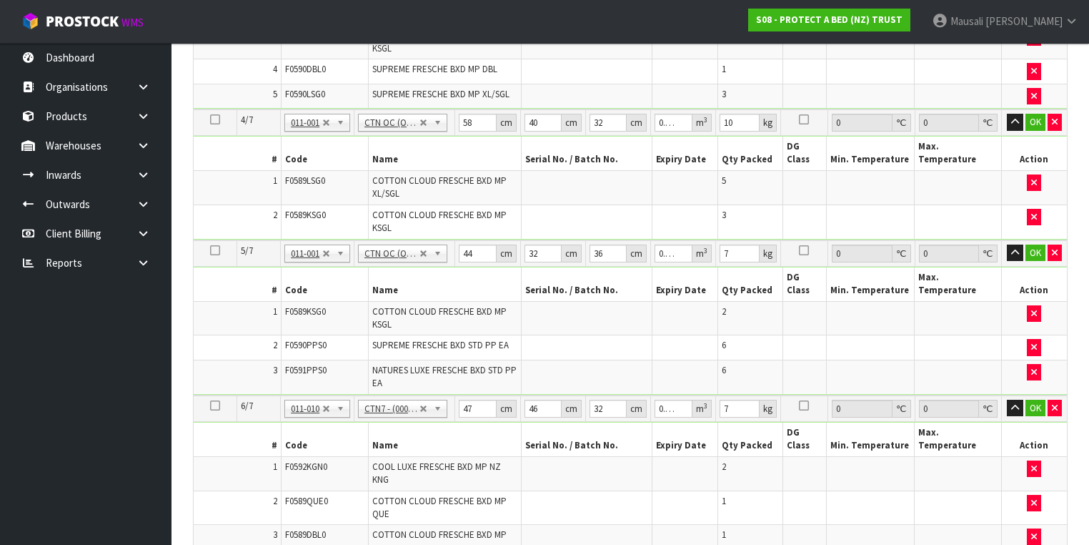
type input "4"
type input "0.00672"
type input "47"
type input "0.07896"
type input "47"
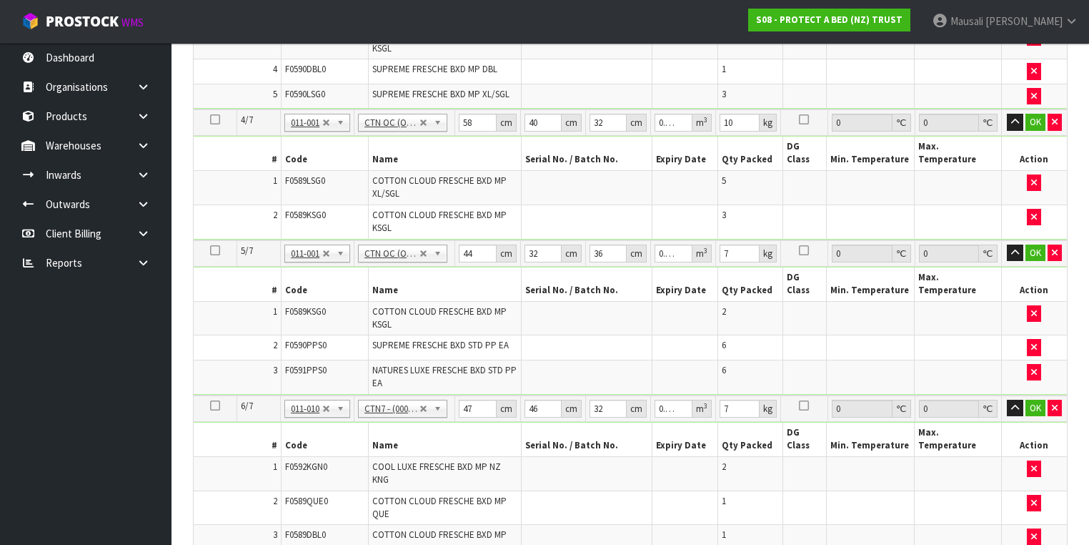
type input "3"
type input "0.006768"
type input "32"
type input "0.072192"
type input "32"
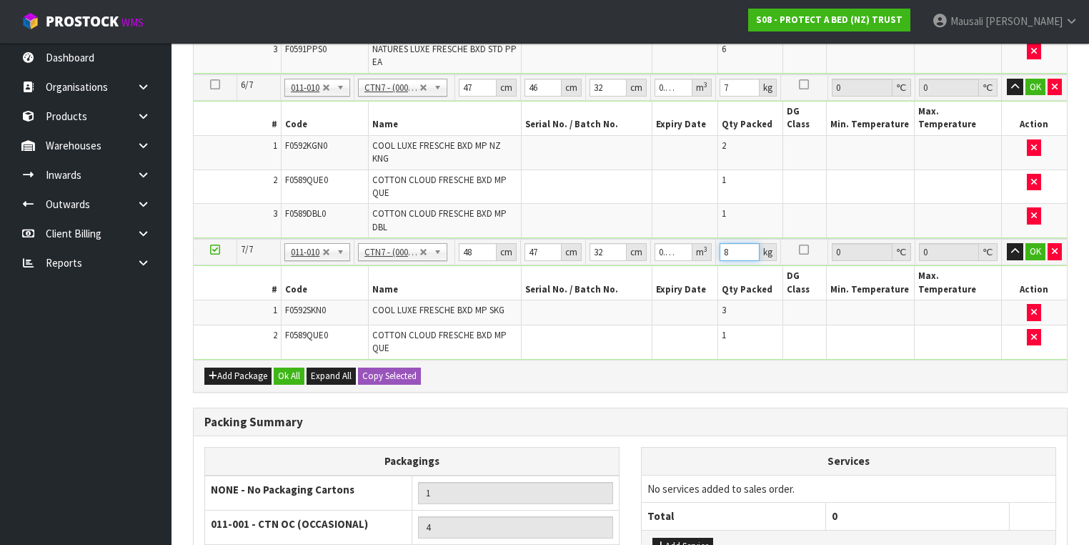
scroll to position [1204, 0]
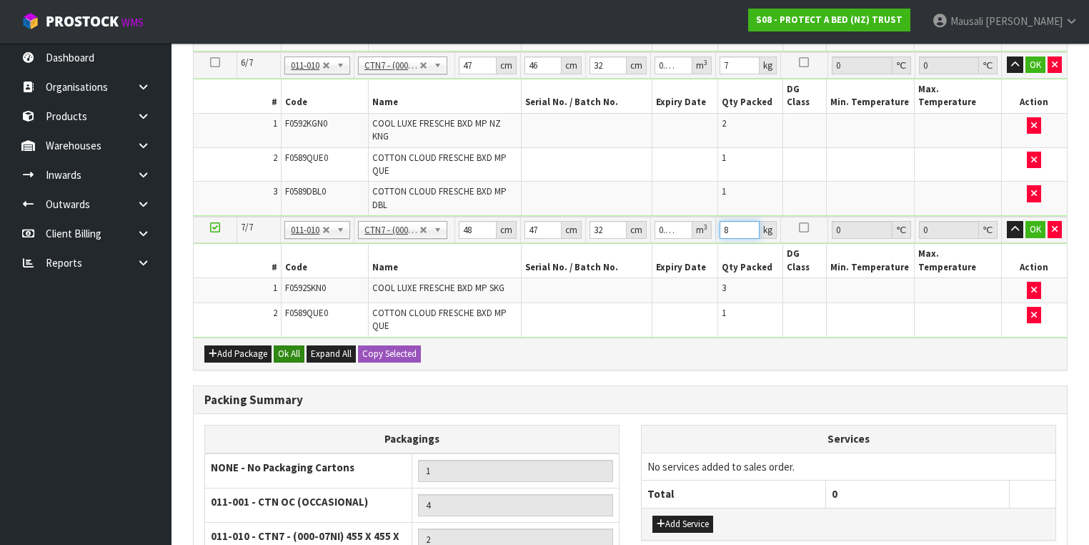
type input "8"
click at [285, 345] on button "Ok All" at bounding box center [289, 353] width 31 height 17
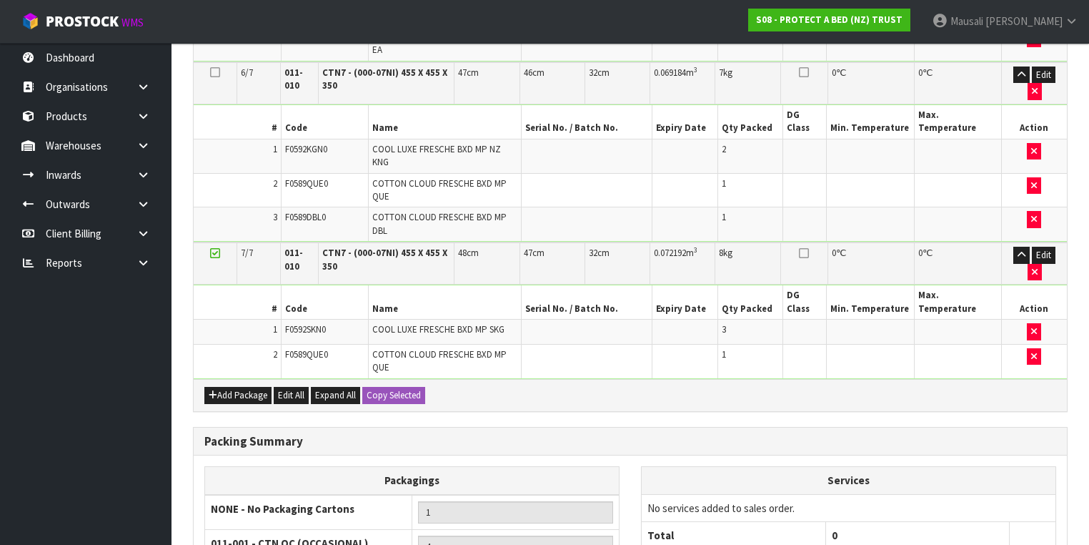
scroll to position [1309, 0]
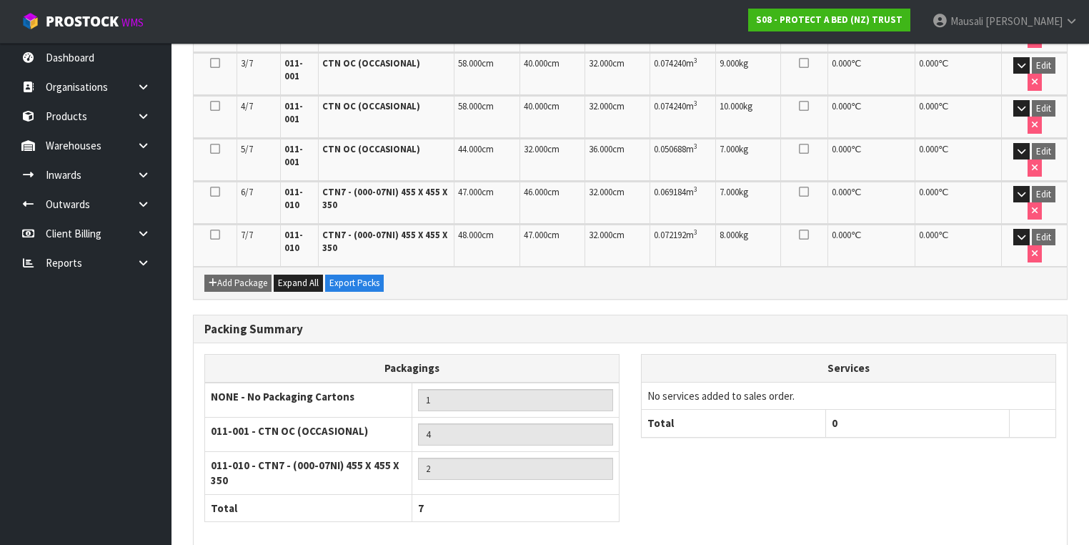
scroll to position [525, 0]
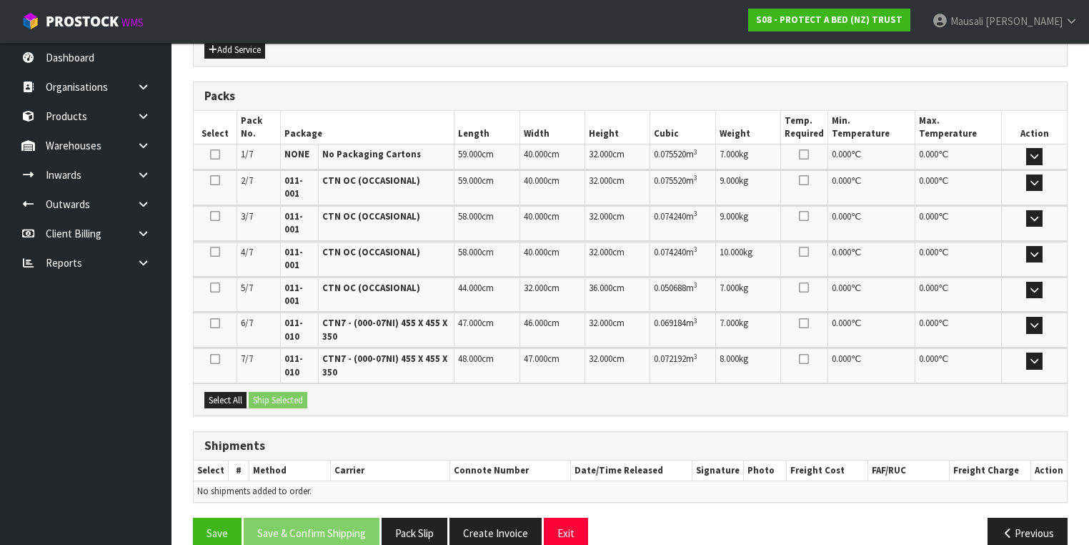
scroll to position [589, 0]
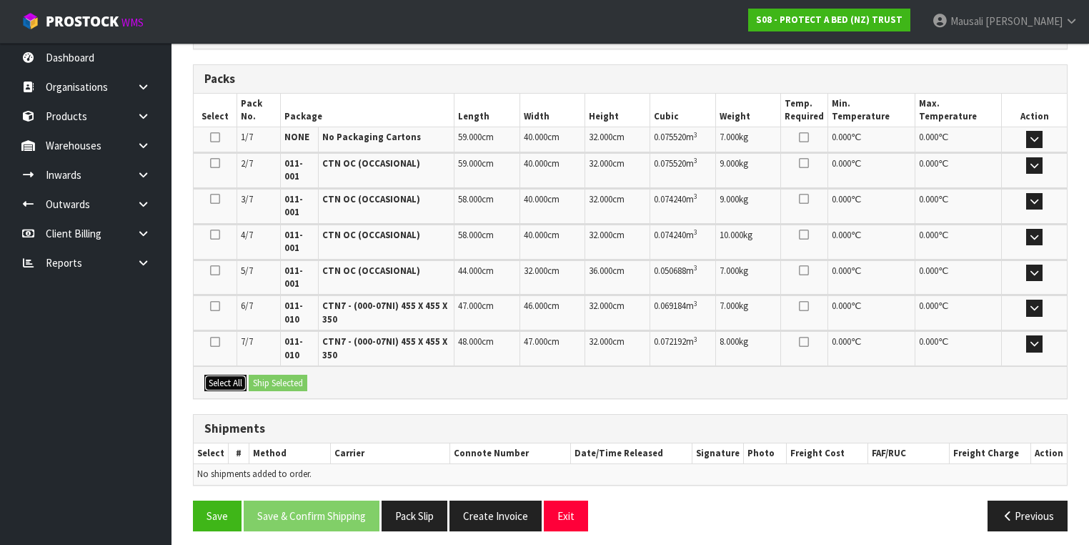
click at [232, 375] on button "Select All" at bounding box center [225, 383] width 42 height 17
click at [258, 375] on button "Ship Selected" at bounding box center [278, 383] width 59 height 17
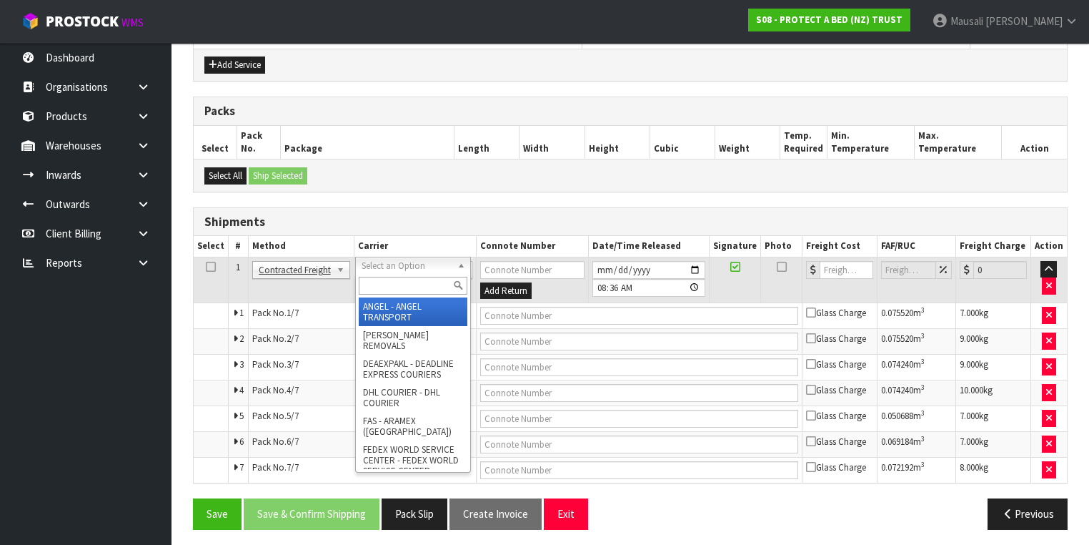
click at [372, 282] on input "text" at bounding box center [413, 286] width 109 height 18
type input "nzp"
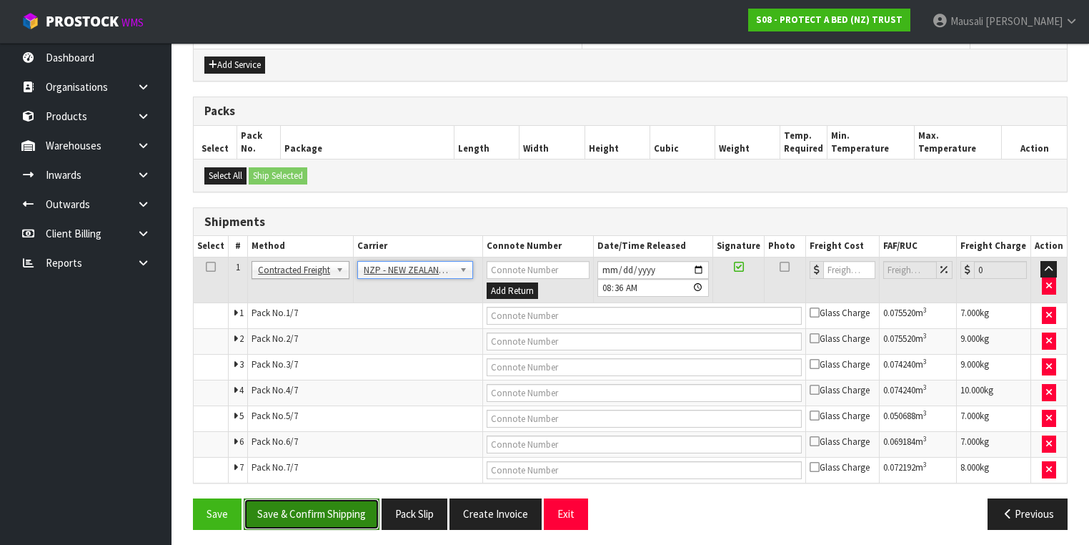
click at [328, 500] on button "Save & Confirm Shipping" at bounding box center [312, 513] width 136 height 31
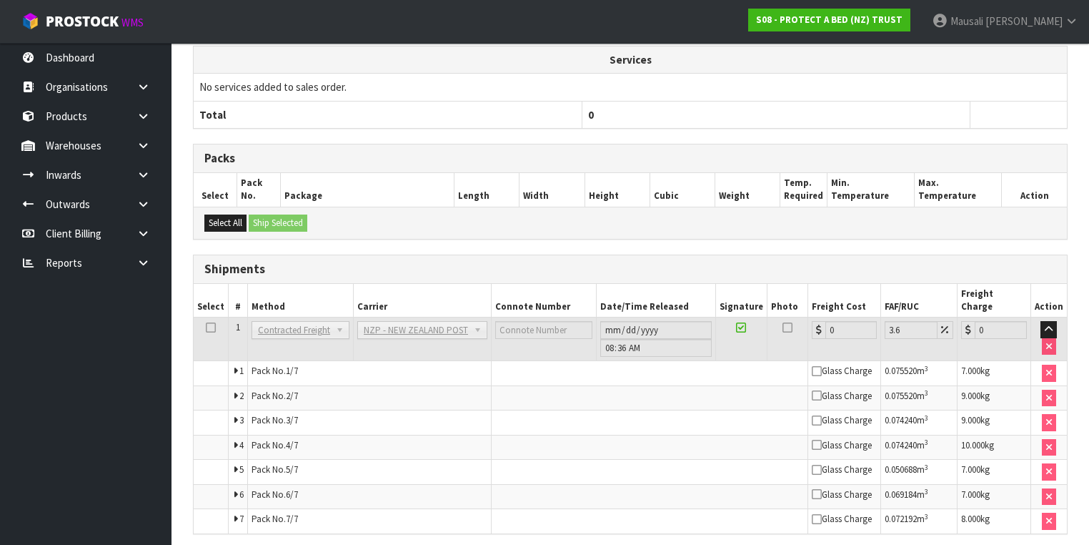
scroll to position [529, 0]
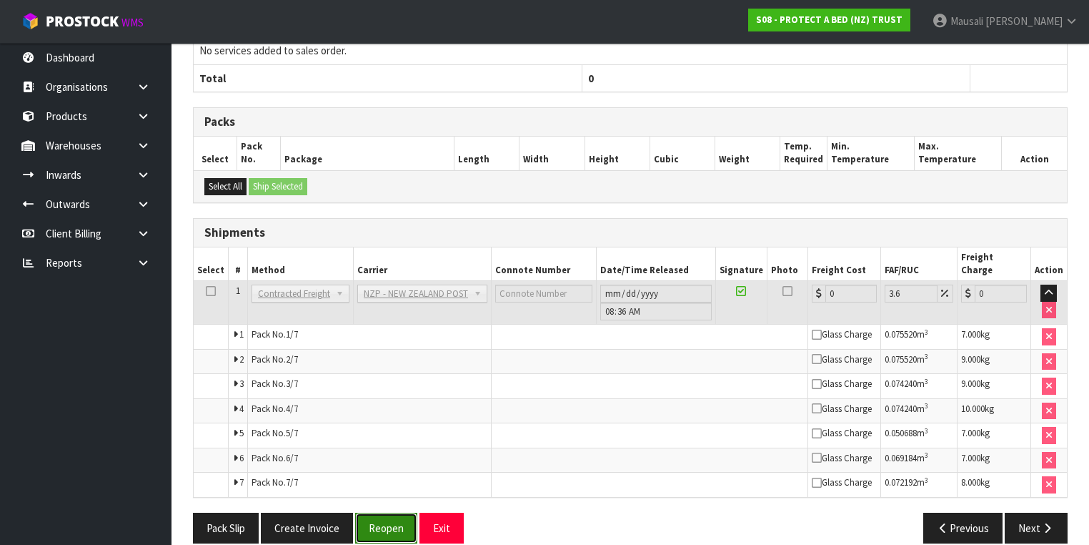
click at [382, 515] on button "Reopen" at bounding box center [386, 527] width 62 height 31
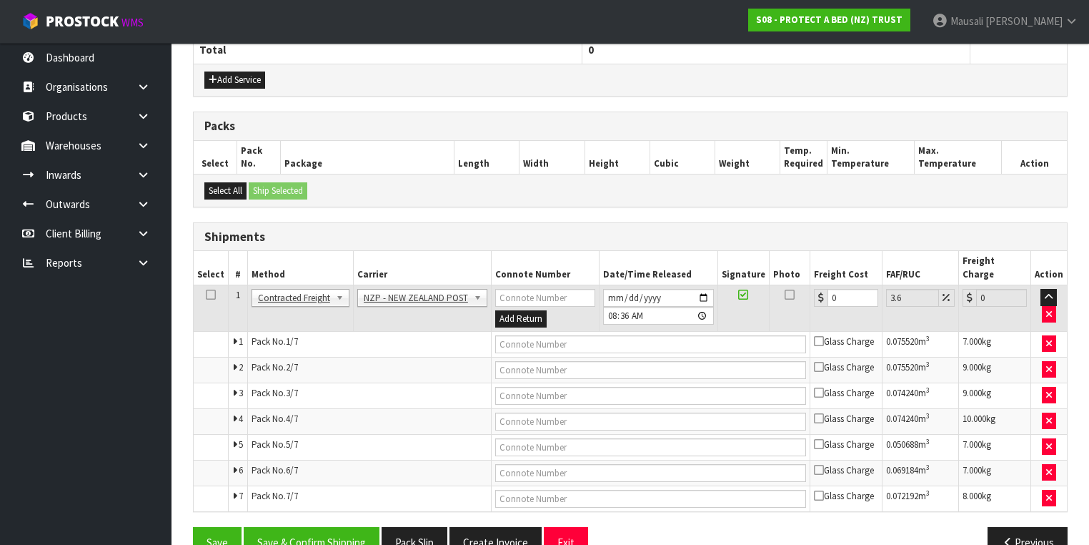
scroll to position [557, 0]
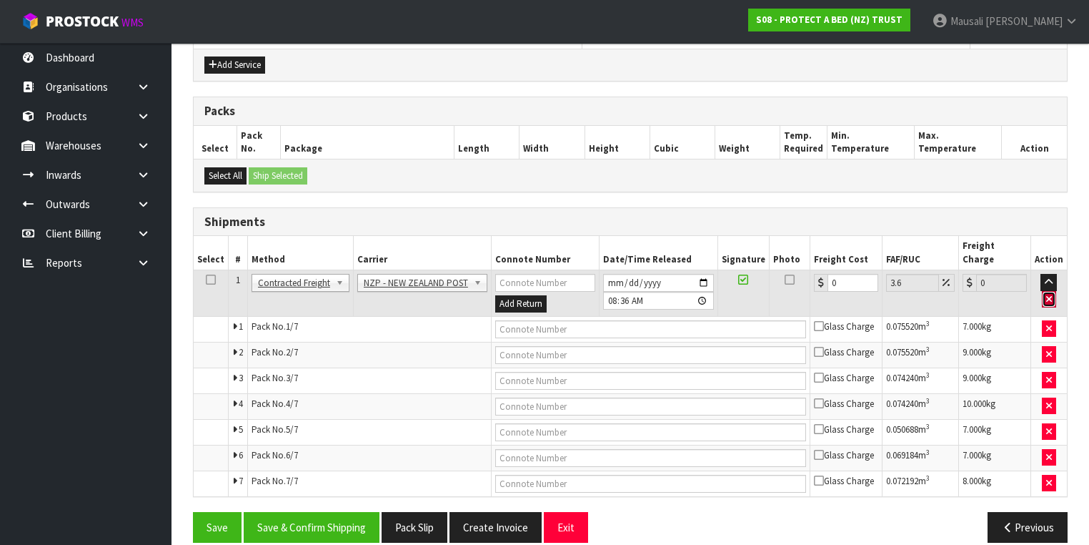
click at [1049, 291] on button "button" at bounding box center [1049, 299] width 14 height 17
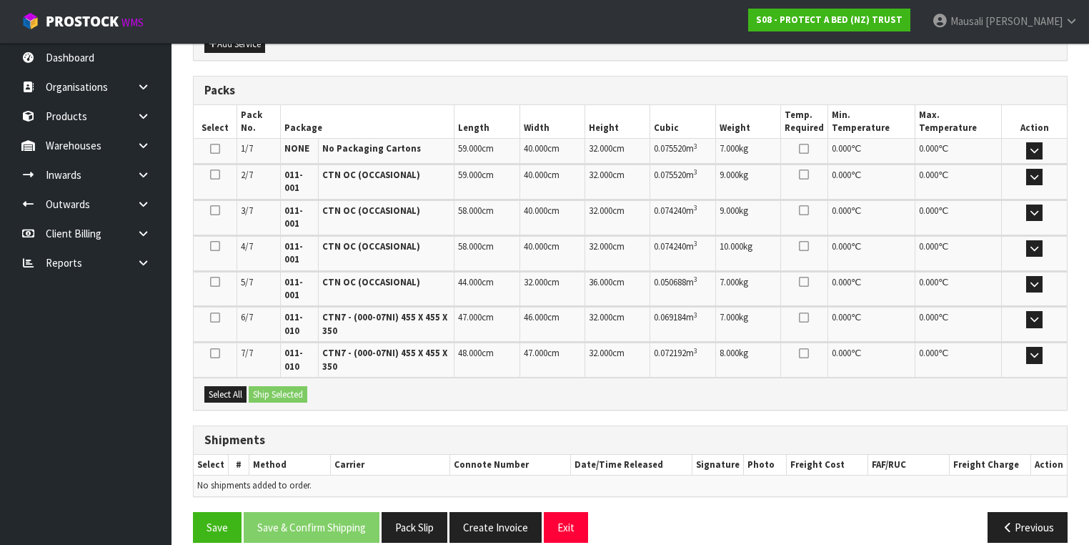
scroll to position [589, 0]
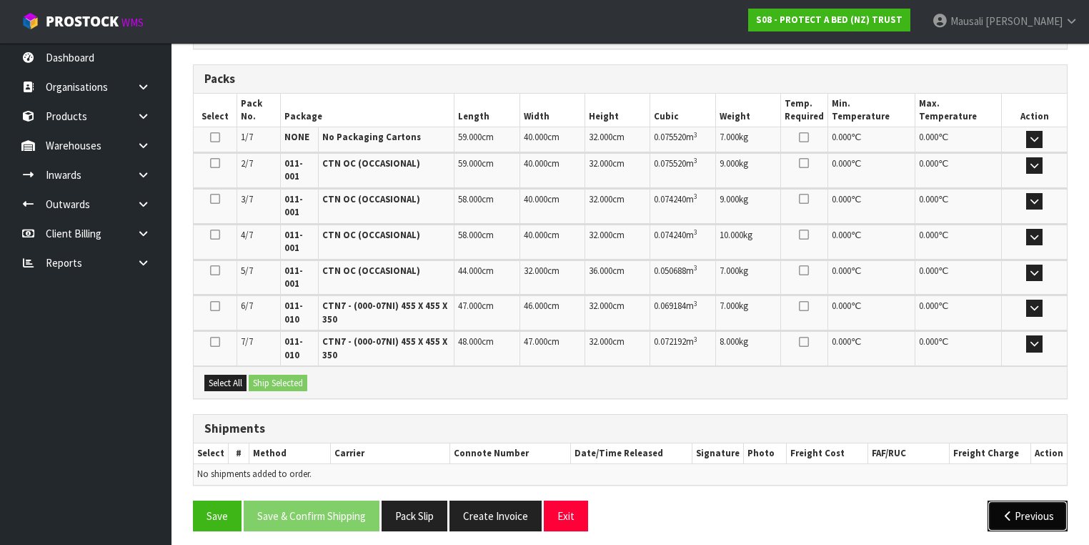
click at [1037, 508] on button "Previous" at bounding box center [1028, 515] width 80 height 31
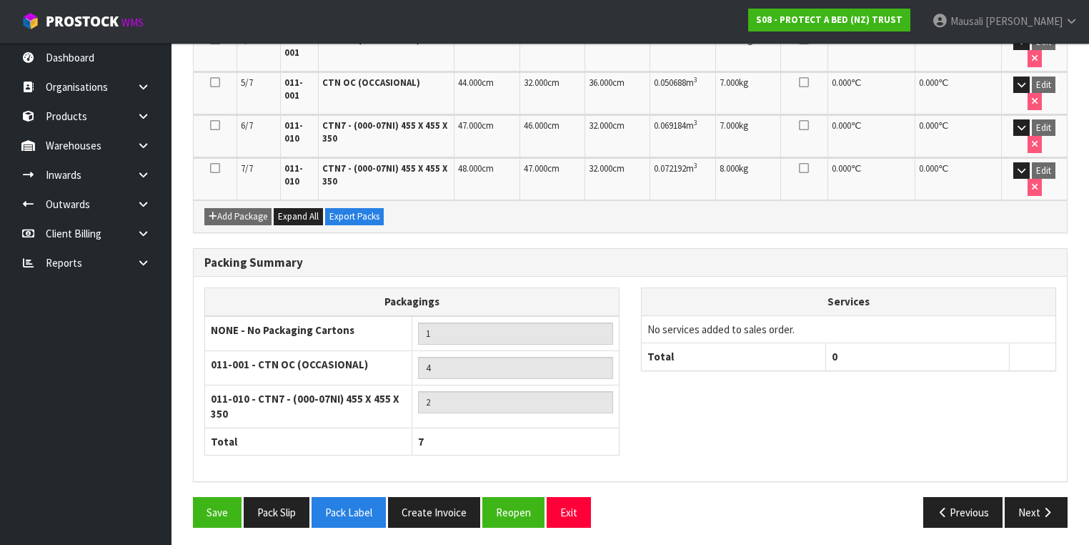
scroll to position [525, 0]
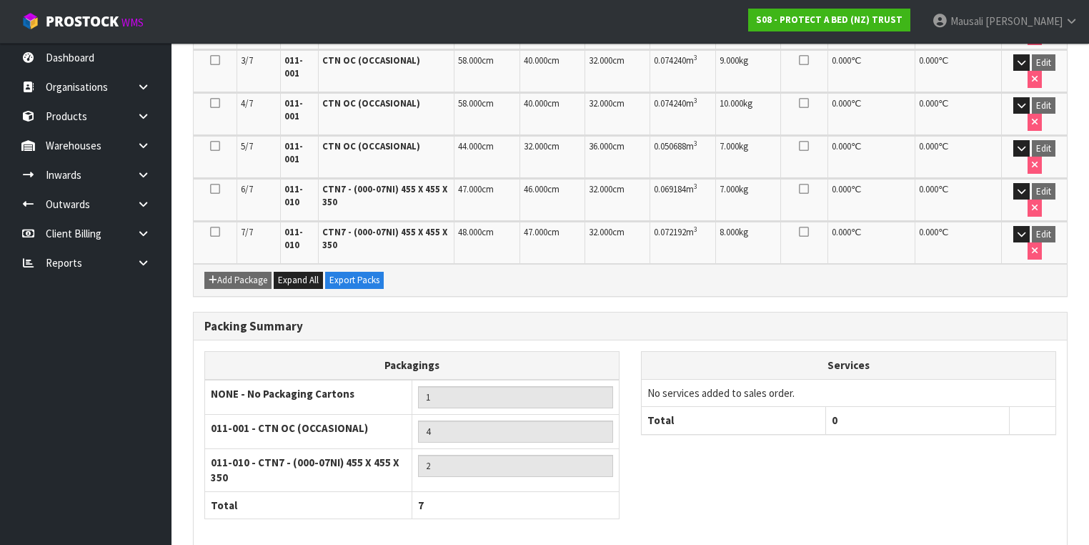
click at [1018, 36] on link "[PERSON_NAME]" at bounding box center [1005, 21] width 168 height 43
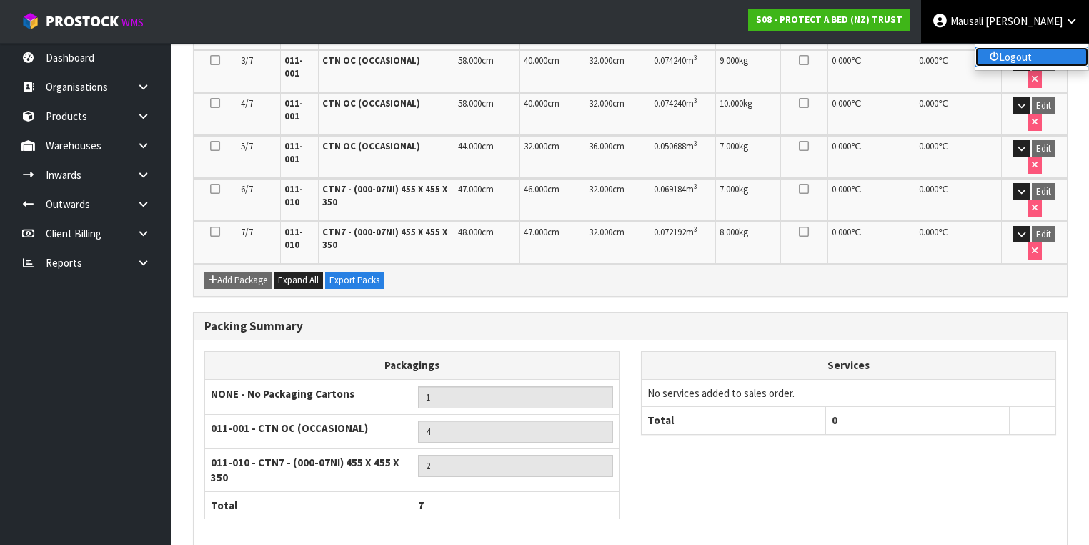
click at [1019, 59] on link "Logout" at bounding box center [1032, 56] width 113 height 19
